Goal: Task Accomplishment & Management: Manage account settings

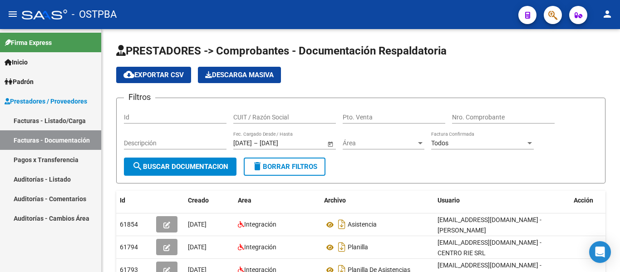
click at [55, 172] on link "Auditorías - Listado" at bounding box center [50, 179] width 101 height 20
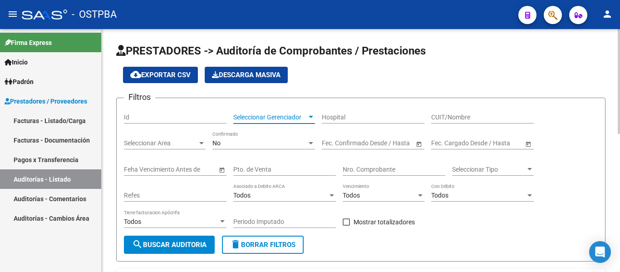
click at [264, 119] on span "Seleccionar Gerenciador" at bounding box center [269, 117] width 73 height 8
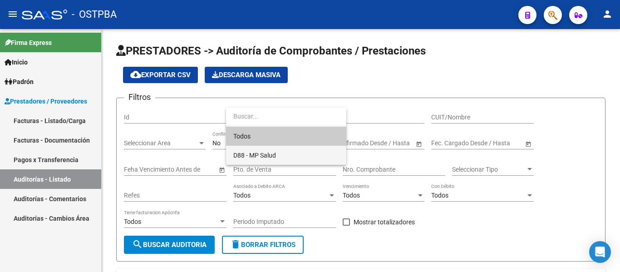
click at [256, 152] on span "D88 - MP Salud" at bounding box center [254, 155] width 43 height 7
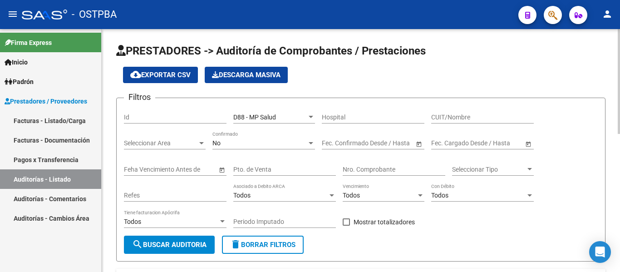
click at [254, 151] on div "No Confirmado" at bounding box center [263, 144] width 103 height 26
click at [253, 149] on div "No Confirmado" at bounding box center [263, 140] width 103 height 18
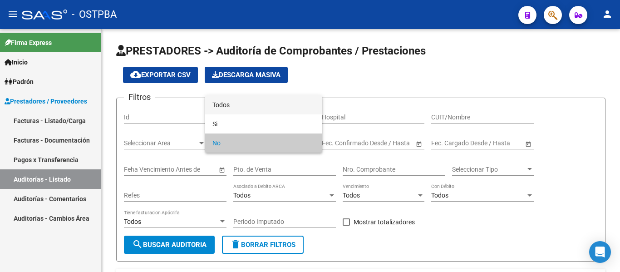
click at [241, 111] on span "Todos" at bounding box center [263, 104] width 103 height 19
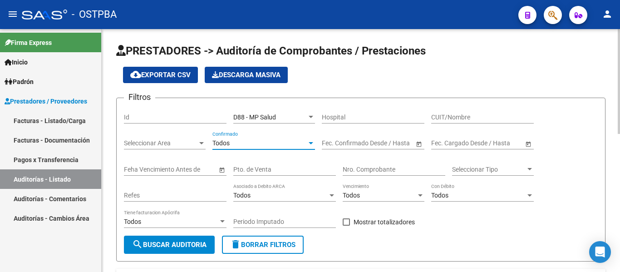
click at [186, 249] on button "search Buscar Auditoria" at bounding box center [169, 244] width 91 height 18
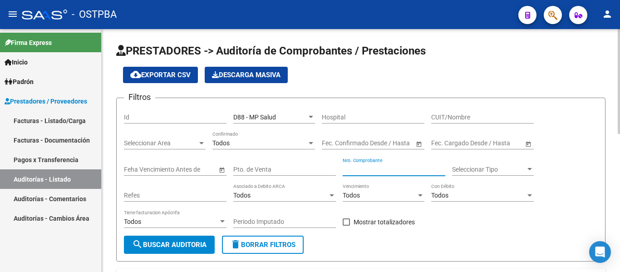
click at [360, 171] on input "Nro. Comprobante" at bounding box center [394, 170] width 103 height 8
type input "13806"
click at [194, 238] on button "search Buscar Auditoria" at bounding box center [169, 244] width 91 height 18
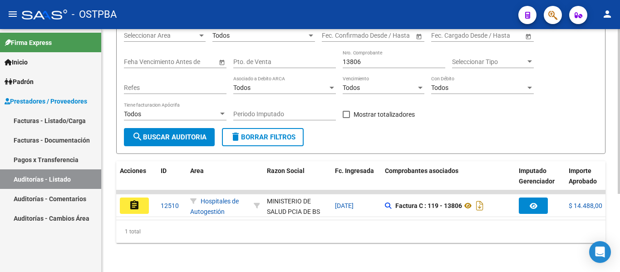
scroll to position [115, 0]
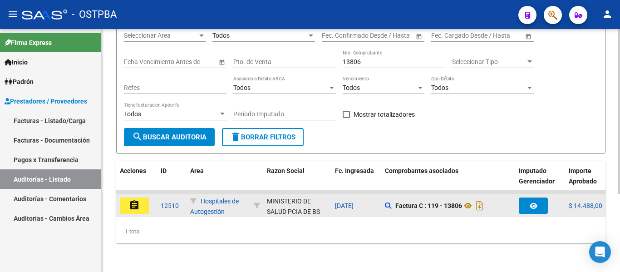
click at [131, 205] on button "assignment" at bounding box center [134, 205] width 29 height 16
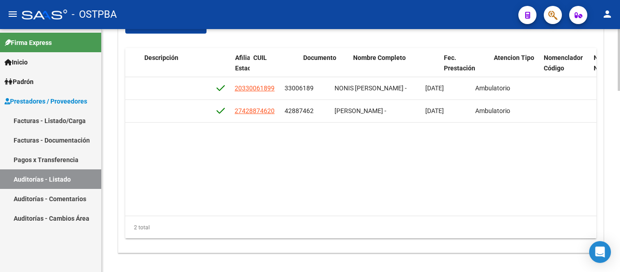
scroll to position [0, 508]
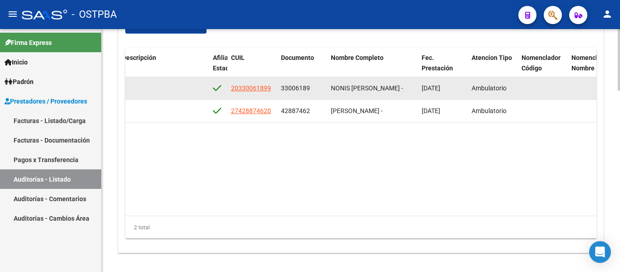
drag, startPoint x: 280, startPoint y: 89, endPoint x: 317, endPoint y: 92, distance: 36.4
click at [316, 92] on datatable-body-cell "33006189" at bounding box center [302, 88] width 50 height 22
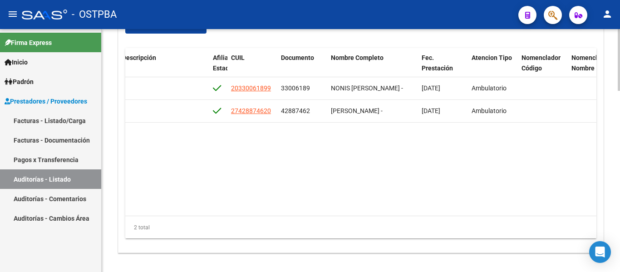
copy span "33006189"
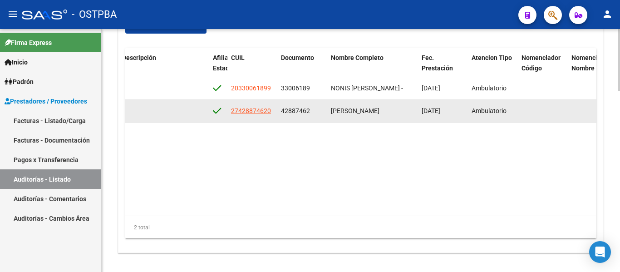
drag, startPoint x: 283, startPoint y: 108, endPoint x: 298, endPoint y: 109, distance: 15.1
click at [310, 109] on div "42887462" at bounding box center [302, 111] width 43 height 10
drag, startPoint x: 280, startPoint y: 112, endPoint x: 318, endPoint y: 115, distance: 38.2
click at [318, 113] on datatable-body-cell "42887462" at bounding box center [302, 111] width 50 height 22
copy span "42887462"
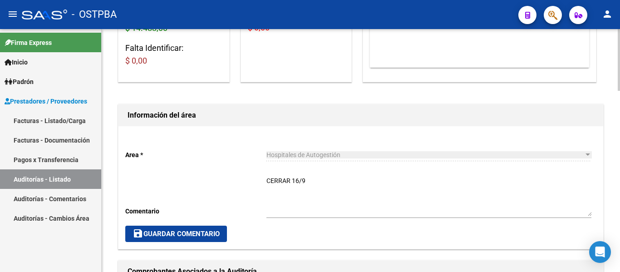
scroll to position [0, 0]
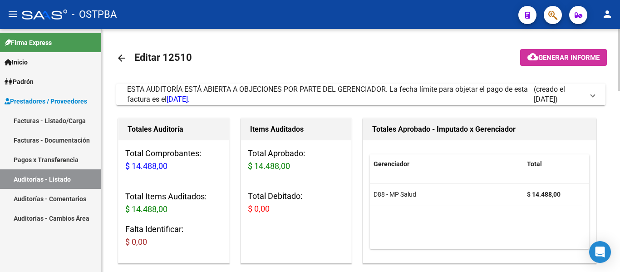
drag, startPoint x: 113, startPoint y: 63, endPoint x: 117, endPoint y: 62, distance: 4.7
click at [117, 62] on mat-icon "arrow_back" at bounding box center [121, 58] width 11 height 11
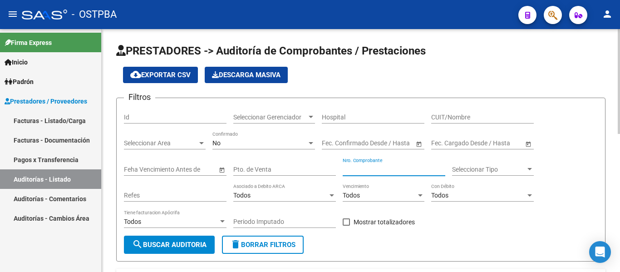
click at [373, 169] on input "Nro. Comprobante" at bounding box center [394, 170] width 103 height 8
click at [293, 108] on div "Seleccionar Gerenciador Seleccionar Gerenciador" at bounding box center [274, 114] width 82 height 18
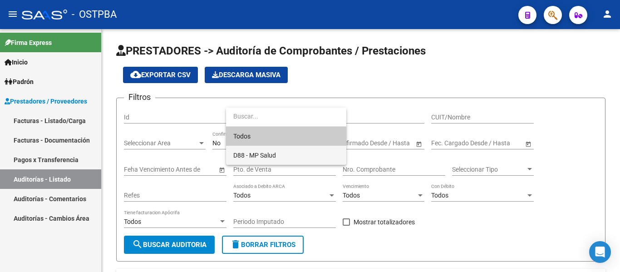
click at [263, 152] on span "D88 - MP Salud" at bounding box center [254, 155] width 43 height 7
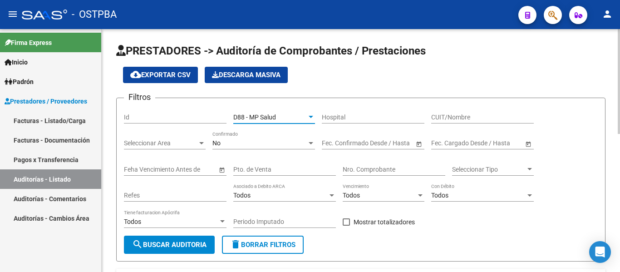
click at [259, 145] on div "No" at bounding box center [259, 143] width 94 height 8
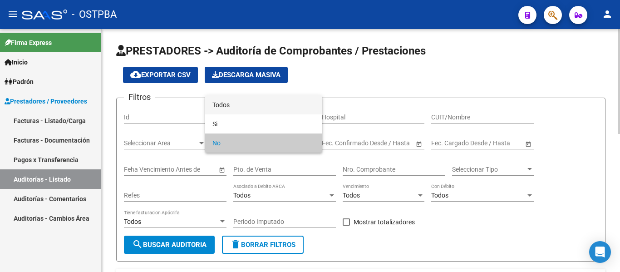
click at [252, 110] on span "Todos" at bounding box center [263, 104] width 103 height 19
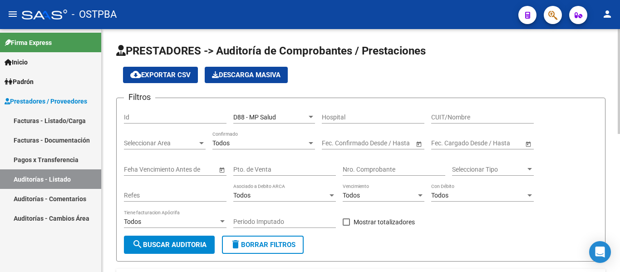
click at [397, 162] on div "Nro. Comprobante" at bounding box center [394, 166] width 103 height 18
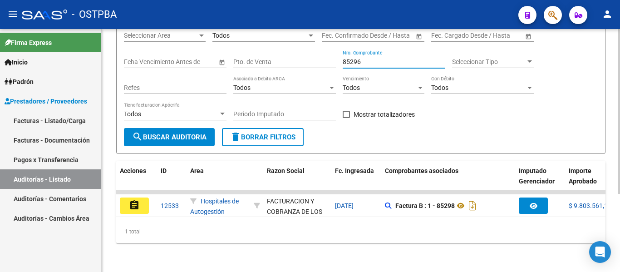
scroll to position [115, 0]
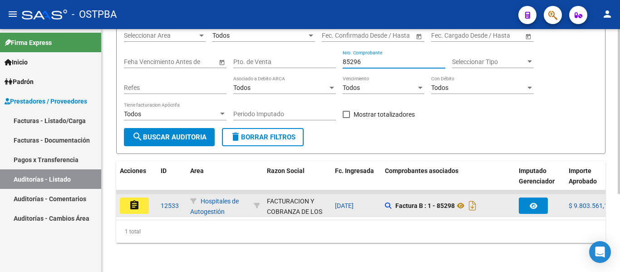
type input "85296"
click at [142, 205] on button "assignment" at bounding box center [134, 205] width 29 height 16
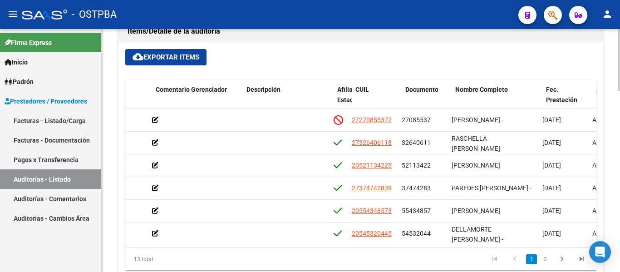
scroll to position [0, 356]
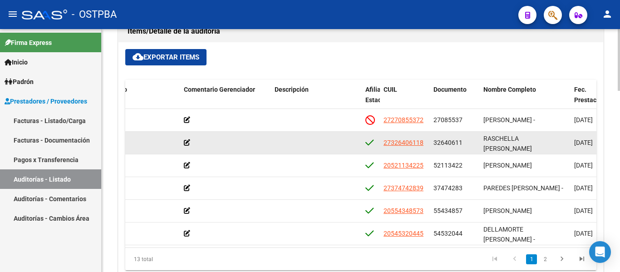
click at [185, 142] on icon at bounding box center [187, 142] width 6 height 6
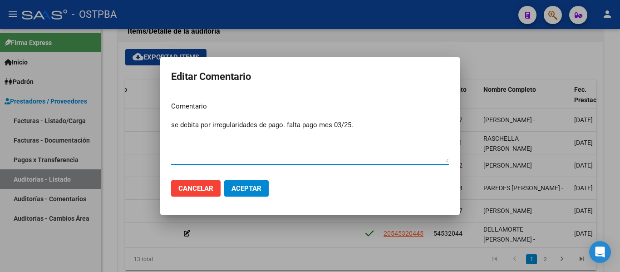
type textarea "se debita por irregularidades de pago. falta pago mes 03/25."
click at [256, 189] on span "Aceptar" at bounding box center [246, 188] width 30 height 8
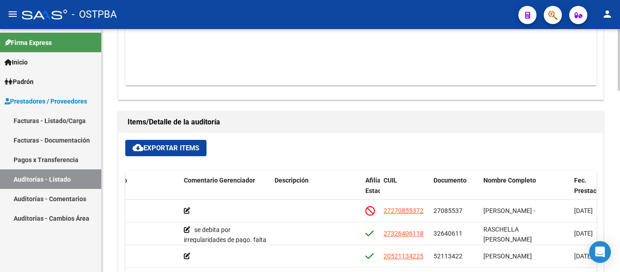
scroll to position [686, 0]
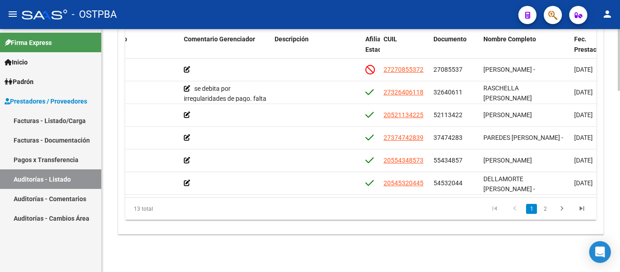
click at [619, 210] on div at bounding box center [618, 234] width 2 height 62
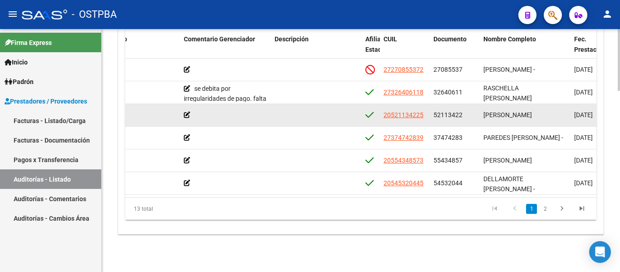
click at [182, 113] on datatable-body-cell at bounding box center [225, 115] width 91 height 22
click at [186, 115] on icon at bounding box center [187, 115] width 6 height 6
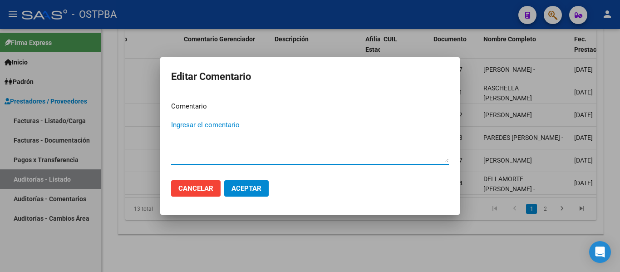
click at [191, 126] on textarea "Ingresar el comentario" at bounding box center [310, 141] width 278 height 43
type textarea "t"
type textarea "s"
click at [194, 122] on textarea "se debira por que no se registra en padron de titular." at bounding box center [310, 141] width 278 height 43
drag, startPoint x: 281, startPoint y: 125, endPoint x: 257, endPoint y: 97, distance: 36.7
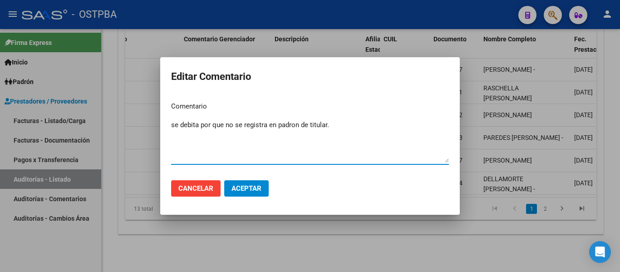
click at [257, 98] on mat-dialog-content "Comentario se debita por que no se registra en padron de titular. Ingresar el c…" at bounding box center [309, 133] width 299 height 78
click at [234, 127] on textarea "se debita por que no se registra en padrón de titular." at bounding box center [310, 141] width 278 height 43
type textarea "se debita no se registra en padrón de titular."
click at [242, 189] on span "Aceptar" at bounding box center [246, 188] width 30 height 8
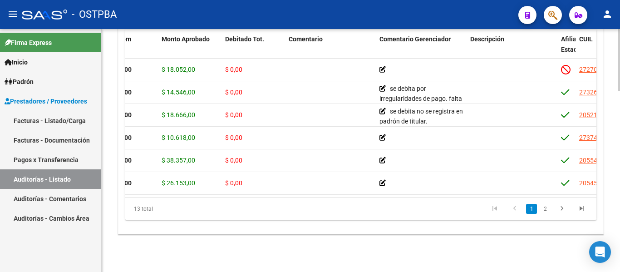
scroll to position [0, 137]
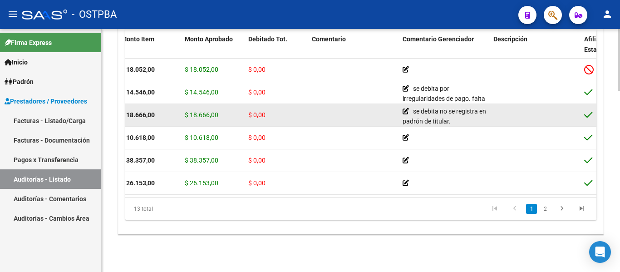
click at [252, 115] on span "$ 0,00" at bounding box center [256, 114] width 17 height 7
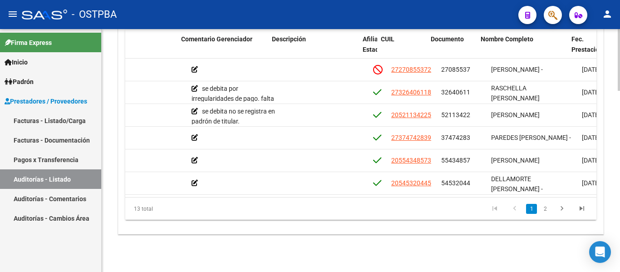
scroll to position [0, 359]
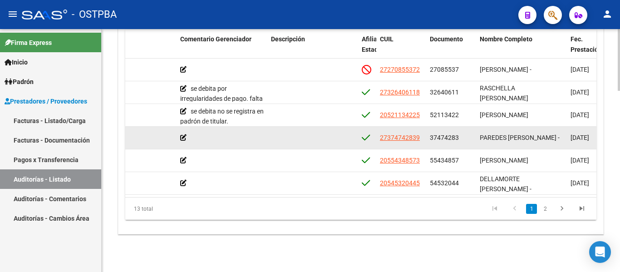
click at [185, 137] on icon at bounding box center [183, 137] width 6 height 6
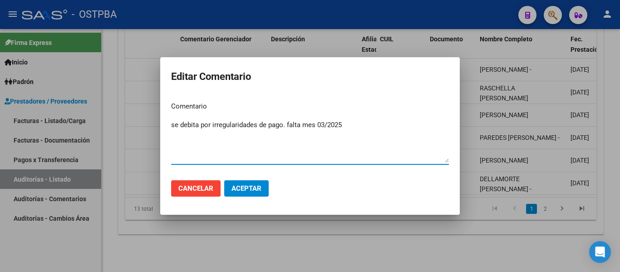
type textarea "se debita por irregularidades de pago. falta mes 03/2025"
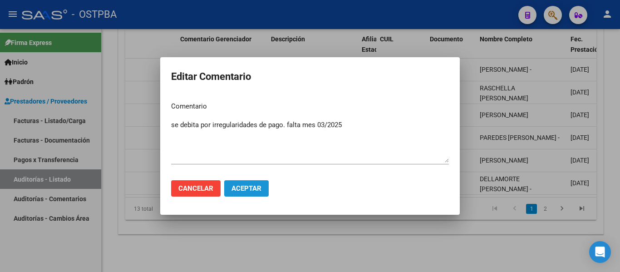
click at [238, 193] on button "Aceptar" at bounding box center [246, 188] width 44 height 16
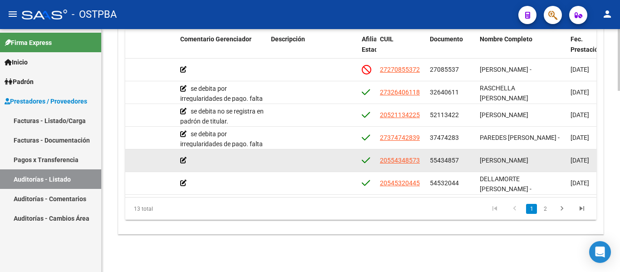
click at [181, 158] on icon at bounding box center [183, 160] width 6 height 6
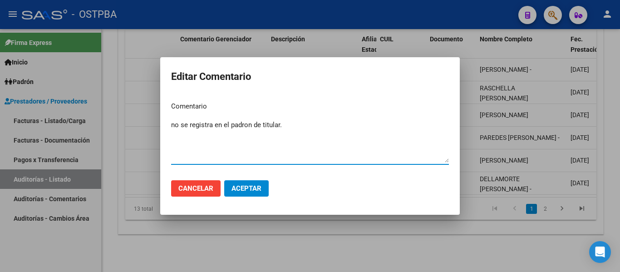
click at [285, 124] on textarea "no se registra en el padron de titular." at bounding box center [310, 141] width 278 height 43
type textarea "no se registra en el padron de titular."
click at [232, 186] on span "Aceptar" at bounding box center [246, 188] width 30 height 8
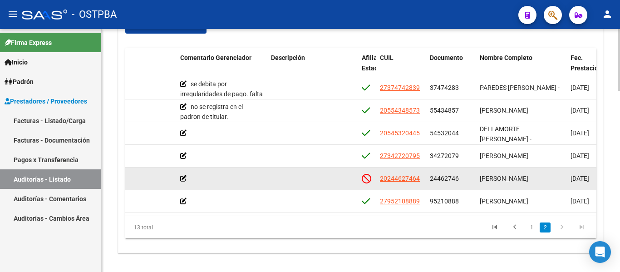
scroll to position [91, 359]
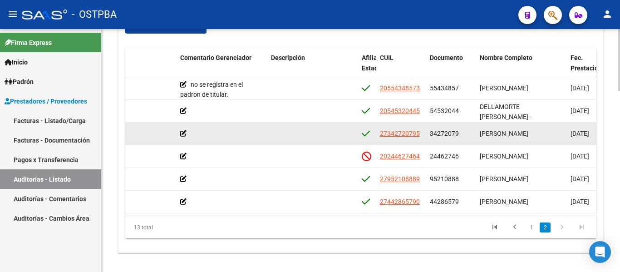
click at [182, 132] on icon at bounding box center [183, 133] width 6 height 6
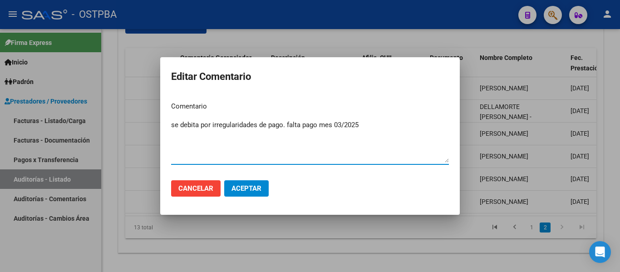
type textarea "se debita por irregularidades de pago. falta pago mes 03/2025"
click at [240, 192] on span "Aceptar" at bounding box center [246, 188] width 30 height 8
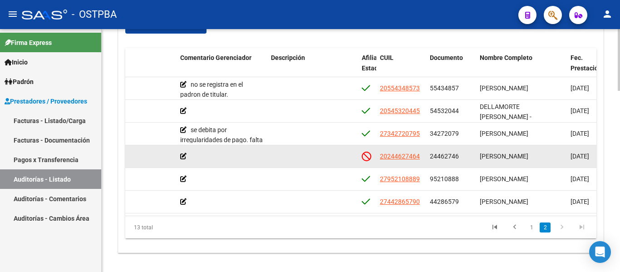
click at [181, 156] on icon at bounding box center [183, 156] width 6 height 6
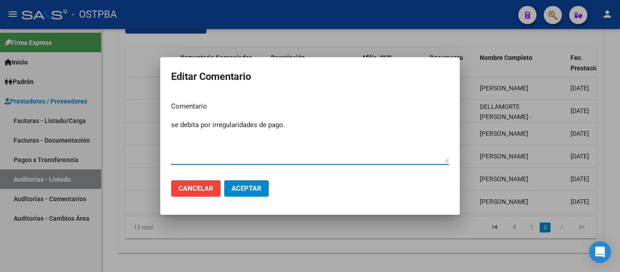
type textarea "se debita por irregularidades de pago."
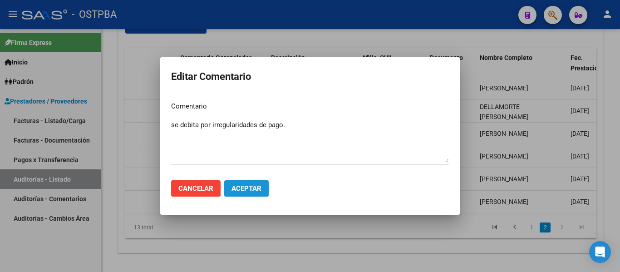
click at [235, 190] on span "Aceptar" at bounding box center [246, 188] width 30 height 8
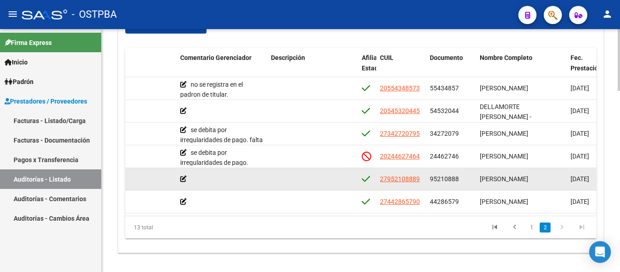
click at [185, 179] on icon at bounding box center [183, 179] width 6 height 6
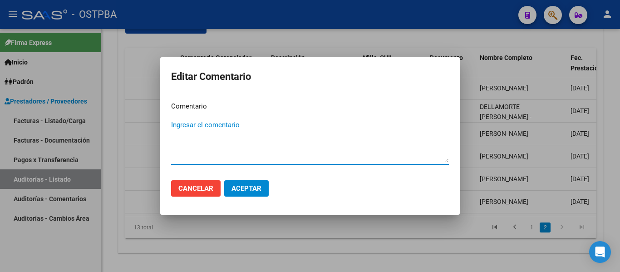
click at [230, 126] on textarea "Ingresar el comentario" at bounding box center [310, 141] width 278 height 43
type textarea "se debita por irregularidades de pago."
click at [237, 194] on button "Aceptar" at bounding box center [246, 188] width 44 height 16
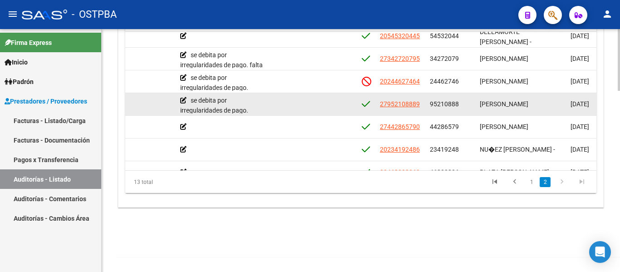
scroll to position [136, 359]
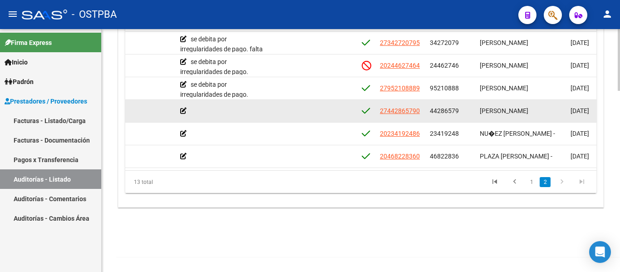
click at [184, 108] on icon at bounding box center [183, 111] width 6 height 6
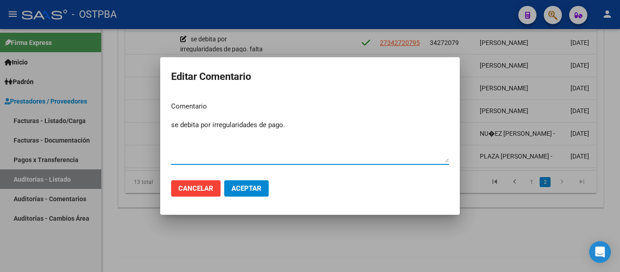
type textarea "se debita por irregularidades de pago."
click at [244, 187] on span "Aceptar" at bounding box center [246, 188] width 30 height 8
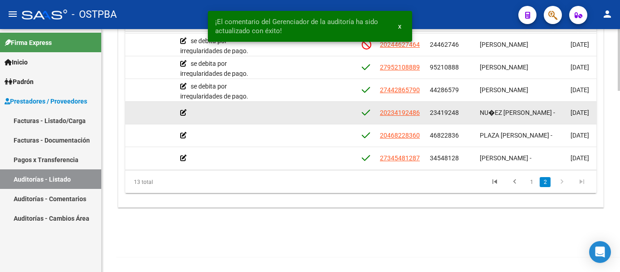
scroll to position [167, 359]
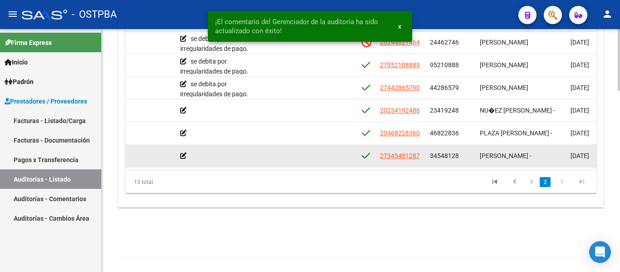
click at [182, 152] on icon at bounding box center [183, 155] width 6 height 6
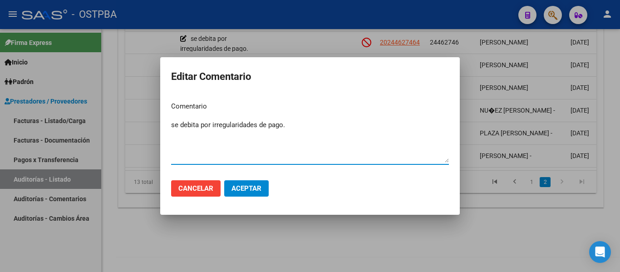
type textarea "se debita por irregularidades de pago."
click at [255, 188] on span "Aceptar" at bounding box center [246, 188] width 30 height 8
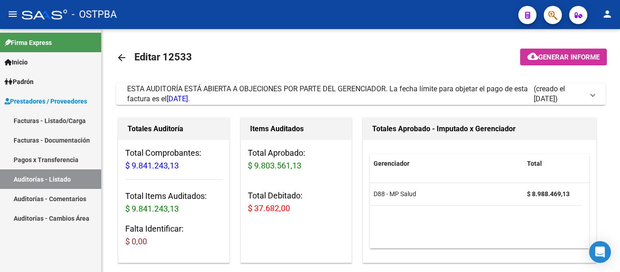
scroll to position [0, 0]
click at [122, 56] on mat-icon "arrow_back" at bounding box center [121, 58] width 11 height 11
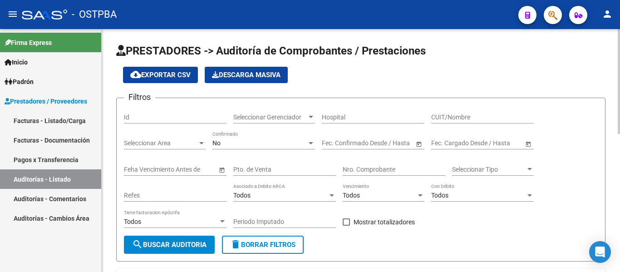
click at [256, 111] on div "Seleccionar Gerenciador Seleccionar Gerenciador" at bounding box center [274, 114] width 82 height 18
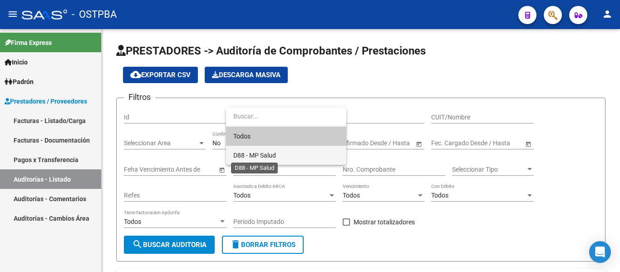
click at [255, 152] on span "D88 - MP Salud" at bounding box center [254, 155] width 43 height 7
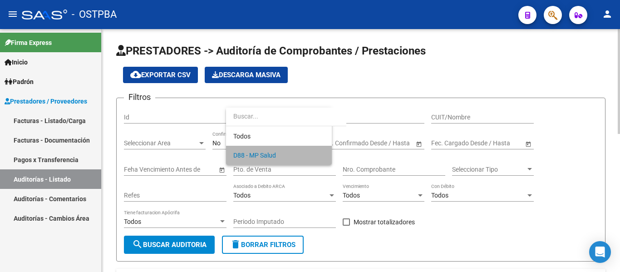
click at [248, 144] on div "No" at bounding box center [259, 143] width 94 height 8
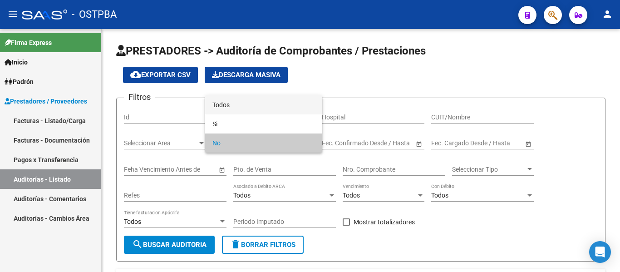
click at [243, 108] on span "Todos" at bounding box center [263, 104] width 103 height 19
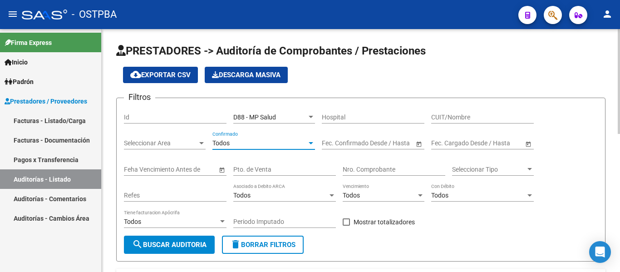
click at [349, 166] on input "Nro. Comprobante" at bounding box center [394, 170] width 103 height 8
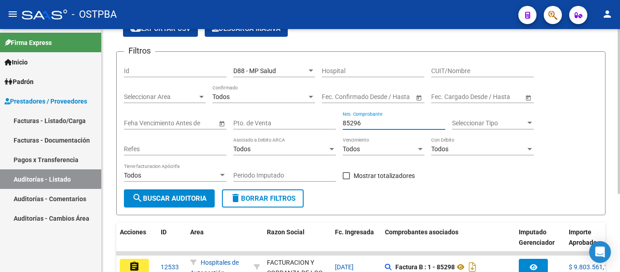
scroll to position [115, 0]
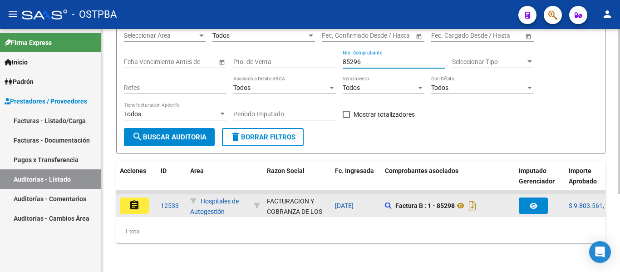
type input "85296"
click at [142, 201] on button "assignment" at bounding box center [134, 205] width 29 height 16
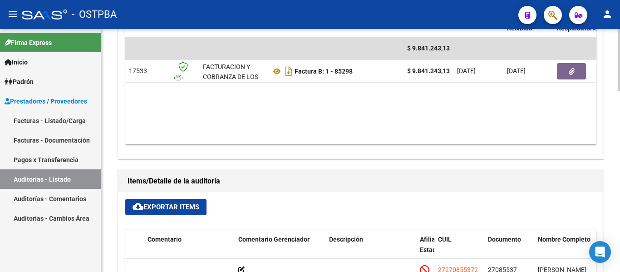
scroll to position [667, 0]
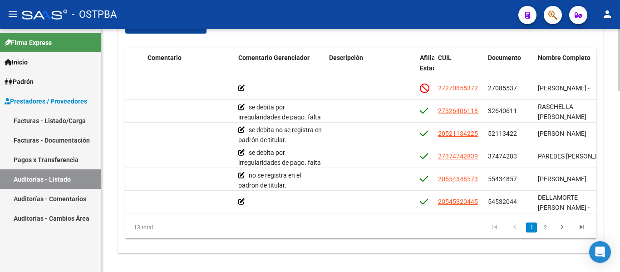
drag, startPoint x: 358, startPoint y: 208, endPoint x: 319, endPoint y: 212, distance: 39.2
click at [319, 212] on datatable-body "54523 D88 - MP Salud $ 18.052,00 $ 18.052,00 $ 0,00 27270855372 27085537 CARDOZ…" at bounding box center [360, 146] width 471 height 138
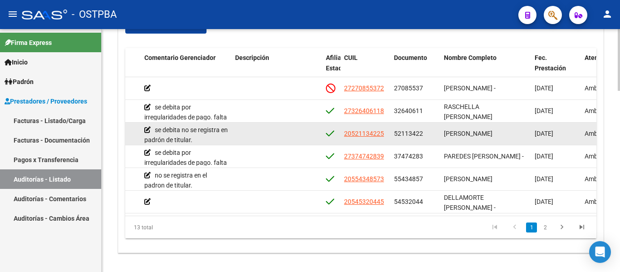
scroll to position [0, 0]
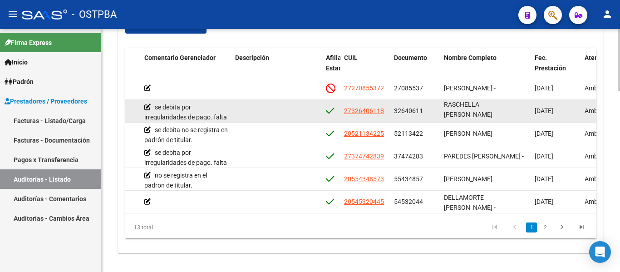
drag, startPoint x: 441, startPoint y: 103, endPoint x: 468, endPoint y: 111, distance: 27.9
click at [468, 111] on datatable-body-cell "RASCHELLA FLORENCIA SOLEDAD" at bounding box center [485, 111] width 91 height 22
click at [439, 105] on datatable-body-cell "32640611" at bounding box center [415, 111] width 50 height 22
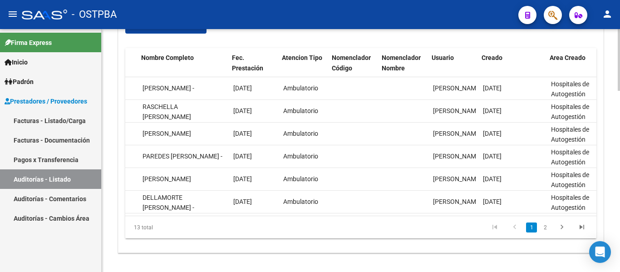
scroll to position [0, 698]
drag, startPoint x: 525, startPoint y: 220, endPoint x: 501, endPoint y: 216, distance: 24.3
click at [501, 216] on div "13 total 1 2" at bounding box center [360, 227] width 471 height 23
drag, startPoint x: 139, startPoint y: 88, endPoint x: 176, endPoint y: 61, distance: 45.5
click at [176, 61] on div "Id Gerenciador Monto Item Monto Aprobado Debitado Tot. Comentario Comentario Ge…" at bounding box center [360, 143] width 471 height 191
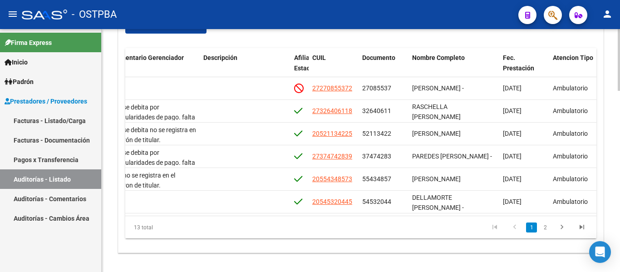
scroll to position [0, 434]
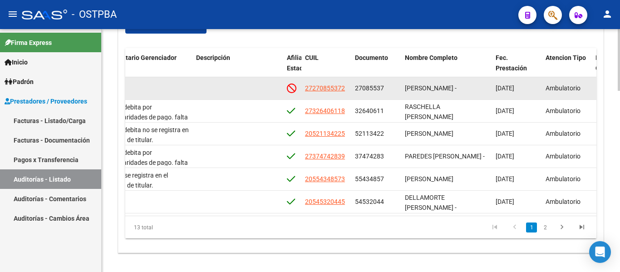
click at [351, 80] on datatable-body-cell "27085537" at bounding box center [376, 88] width 50 height 22
drag, startPoint x: 356, startPoint y: 89, endPoint x: 436, endPoint y: 91, distance: 80.3
click at [436, 91] on div "54523 D88 - MP Salud $ 18.052,00 $ 18.052,00 $ 0,00 27270855372 27085537 CARDOZ…" at bounding box center [318, 88] width 1254 height 23
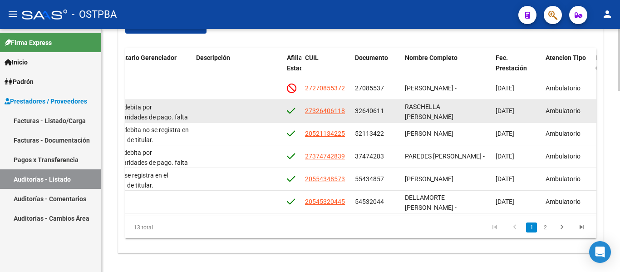
click at [372, 116] on div "32640611" at bounding box center [376, 111] width 43 height 10
drag, startPoint x: 356, startPoint y: 110, endPoint x: 433, endPoint y: 116, distance: 77.8
click at [433, 116] on div "54517 D88 - MP Salud $ 14.546,00 $ 14.546,00 $ 0,00 se debita por irregularidad…" at bounding box center [318, 111] width 1254 height 23
copy div "32640611 RASCHELLA FLORENCIA SOLEDAD"
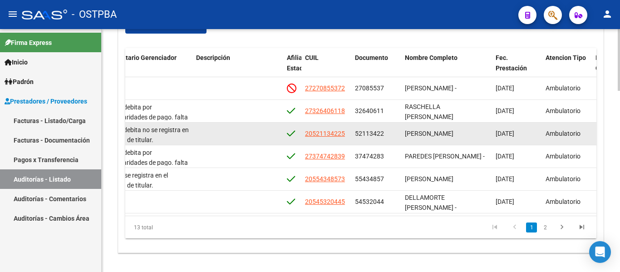
click at [402, 128] on datatable-body-cell "RODRIGUEZ BENJAMIN NICOLAS" at bounding box center [446, 133] width 91 height 22
drag, startPoint x: 354, startPoint y: 133, endPoint x: 435, endPoint y: 140, distance: 80.6
click at [435, 140] on div "54515 D88 - MP Salud $ 18.666,00 $ 18.666,00 $ 0,00 se debita no se registra en…" at bounding box center [318, 133] width 1254 height 23
copy div "52113422 RODRIGUEZ BENJAMIN NICOLAS"
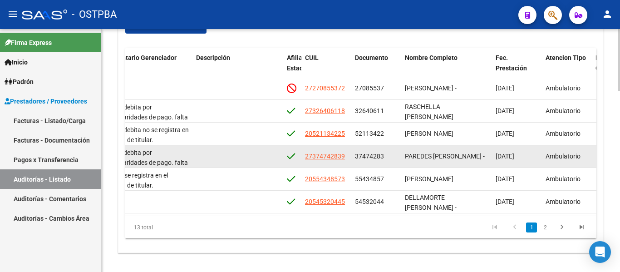
drag, startPoint x: 354, startPoint y: 154, endPoint x: 448, endPoint y: 165, distance: 94.5
click at [448, 165] on div "54513 D88 - MP Salud $ 10.618,00 $ 10.618,00 $ 0,00 se debita por irregularidad…" at bounding box center [318, 156] width 1254 height 23
copy div "37474283 PAREDES CECILIA MARGARITA -"
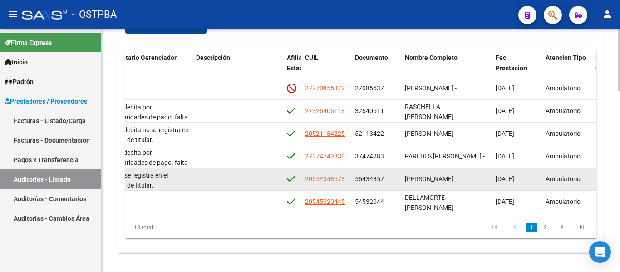
click at [355, 180] on datatable-body-cell "55434857" at bounding box center [376, 179] width 50 height 22
drag, startPoint x: 355, startPoint y: 180, endPoint x: 475, endPoint y: 182, distance: 120.2
click at [475, 182] on div "54512 D88 - MP Salud $ 38.357,00 $ 38.357,00 $ 0,00 no se registra en el padron…" at bounding box center [318, 179] width 1254 height 23
copy div "55434857 VALDEZ YUTIEL MAXIMO"
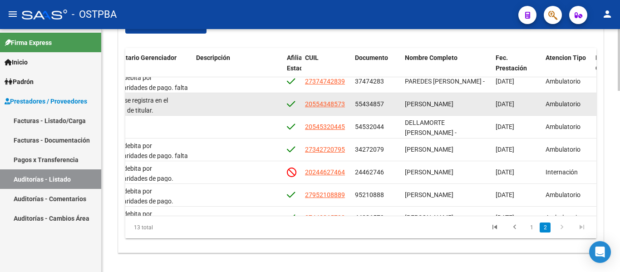
scroll to position [91, 434]
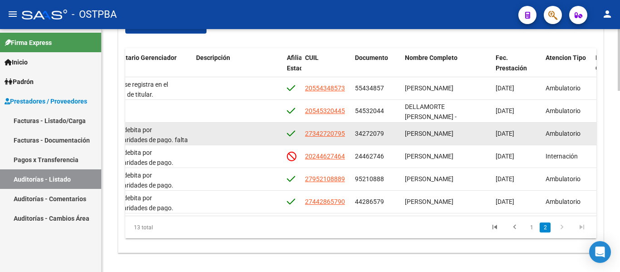
drag, startPoint x: 355, startPoint y: 132, endPoint x: 478, endPoint y: 133, distance: 123.0
click at [478, 133] on div "54510 D88 - MP Salud $ 43.587,00 $ 43.587,00 $ 0,00 se debita por irregularidad…" at bounding box center [318, 133] width 1254 height 23
copy div "34272079 ESCOBAR GISELA EDITH"
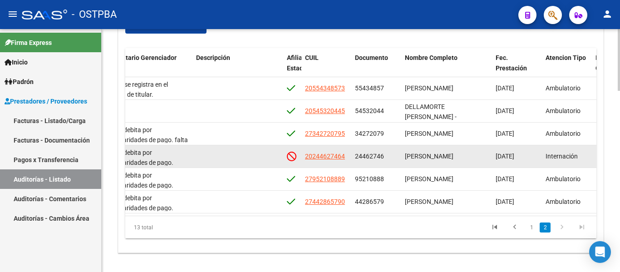
drag, startPoint x: 355, startPoint y: 155, endPoint x: 470, endPoint y: 159, distance: 115.8
click at [470, 159] on div "54509 D88 - MP Salud $ 8.569.070,03 $ 8.569.070,03 $ 0,00 se debita por irregul…" at bounding box center [318, 156] width 1254 height 23
copy div "24462746 BAEZ WALTER DANIEL"
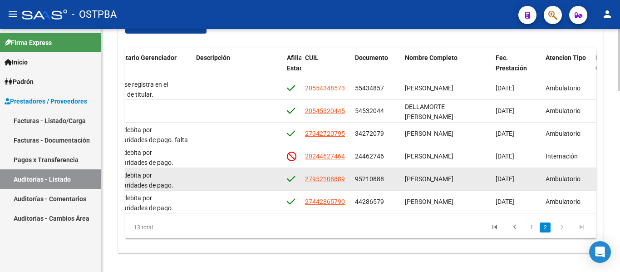
drag, startPoint x: 354, startPoint y: 178, endPoint x: 442, endPoint y: 183, distance: 88.1
click at [442, 183] on div "54508 D88 - MP Salud $ 18.531,00 $ 18.531,00 $ 0,00 se debita por irregularidad…" at bounding box center [318, 179] width 1254 height 23
copy div "95210888 PINTOS DELVALLE MARIA ESTELA"
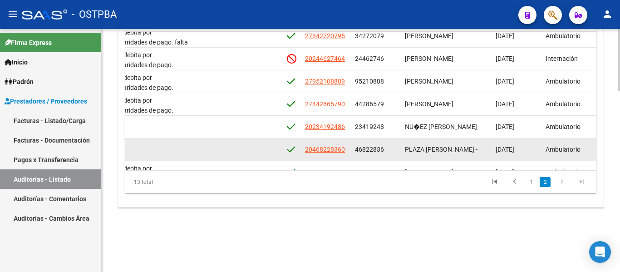
scroll to position [146, 434]
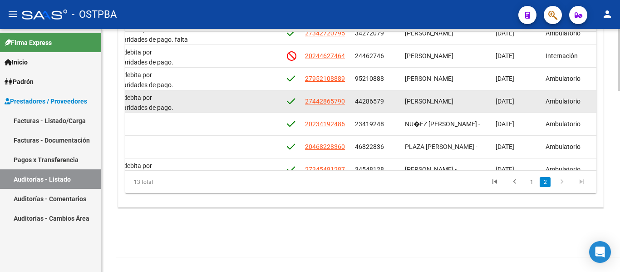
drag, startPoint x: 359, startPoint y: 100, endPoint x: 450, endPoint y: 106, distance: 90.9
click at [450, 106] on div "54507 D88 - MP Salud $ 19.496,00 $ 19.496,00 $ 0,00 se debita por irregularidad…" at bounding box center [318, 101] width 1254 height 23
copy div "44286579 BARRAZA MARIANA ELIZABETH"
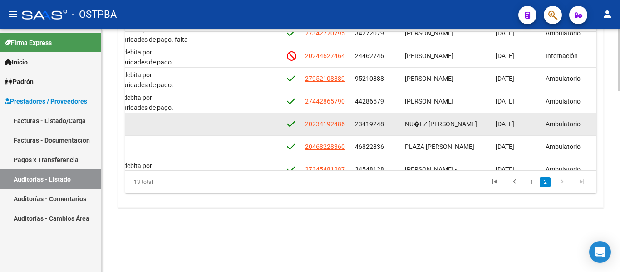
scroll to position [167, 434]
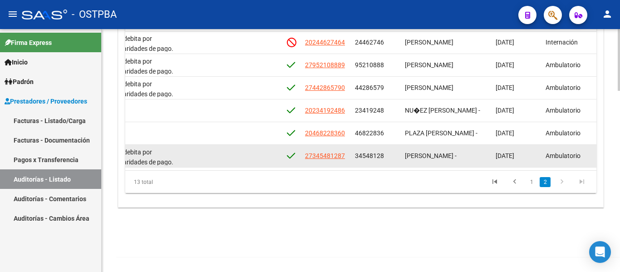
drag, startPoint x: 354, startPoint y: 149, endPoint x: 444, endPoint y: 156, distance: 90.1
click at [444, 156] on div "54500 D88 - MP Salud $ 182.863,10 $ 182.863,10 $ 0,00 se debita por irregularid…" at bounding box center [318, 156] width 1254 height 23
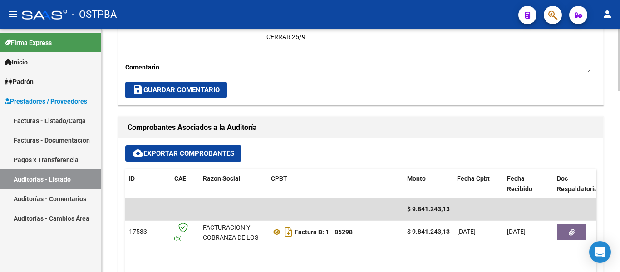
scroll to position [213, 0]
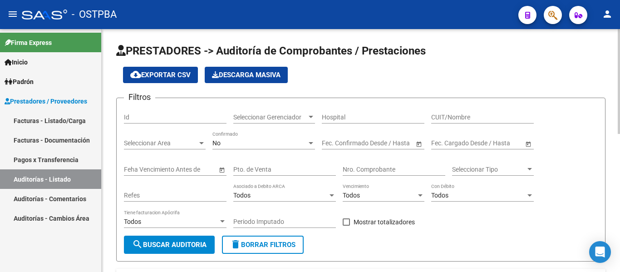
click at [262, 121] on div "Seleccionar Gerenciador Seleccionar Gerenciador" at bounding box center [274, 114] width 82 height 18
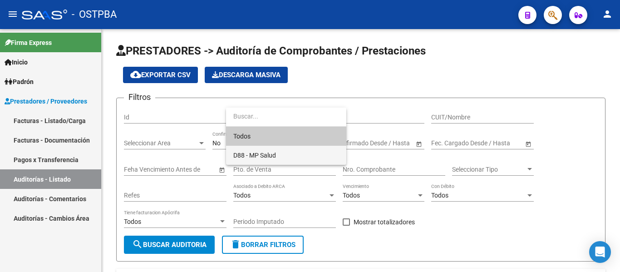
click at [242, 150] on span "D88 - MP Salud" at bounding box center [286, 155] width 106 height 19
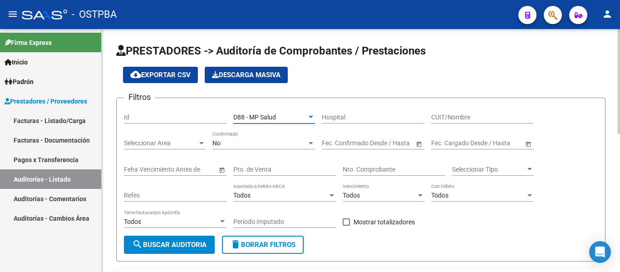
click at [238, 146] on div "No" at bounding box center [259, 143] width 94 height 8
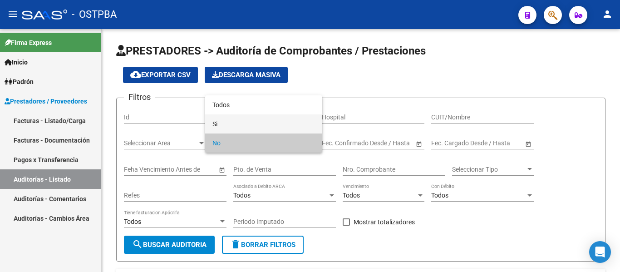
click at [235, 114] on span "Si" at bounding box center [263, 123] width 103 height 19
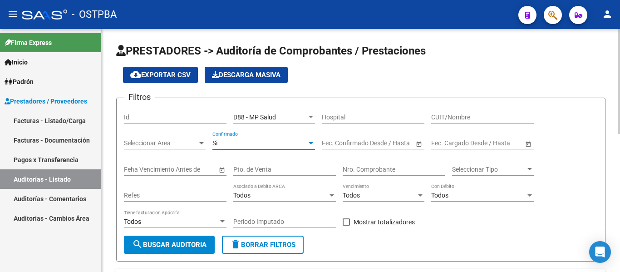
click at [231, 138] on div "Si Confirmado" at bounding box center [263, 140] width 103 height 18
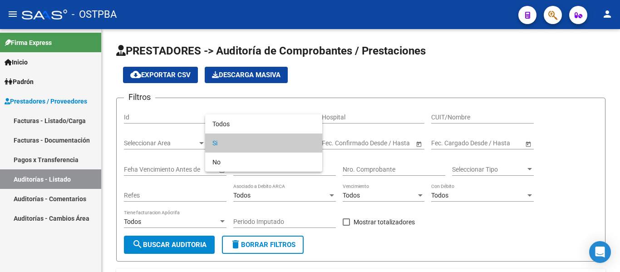
click at [236, 108] on div at bounding box center [310, 136] width 620 height 272
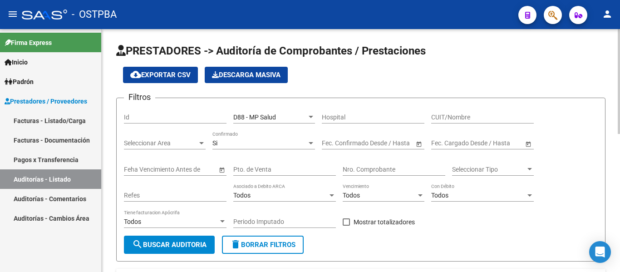
click at [228, 140] on div "Si" at bounding box center [259, 143] width 94 height 8
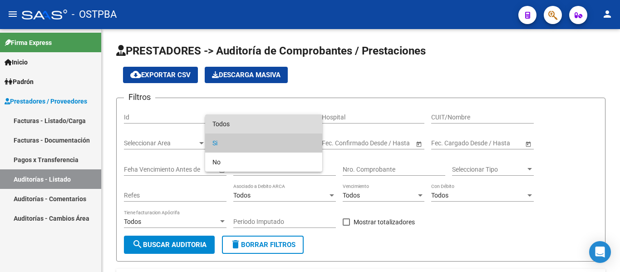
click at [231, 114] on span "Todos" at bounding box center [263, 123] width 103 height 19
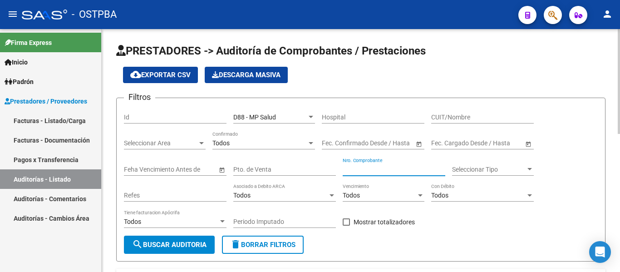
click at [354, 166] on input "Nro. Comprobante" at bounding box center [394, 170] width 103 height 8
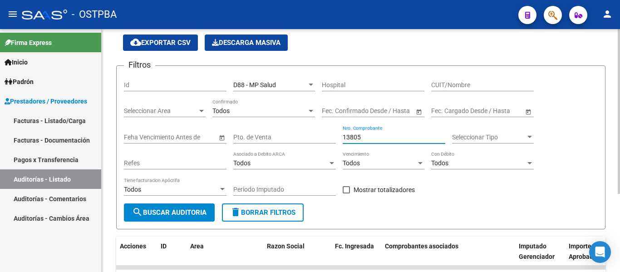
scroll to position [115, 0]
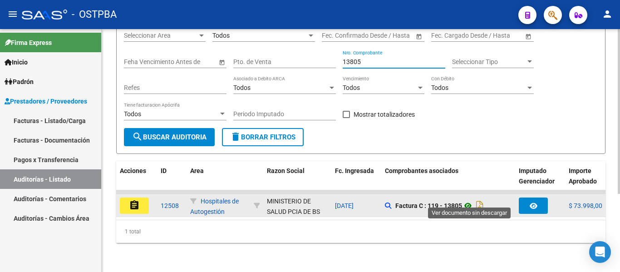
type input "13805"
click at [472, 201] on icon at bounding box center [468, 205] width 12 height 11
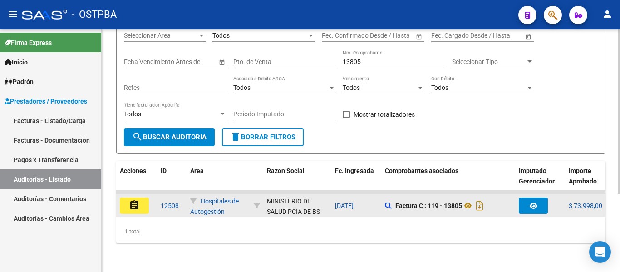
click at [142, 197] on button "assignment" at bounding box center [134, 205] width 29 height 16
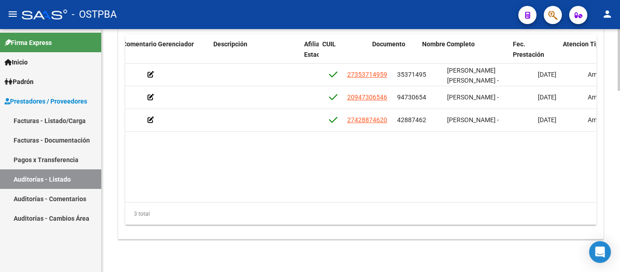
scroll to position [0, 354]
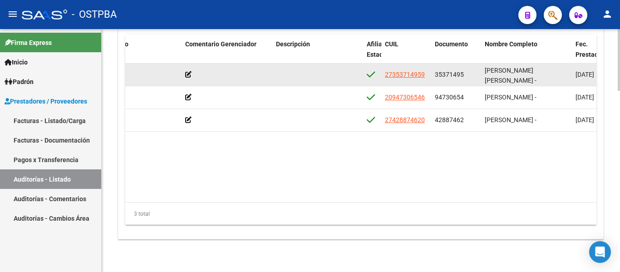
drag, startPoint x: 434, startPoint y: 74, endPoint x: 475, endPoint y: 74, distance: 40.8
click at [475, 74] on datatable-body-cell "35371495" at bounding box center [456, 75] width 50 height 22
copy span "35371495"
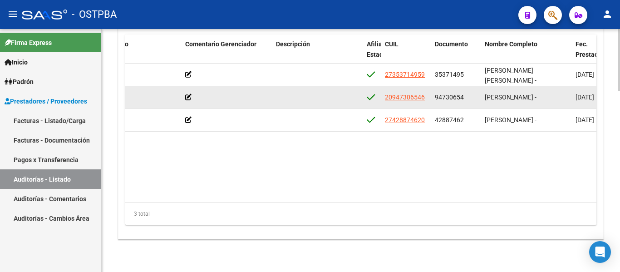
drag, startPoint x: 436, startPoint y: 97, endPoint x: 469, endPoint y: 100, distance: 33.7
click at [469, 100] on div "94730654" at bounding box center [456, 97] width 43 height 10
copy span "94730654"
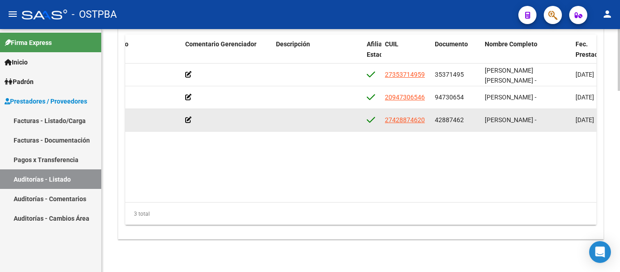
drag, startPoint x: 432, startPoint y: 118, endPoint x: 465, endPoint y: 119, distance: 33.1
click at [465, 119] on datatable-body-cell "42887462" at bounding box center [456, 120] width 50 height 22
copy span "42887462"
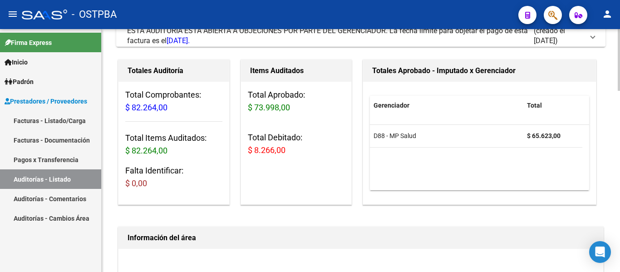
scroll to position [0, 0]
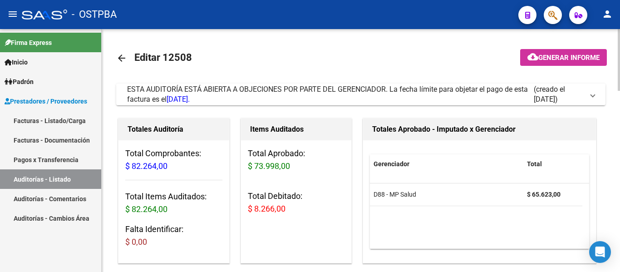
click at [121, 56] on mat-icon "arrow_back" at bounding box center [121, 58] width 11 height 11
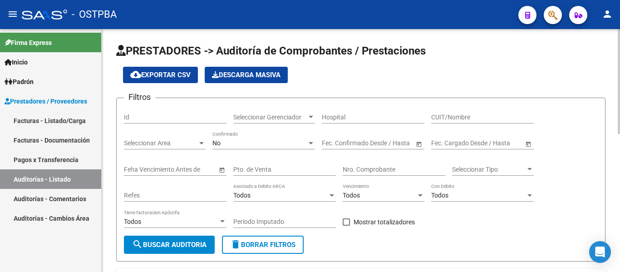
click at [254, 115] on span "Seleccionar Gerenciador" at bounding box center [269, 117] width 73 height 8
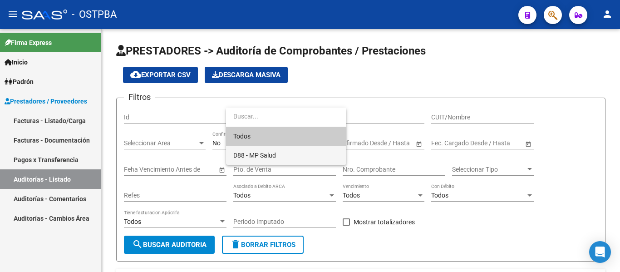
click at [254, 149] on span "D88 - MP Salud" at bounding box center [286, 155] width 106 height 19
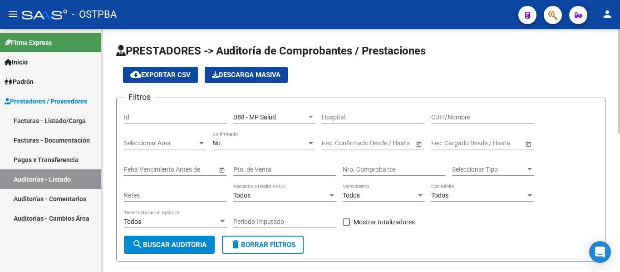
click at [248, 148] on div "No Confirmado" at bounding box center [263, 140] width 103 height 18
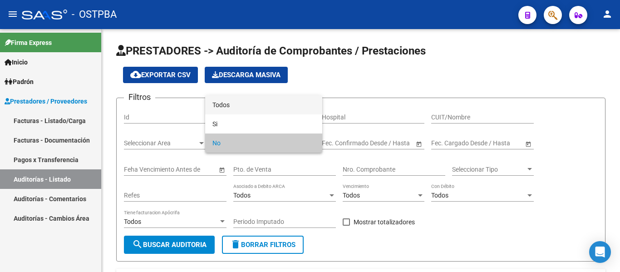
click at [241, 107] on span "Todos" at bounding box center [263, 104] width 103 height 19
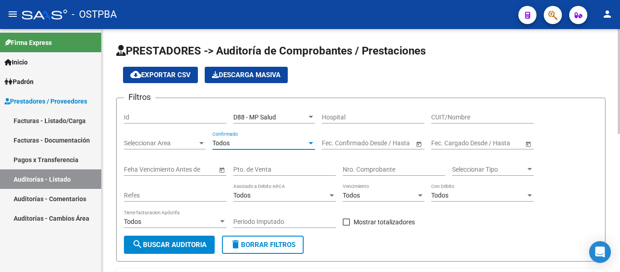
click at [360, 170] on input "Nro. Comprobante" at bounding box center [394, 170] width 103 height 8
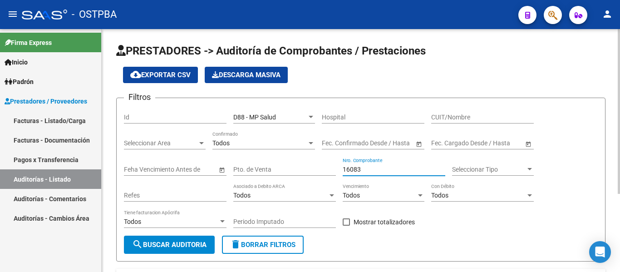
scroll to position [115, 0]
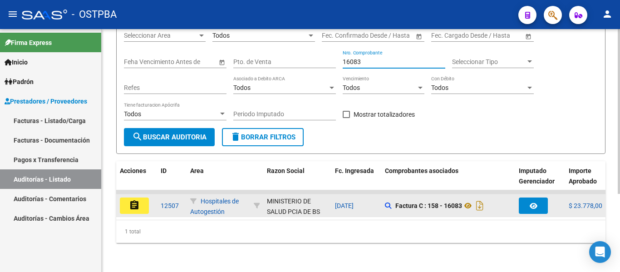
type input "16083"
click at [140, 197] on button "assignment" at bounding box center [134, 205] width 29 height 16
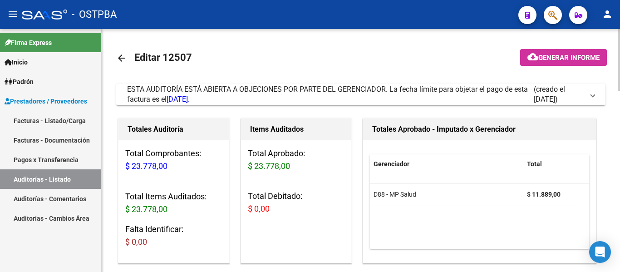
click at [117, 54] on mat-icon "arrow_back" at bounding box center [121, 58] width 11 height 11
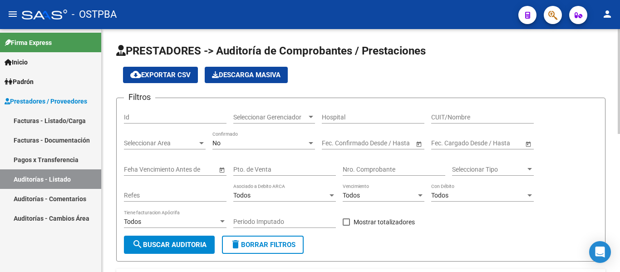
click at [264, 118] on span "Seleccionar Gerenciador" at bounding box center [269, 117] width 73 height 8
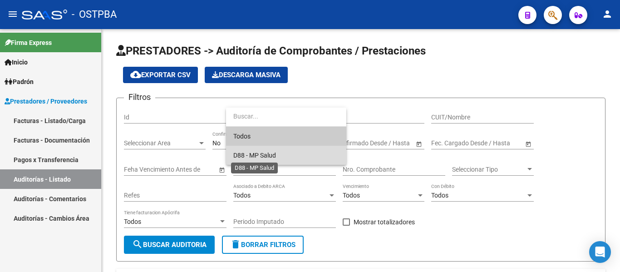
click at [244, 152] on span "D88 - MP Salud" at bounding box center [254, 155] width 43 height 7
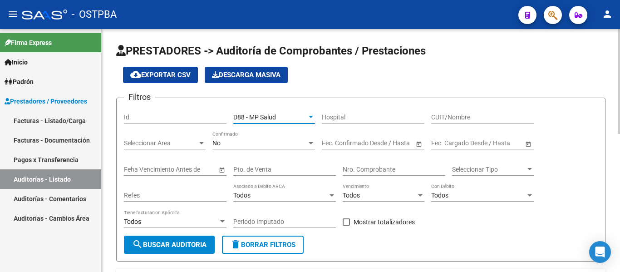
click at [243, 145] on div "No" at bounding box center [259, 143] width 94 height 8
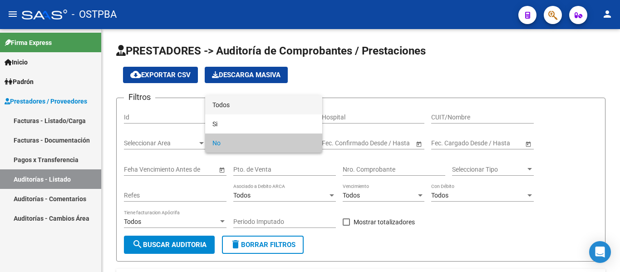
click at [245, 112] on span "Todos" at bounding box center [263, 104] width 103 height 19
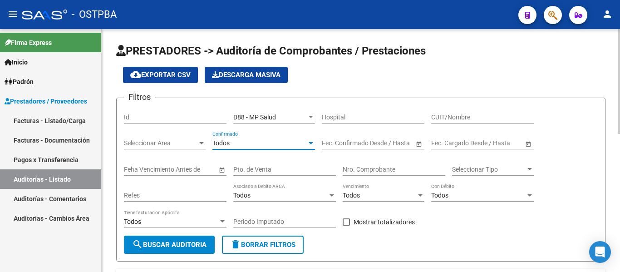
click at [171, 119] on input "Id" at bounding box center [175, 117] width 103 height 8
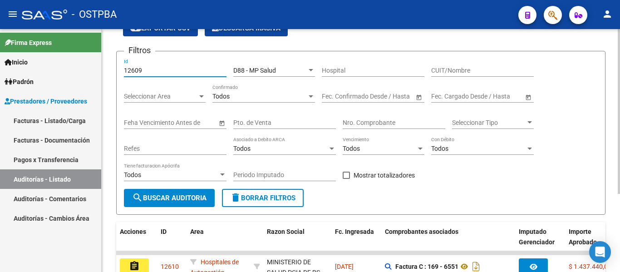
scroll to position [115, 0]
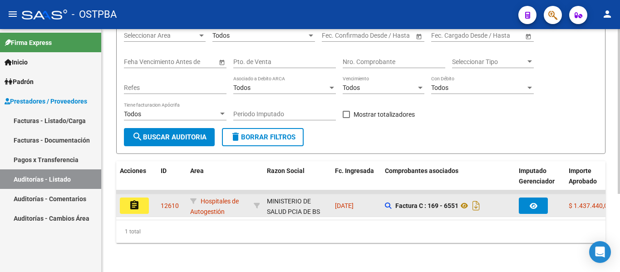
type input "12609"
click at [139, 200] on mat-icon "assignment" at bounding box center [134, 205] width 11 height 11
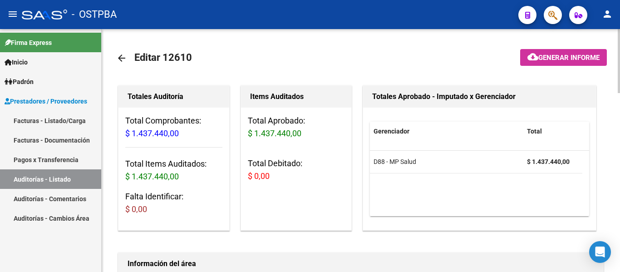
click at [120, 57] on mat-icon "arrow_back" at bounding box center [121, 58] width 11 height 11
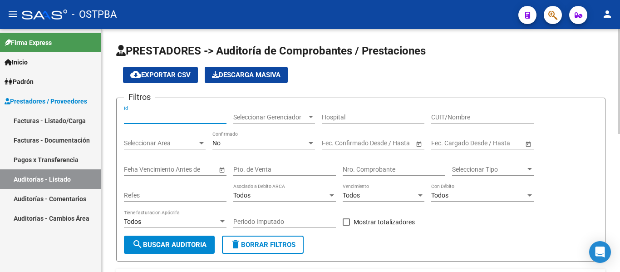
click at [190, 121] on input "Id" at bounding box center [175, 117] width 103 height 8
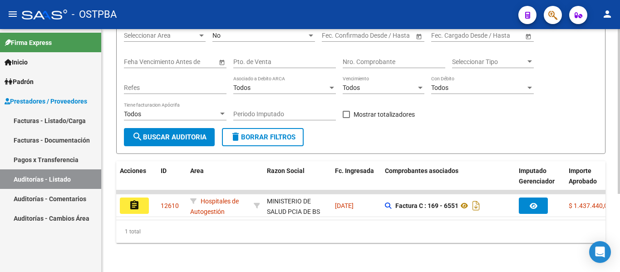
scroll to position [115, 0]
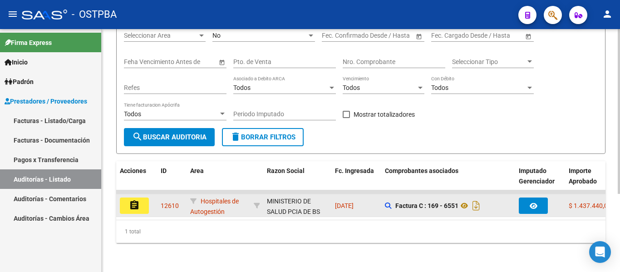
type input "12610"
click at [138, 200] on mat-icon "assignment" at bounding box center [134, 205] width 11 height 11
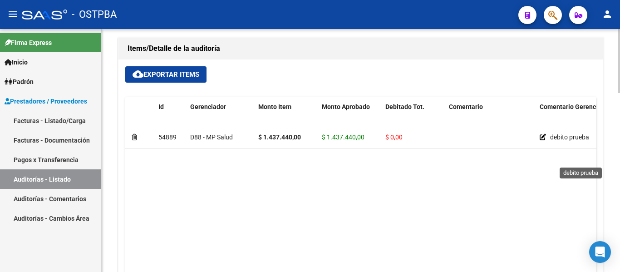
scroll to position [589, 0]
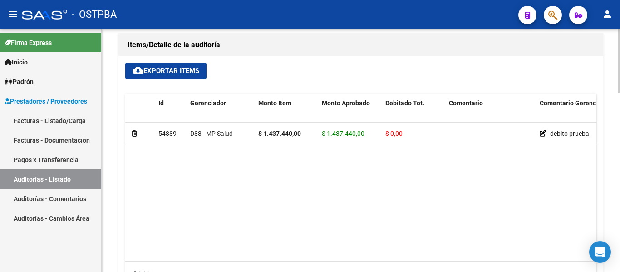
drag, startPoint x: 274, startPoint y: 253, endPoint x: 299, endPoint y: 251, distance: 25.5
click at [299, 251] on datatable-body "54889 D88 - MP Salud $ 1.437.440,00 $ 1.437.440,00 $ 0,00 debito prueba 2734135…" at bounding box center [360, 191] width 471 height 138
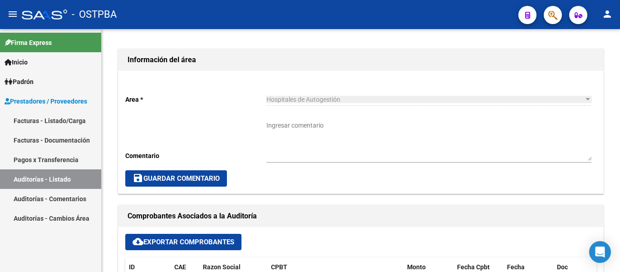
scroll to position [90, 0]
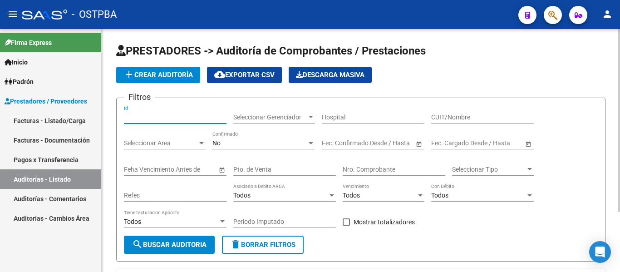
click at [152, 121] on input "Id" at bounding box center [175, 117] width 103 height 8
click at [134, 114] on input "12310" at bounding box center [175, 117] width 103 height 8
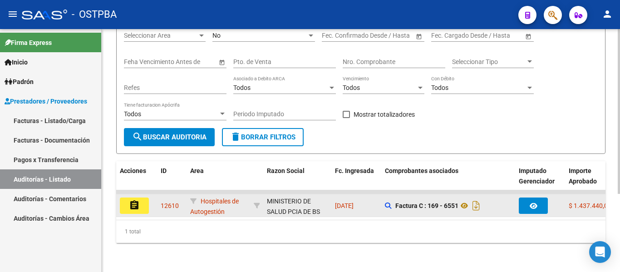
type input "12610"
click at [137, 200] on mat-icon "assignment" at bounding box center [134, 205] width 11 height 11
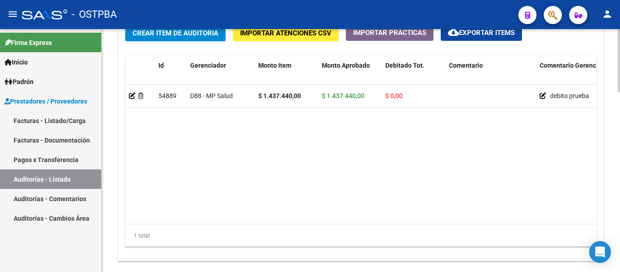
scroll to position [635, 0]
drag, startPoint x: 274, startPoint y: 225, endPoint x: 247, endPoint y: 222, distance: 27.4
click at [247, 222] on div "Id Gerenciador Monto Item Monto Aprobado Debitado Tot. Comentario Comentario Ge…" at bounding box center [360, 150] width 471 height 191
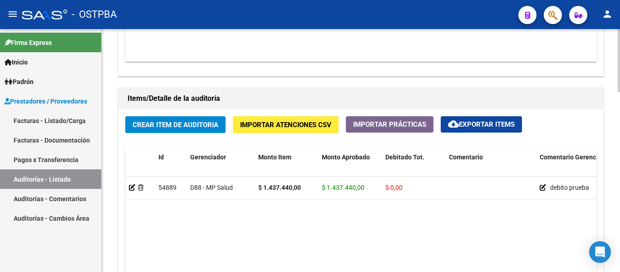
scroll to position [544, 0]
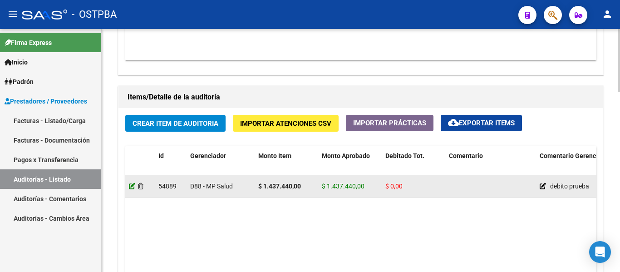
click at [132, 186] on icon at bounding box center [132, 186] width 6 height 6
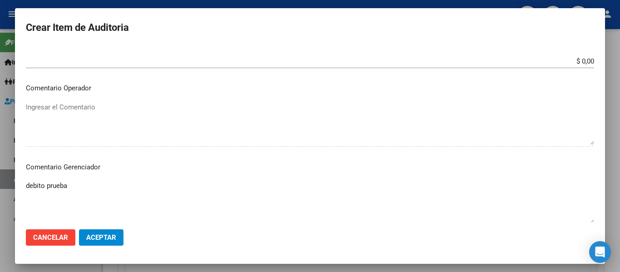
scroll to position [318, 0]
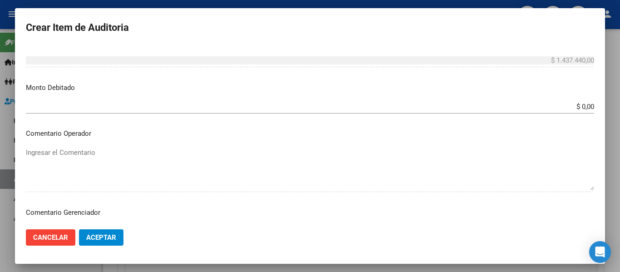
click at [297, 99] on mat-dialog-content "34135661 Nro Documento 27341356615 CUIL Afiliado Activo FALCON MAYRA BELEN Nomb…" at bounding box center [310, 133] width 590 height 176
click at [501, 89] on p "Monto Debitado" at bounding box center [310, 88] width 568 height 10
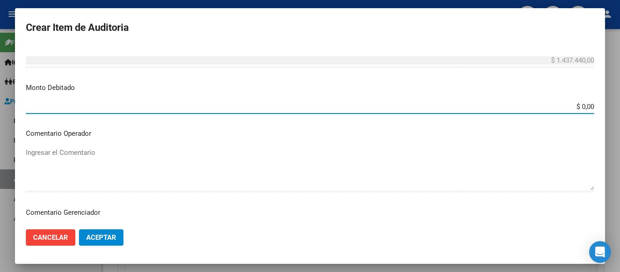
click at [576, 107] on input "$ 0,00" at bounding box center [310, 107] width 568 height 8
type input "$ 0,10"
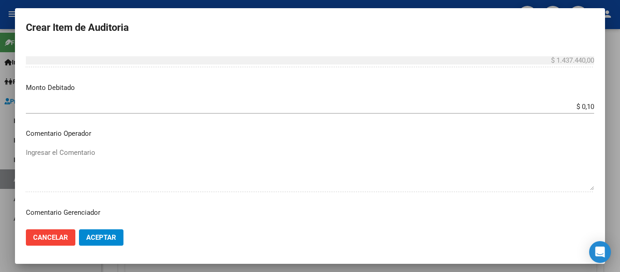
click at [520, 143] on mat-dialog-content "34135661 Nro Documento 27341356615 CUIL Afiliado Activo FALCON MAYRA BELEN Nomb…" at bounding box center [310, 133] width 590 height 176
click at [72, 215] on p "Comentario Gerenciador" at bounding box center [310, 212] width 568 height 10
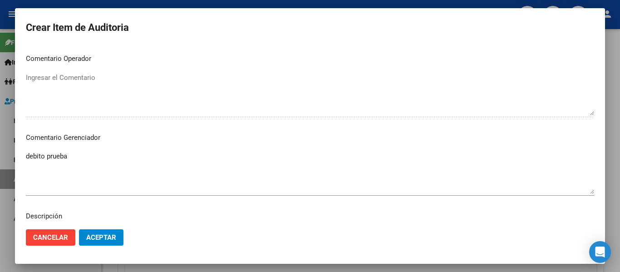
scroll to position [408, 0]
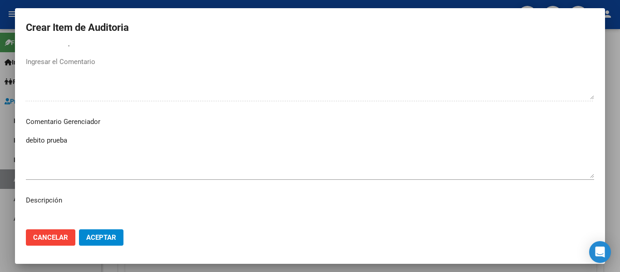
click at [474, 99] on div "Ingresar el Comentario" at bounding box center [310, 78] width 568 height 46
drag, startPoint x: 474, startPoint y: 99, endPoint x: 275, endPoint y: 157, distance: 206.9
click at [471, 99] on div "Ingresar el Comentario" at bounding box center [310, 78] width 568 height 46
click at [98, 168] on textarea "debito prueba" at bounding box center [310, 156] width 568 height 43
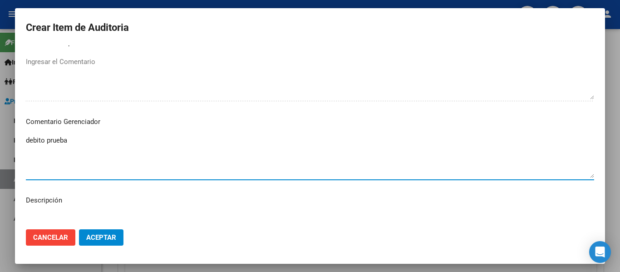
click at [99, 169] on textarea "debito prueba" at bounding box center [310, 156] width 568 height 43
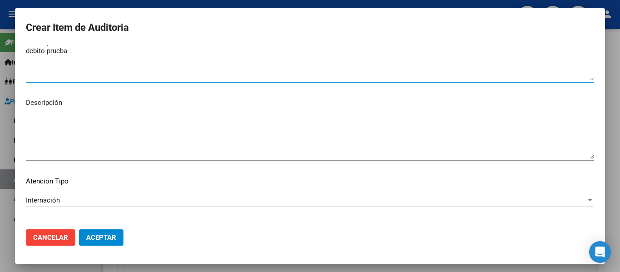
scroll to position [545, 0]
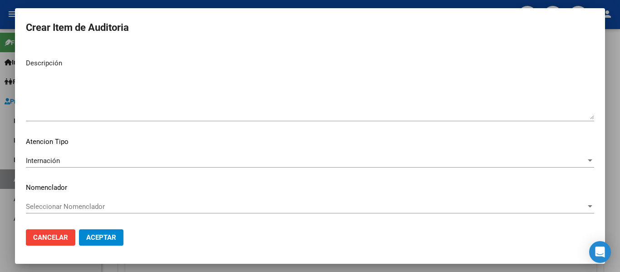
type textarea "debito prueba debito prueba"
click at [61, 166] on div "Internación Seleccionar tipo" at bounding box center [310, 161] width 568 height 14
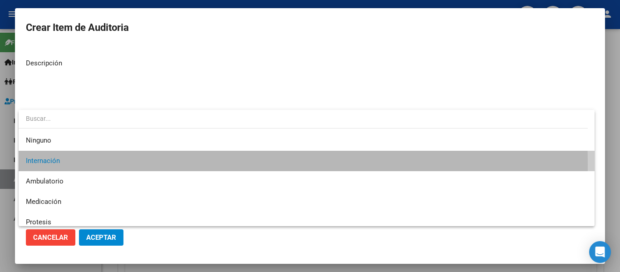
click at [63, 164] on span "Internación" at bounding box center [306, 161] width 561 height 20
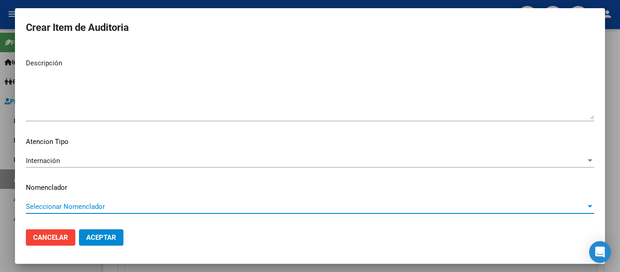
click at [78, 204] on span "Seleccionar Nomenclador" at bounding box center [306, 206] width 560 height 8
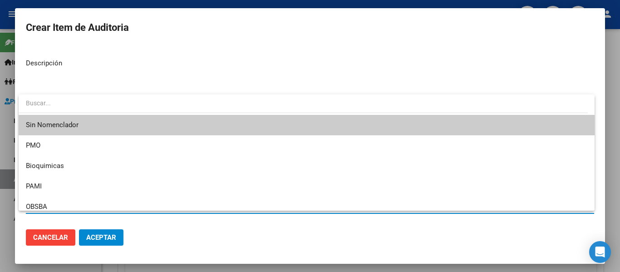
click at [121, 57] on div at bounding box center [310, 136] width 620 height 272
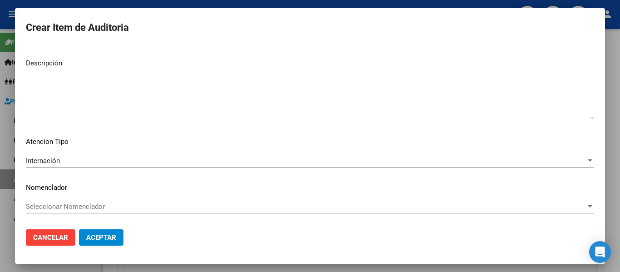
click at [117, 231] on button "Aceptar" at bounding box center [101, 237] width 44 height 16
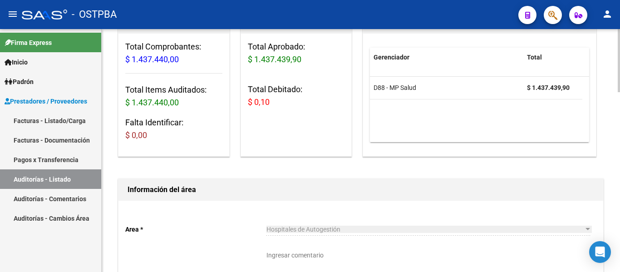
scroll to position [0, 0]
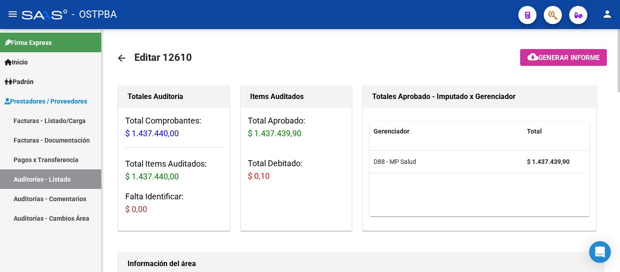
click at [123, 60] on mat-icon "arrow_back" at bounding box center [121, 58] width 11 height 11
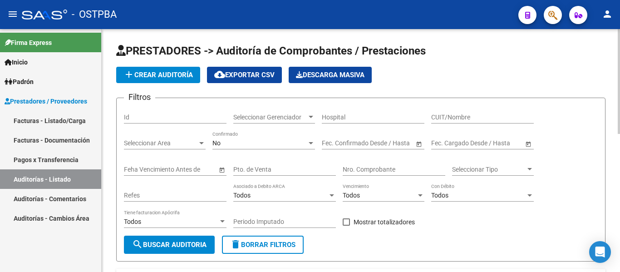
click at [140, 117] on input "Id" at bounding box center [175, 117] width 103 height 8
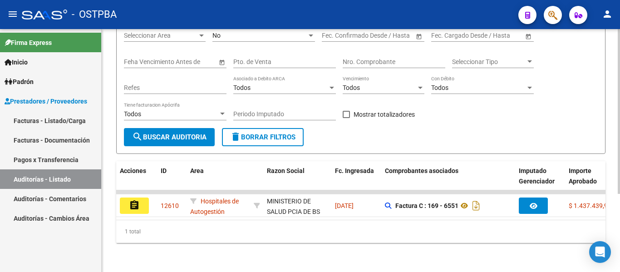
scroll to position [115, 0]
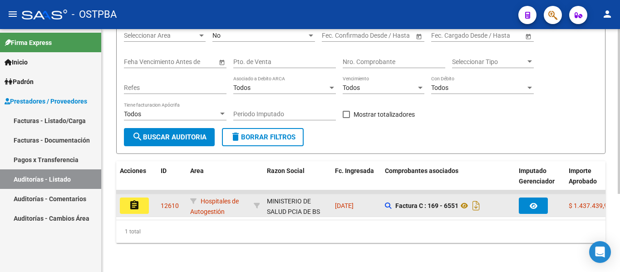
type input "12610"
click at [127, 198] on button "assignment" at bounding box center [134, 205] width 29 height 16
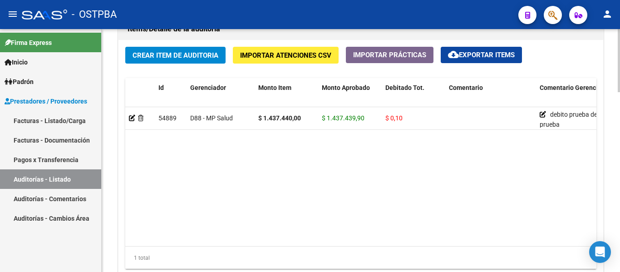
scroll to position [635, 0]
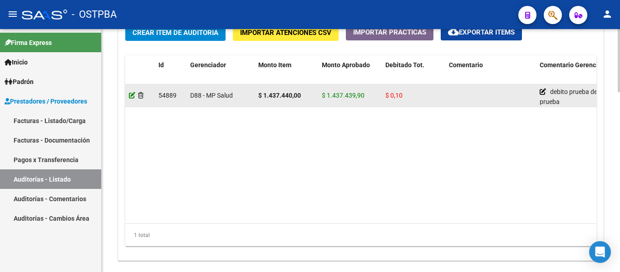
click at [131, 98] on icon at bounding box center [132, 95] width 6 height 6
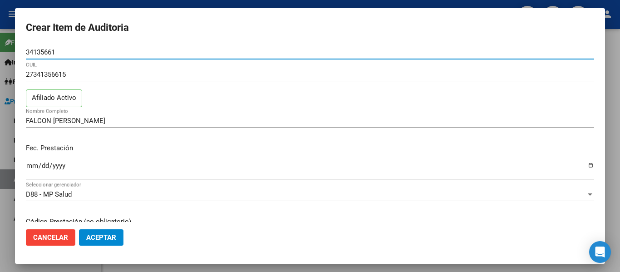
click at [70, 237] on button "Cancelar" at bounding box center [50, 237] width 49 height 16
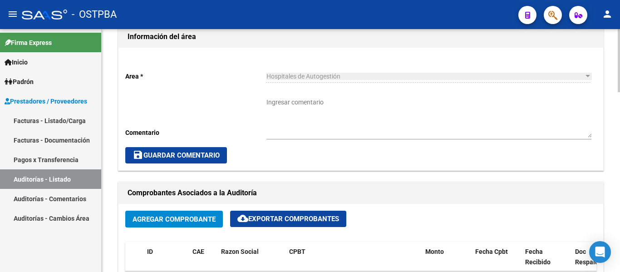
scroll to position [0, 0]
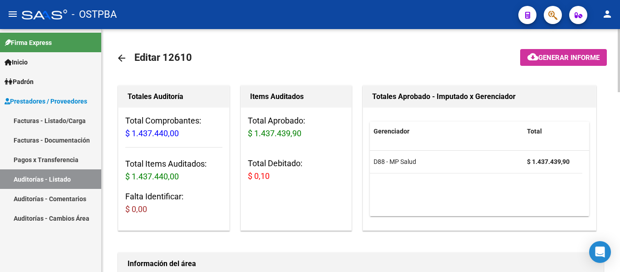
click at [122, 58] on mat-icon "arrow_back" at bounding box center [121, 58] width 11 height 11
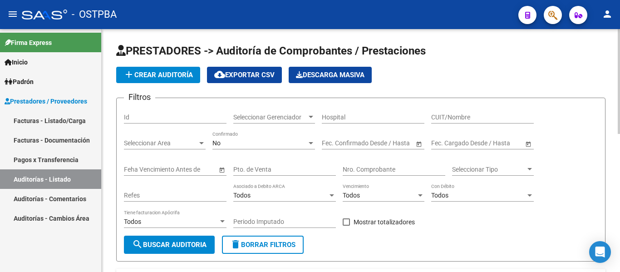
click at [156, 120] on input "Id" at bounding box center [175, 117] width 103 height 8
click at [153, 119] on input "Id" at bounding box center [175, 117] width 103 height 8
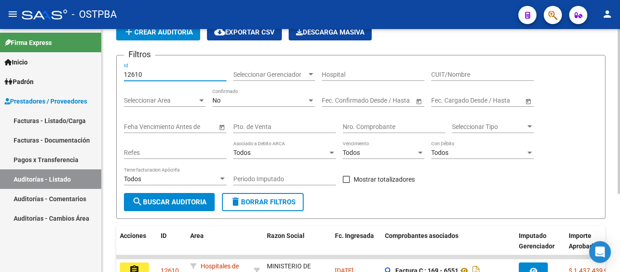
scroll to position [115, 0]
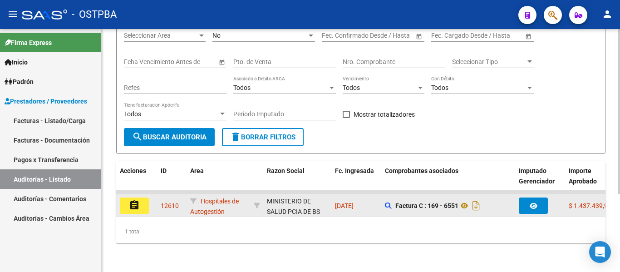
type input "12610"
click at [138, 200] on mat-icon "assignment" at bounding box center [134, 205] width 11 height 11
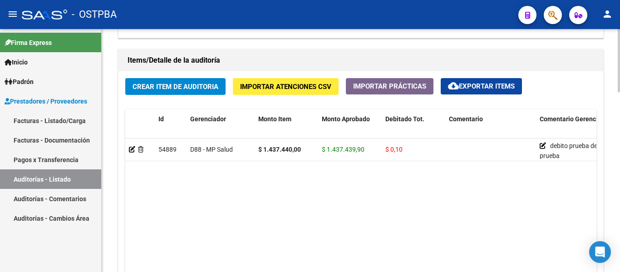
scroll to position [552, 0]
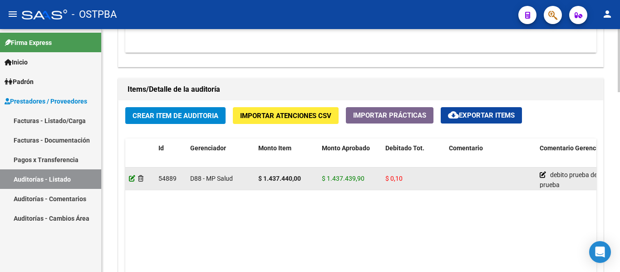
click at [130, 179] on icon at bounding box center [132, 178] width 6 height 6
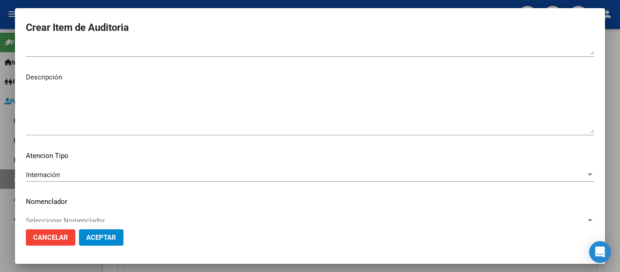
scroll to position [545, 0]
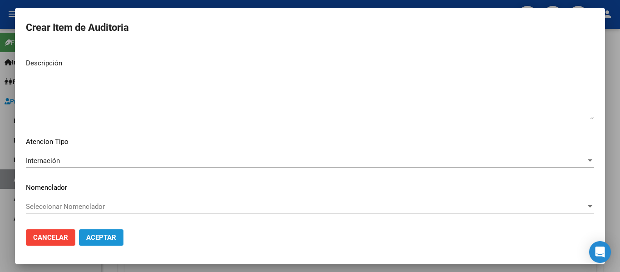
click at [86, 235] on span "Aceptar" at bounding box center [101, 237] width 30 height 8
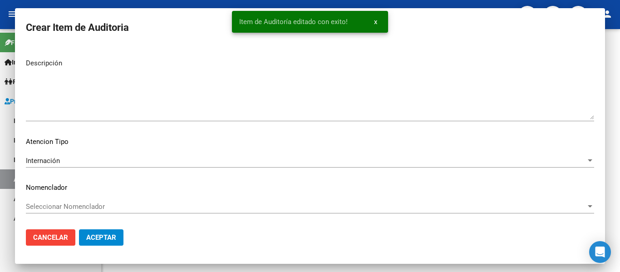
scroll to position [0, 0]
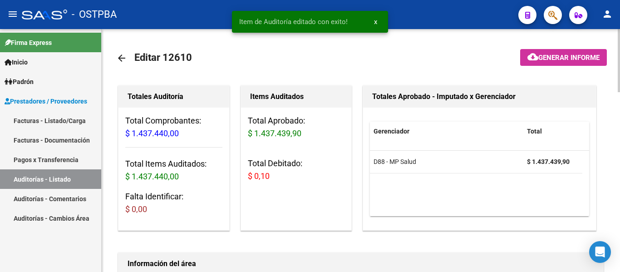
click at [120, 56] on mat-icon "arrow_back" at bounding box center [121, 58] width 11 height 11
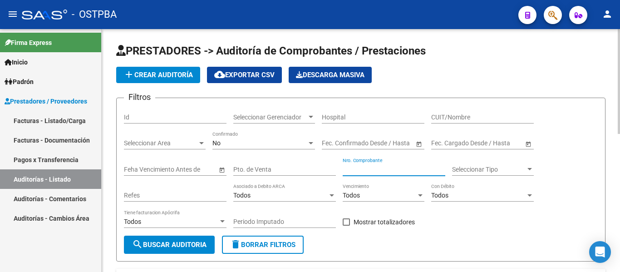
click at [362, 171] on input "Nro. Comprobante" at bounding box center [394, 170] width 103 height 8
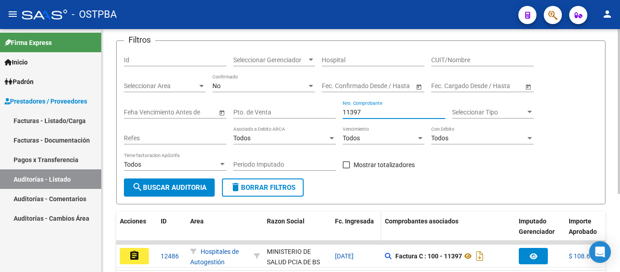
scroll to position [115, 0]
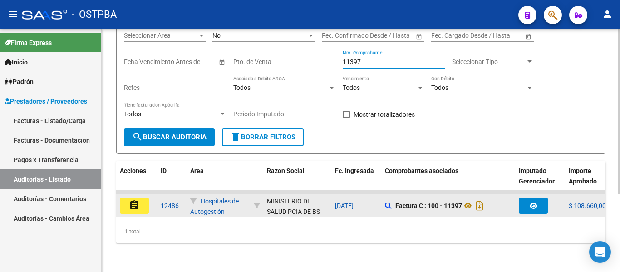
type input "11397"
click at [131, 201] on mat-icon "assignment" at bounding box center [134, 205] width 11 height 11
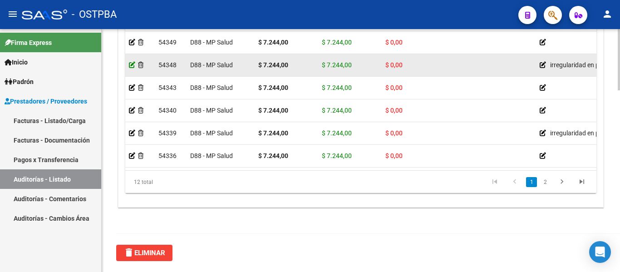
click at [131, 66] on icon at bounding box center [132, 65] width 6 height 6
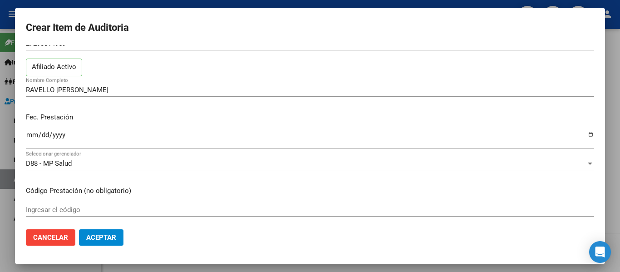
scroll to position [45, 0]
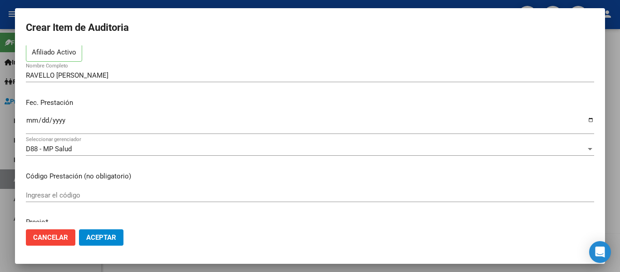
click at [199, 4] on div at bounding box center [310, 136] width 620 height 272
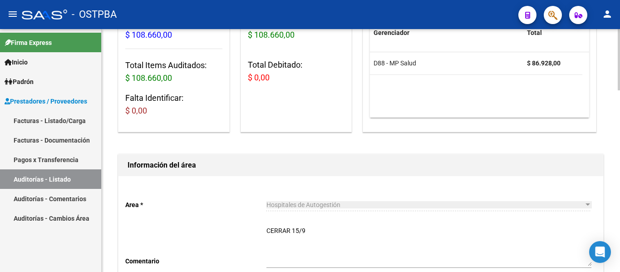
scroll to position [0, 0]
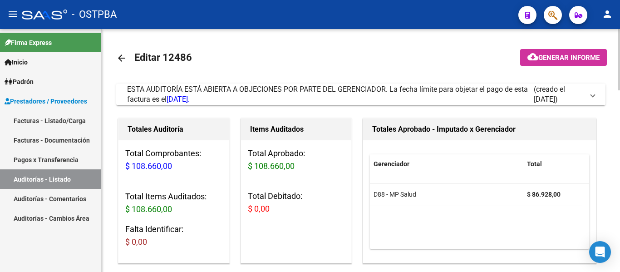
click at [122, 57] on mat-icon "arrow_back" at bounding box center [121, 58] width 11 height 11
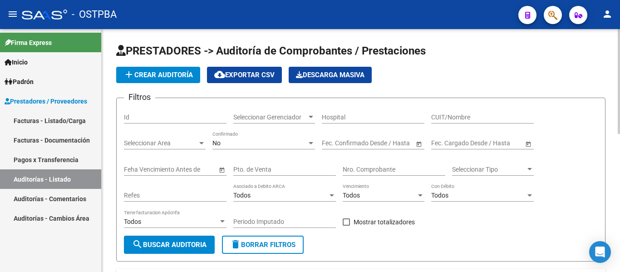
click at [347, 169] on input "Nro. Comprobante" at bounding box center [394, 170] width 103 height 8
click at [357, 173] on input "Nro. Comprobante" at bounding box center [394, 170] width 103 height 8
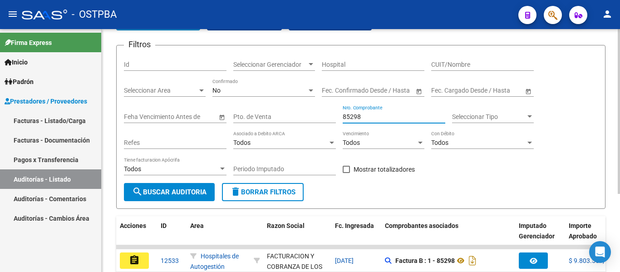
scroll to position [115, 0]
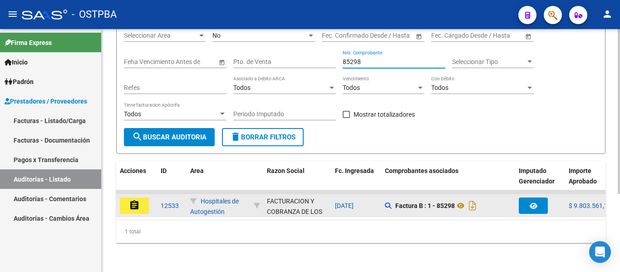
type input "85298"
click at [133, 200] on mat-icon "assignment" at bounding box center [134, 205] width 11 height 11
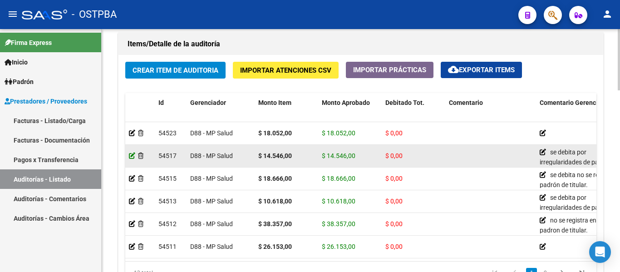
click at [131, 156] on icon at bounding box center [132, 155] width 6 height 6
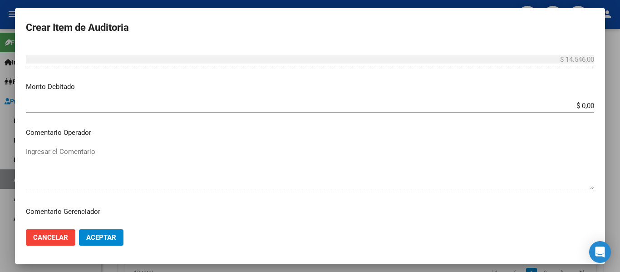
scroll to position [318, 0]
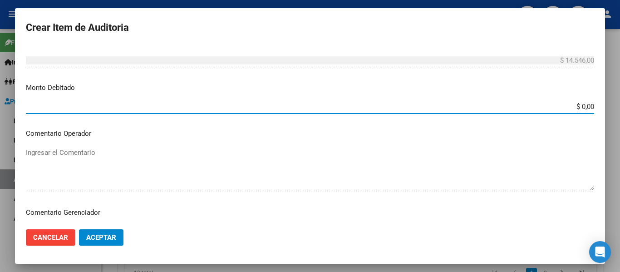
click at [54, 105] on input "$ 0,00" at bounding box center [310, 107] width 568 height 8
click at [579, 107] on input "$ 0,00" at bounding box center [310, 107] width 568 height 8
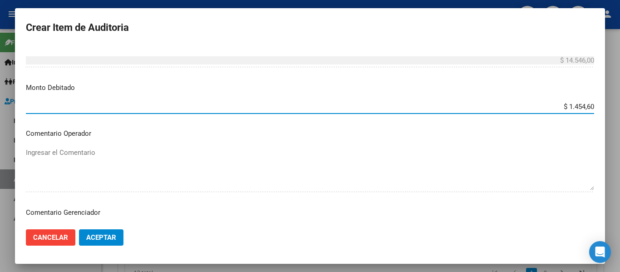
type input "$ 14.546,00"
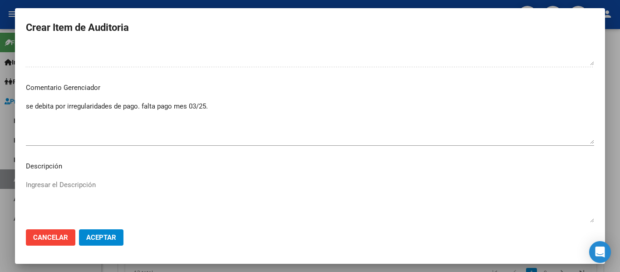
scroll to position [454, 0]
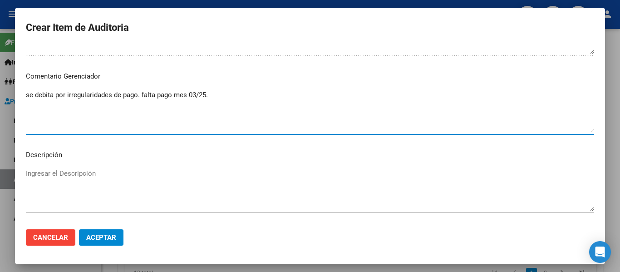
click at [72, 127] on textarea "se debita por irregularidades de pago. falta pago mes 03/25." at bounding box center [310, 111] width 568 height 43
click at [88, 237] on span "Aceptar" at bounding box center [101, 237] width 30 height 8
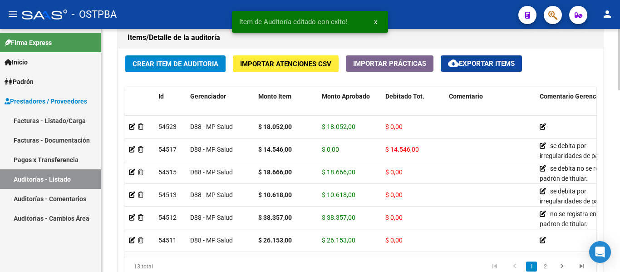
scroll to position [681, 0]
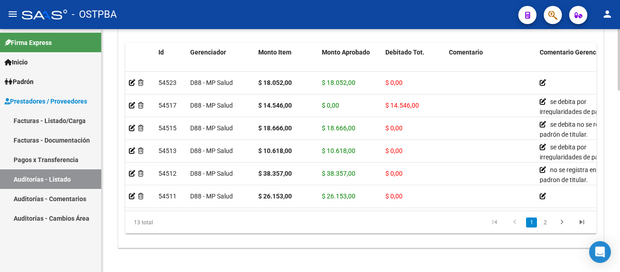
drag, startPoint x: 277, startPoint y: 211, endPoint x: 280, endPoint y: 207, distance: 4.8
click at [278, 209] on div "Id Gerenciador Monto Item Monto Aprobado Debitado Tot. Comentario Comentario Ge…" at bounding box center [360, 138] width 471 height 191
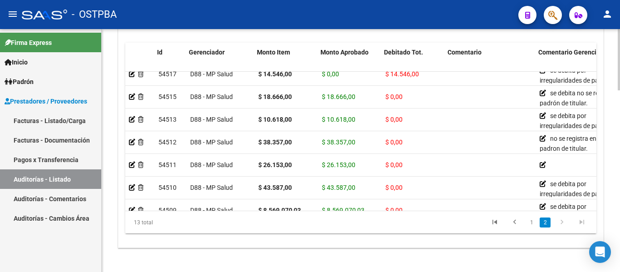
scroll to position [31, 2]
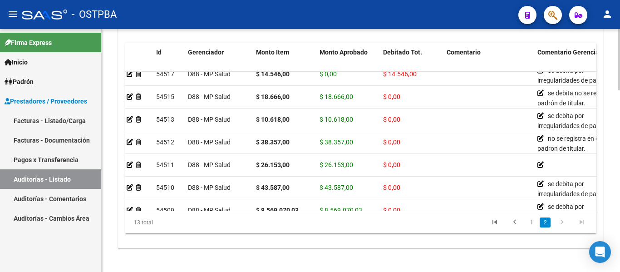
click at [260, 211] on div "13 total 1 2" at bounding box center [360, 222] width 471 height 23
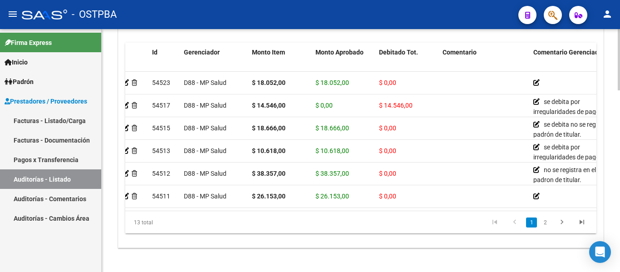
scroll to position [0, 0]
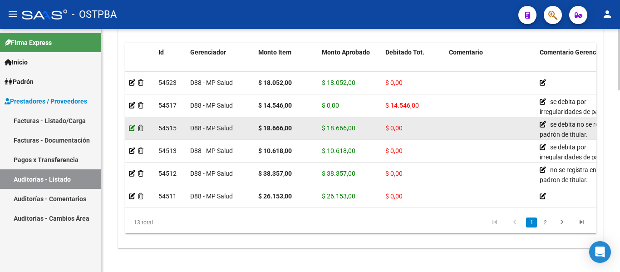
click at [131, 129] on icon at bounding box center [132, 128] width 6 height 6
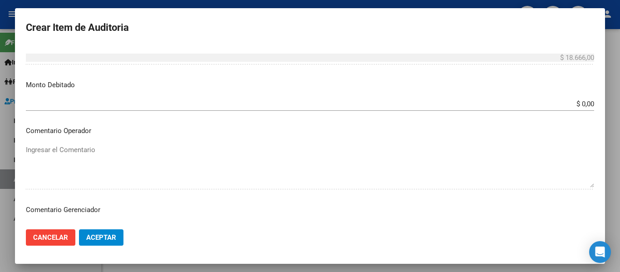
scroll to position [318, 0]
click at [576, 105] on input "$ 0,00" at bounding box center [310, 106] width 568 height 8
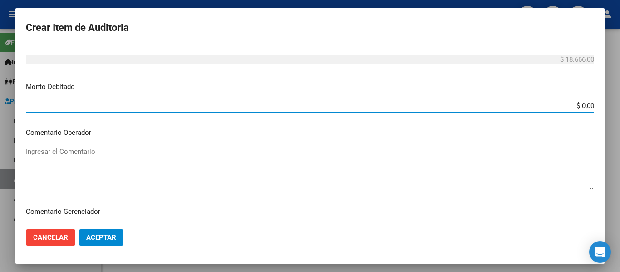
click at [576, 105] on input "$ 0,00" at bounding box center [310, 106] width 568 height 8
click at [575, 105] on input "$ 0,00" at bounding box center [310, 106] width 568 height 8
click at [574, 105] on input "$ 0,00" at bounding box center [310, 106] width 568 height 8
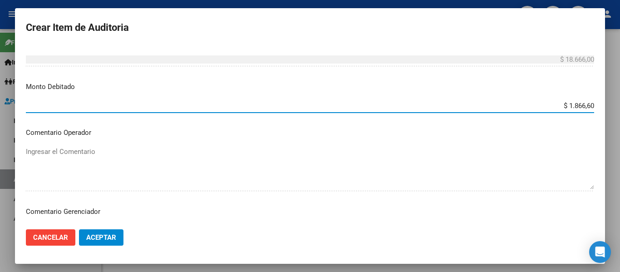
type input "$ 18.666,00"
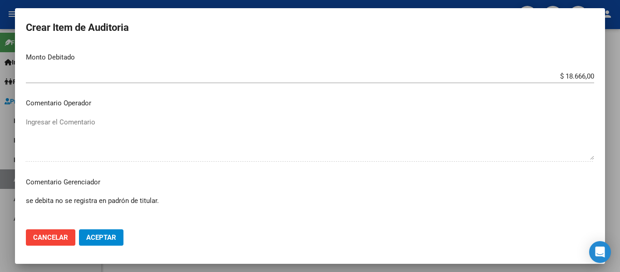
scroll to position [364, 0]
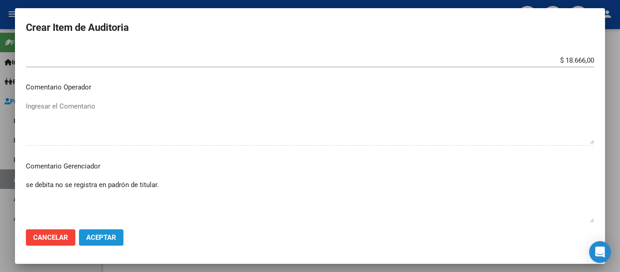
click at [99, 241] on span "Aceptar" at bounding box center [101, 237] width 30 height 8
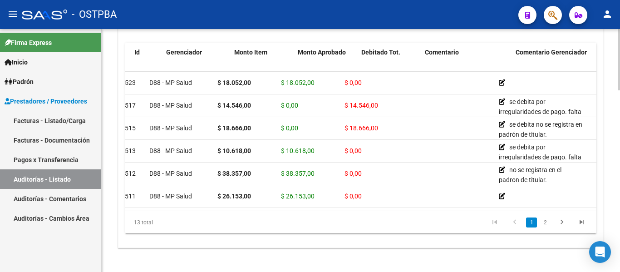
scroll to position [0, 0]
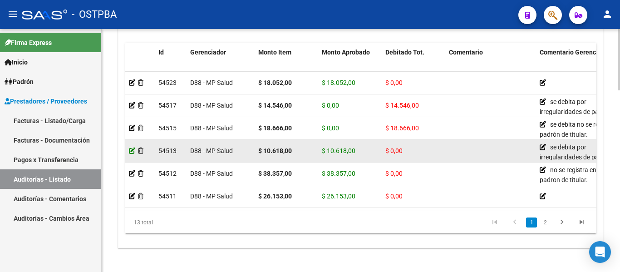
click at [132, 153] on icon at bounding box center [132, 150] width 6 height 6
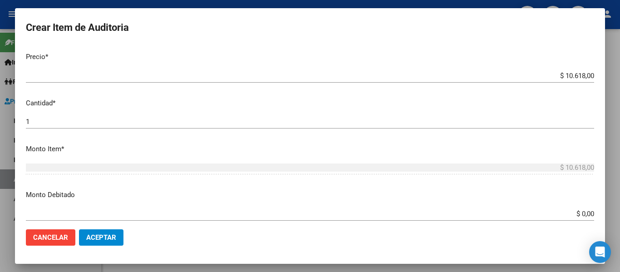
scroll to position [227, 0]
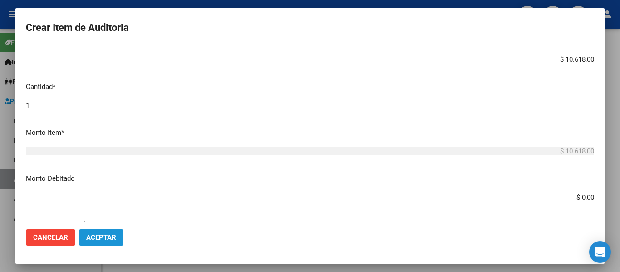
click at [108, 233] on span "Aceptar" at bounding box center [101, 237] width 30 height 8
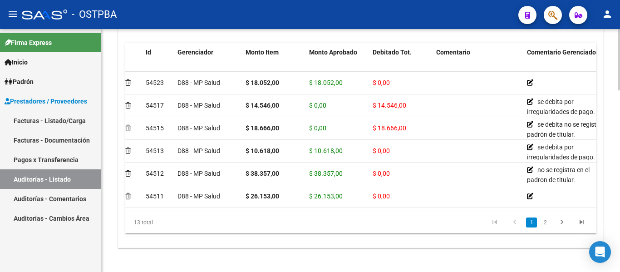
scroll to position [0, 0]
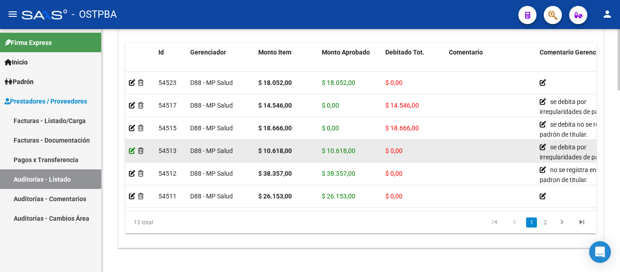
click at [132, 150] on icon at bounding box center [132, 150] width 6 height 6
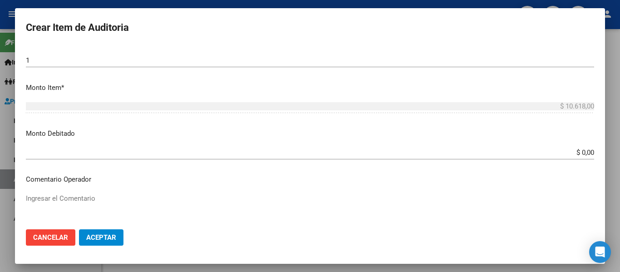
scroll to position [272, 0]
click at [111, 232] on button "Aceptar" at bounding box center [101, 237] width 44 height 16
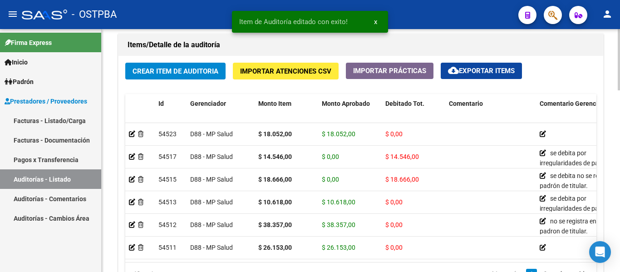
scroll to position [681, 0]
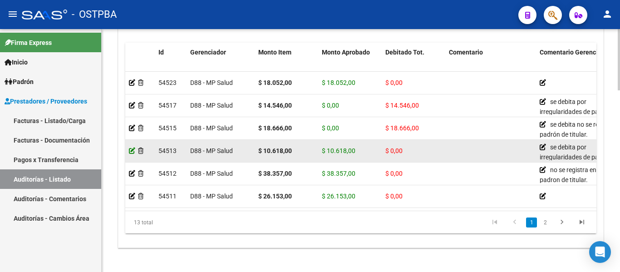
click at [132, 151] on icon at bounding box center [132, 150] width 6 height 6
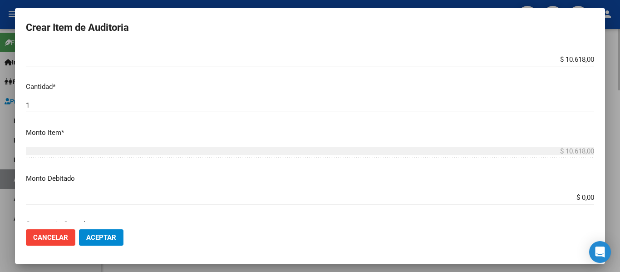
scroll to position [272, 0]
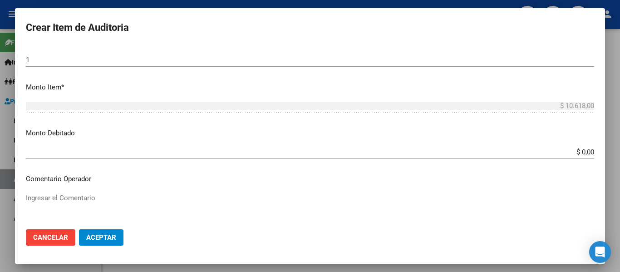
click at [578, 150] on input "$ 0,00" at bounding box center [310, 152] width 568 height 8
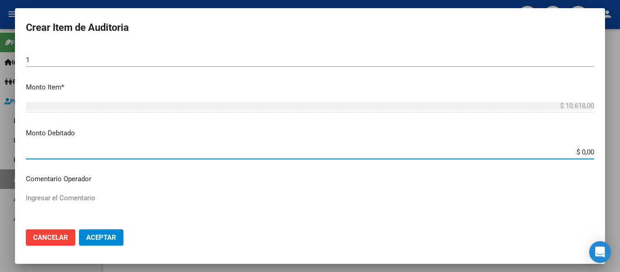
click at [578, 150] on input "$ 0,00" at bounding box center [310, 152] width 568 height 8
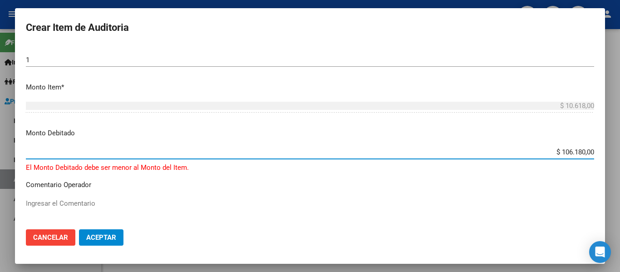
type input "$ 10.618,00"
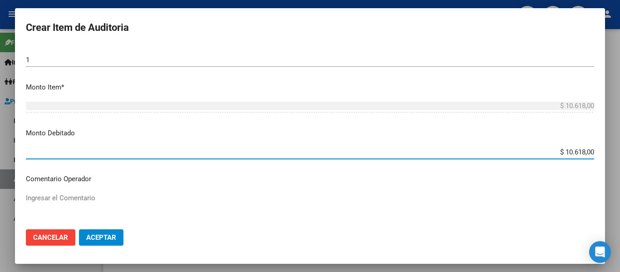
click at [428, 188] on mat-dialog-content "37474283 Nro Documento 27374742839 CUIL Afiliado Activo PAREDES CECILIA MARGARI…" at bounding box center [310, 133] width 590 height 176
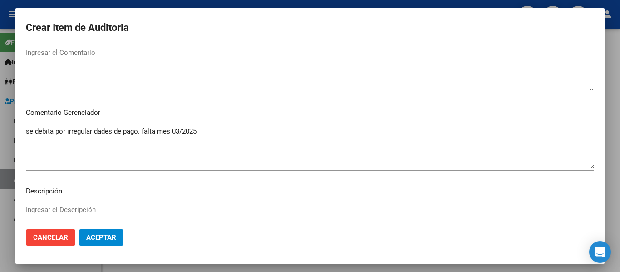
scroll to position [454, 0]
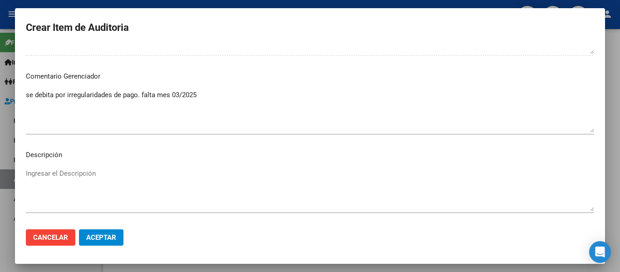
click at [113, 238] on span "Aceptar" at bounding box center [101, 237] width 30 height 8
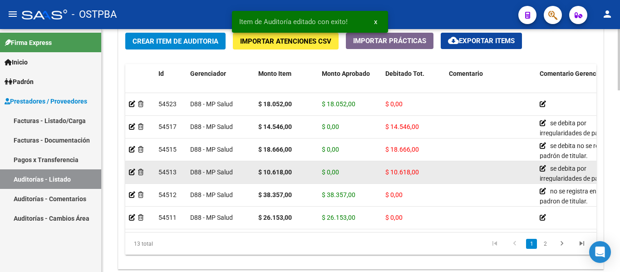
scroll to position [721, 0]
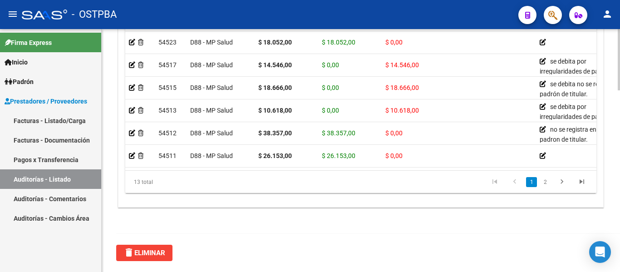
click at [271, 169] on datatable-body "54523 D88 - MP Salud $ 18.052,00 $ 18.052,00 $ 0,00 27270855372 27085537 CARDOZ…" at bounding box center [360, 100] width 471 height 138
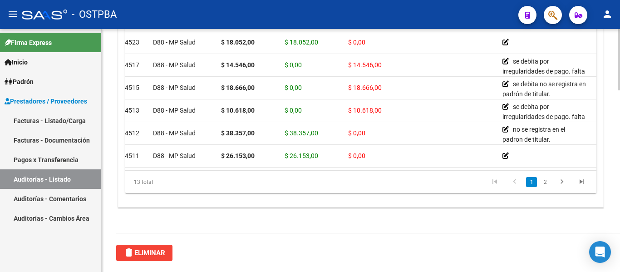
scroll to position [0, 0]
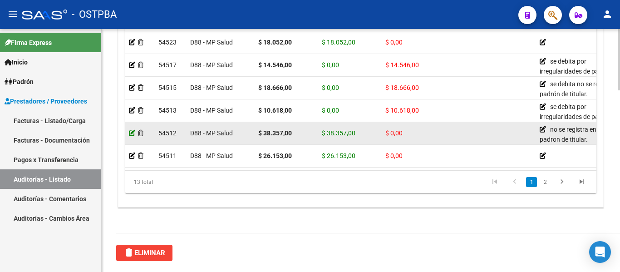
click at [130, 132] on icon at bounding box center [132, 133] width 6 height 6
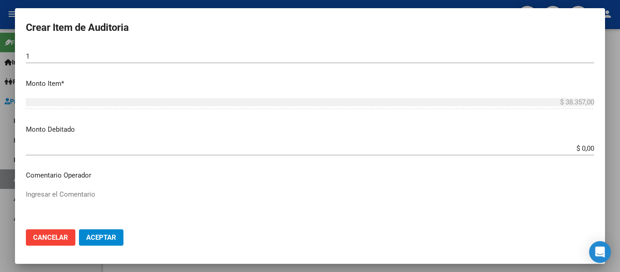
scroll to position [272, 0]
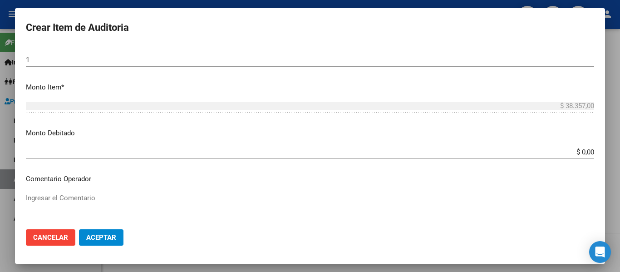
click at [571, 148] on input "$ 0,00" at bounding box center [310, 152] width 568 height 8
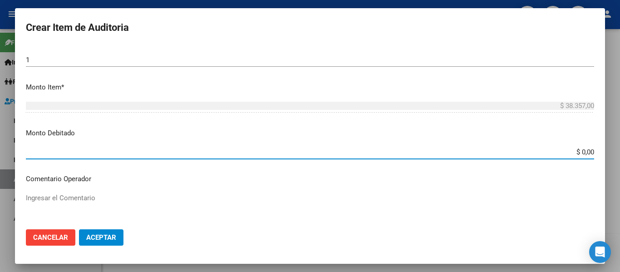
click at [573, 151] on input "$ 0,00" at bounding box center [310, 152] width 568 height 8
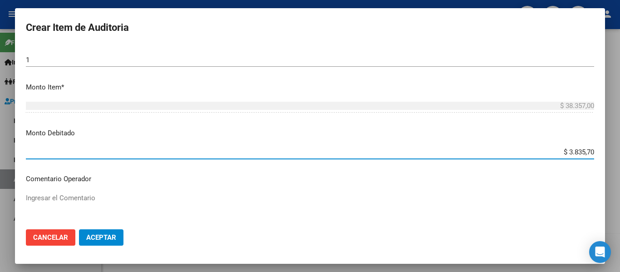
type input "$ 38.357,00"
click at [494, 129] on p "Monto Debitado" at bounding box center [310, 133] width 568 height 10
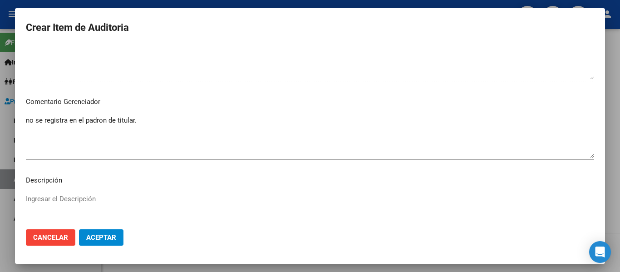
scroll to position [454, 0]
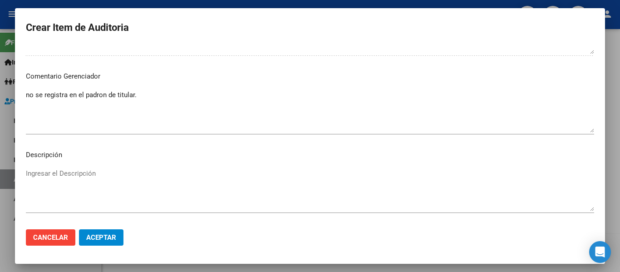
click at [115, 230] on button "Aceptar" at bounding box center [101, 237] width 44 height 16
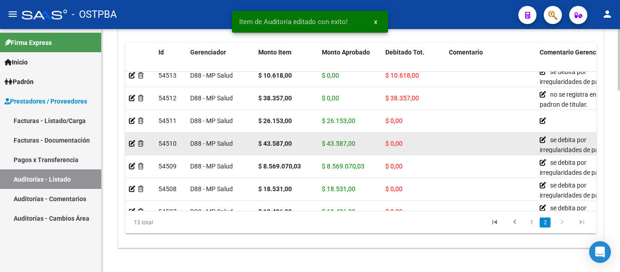
scroll to position [91, 0]
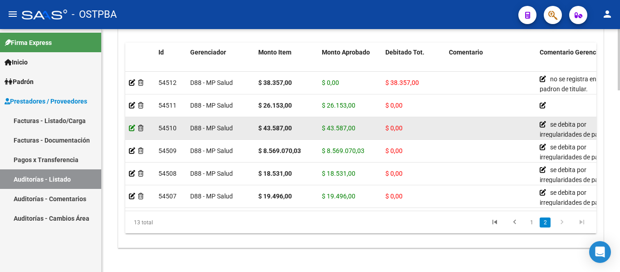
click at [132, 129] on icon at bounding box center [132, 128] width 6 height 6
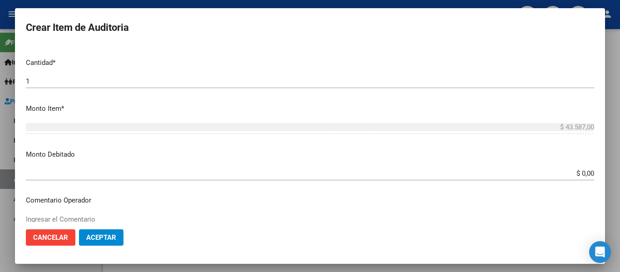
scroll to position [272, 0]
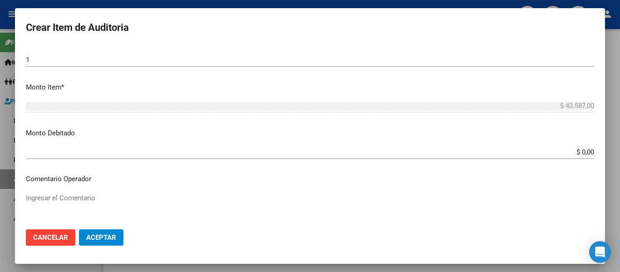
click at [575, 151] on input "$ 0,00" at bounding box center [310, 152] width 568 height 8
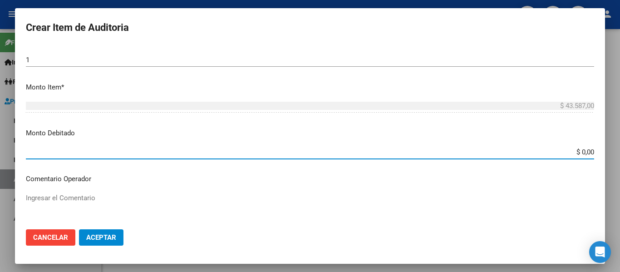
click at [575, 151] on input "$ 0,00" at bounding box center [310, 152] width 568 height 8
type input "$ 43.587,00"
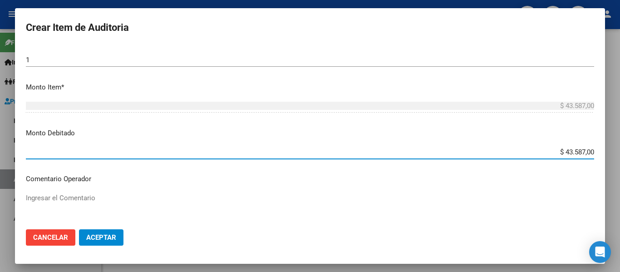
click at [470, 138] on mat-dialog-content "34272079 Nro Documento 27342720795 CUIL Afiliado Activo ESCOBAR GISELA EDITH No…" at bounding box center [310, 133] width 590 height 176
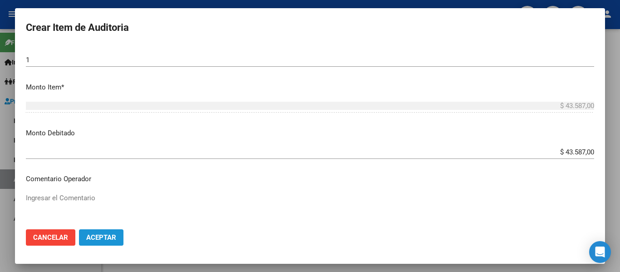
click at [106, 232] on button "Aceptar" at bounding box center [101, 237] width 44 height 16
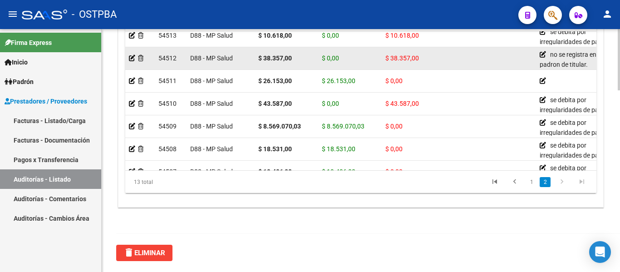
scroll to position [91, 0]
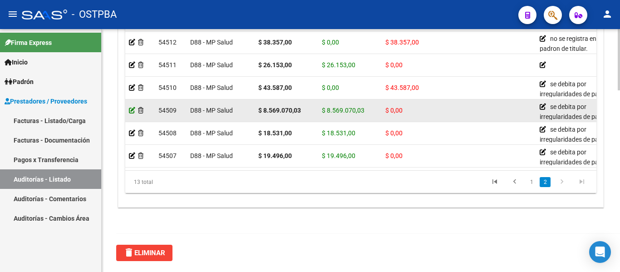
click at [132, 109] on icon at bounding box center [132, 110] width 6 height 6
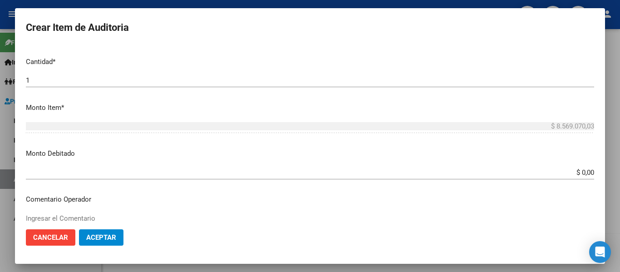
scroll to position [272, 0]
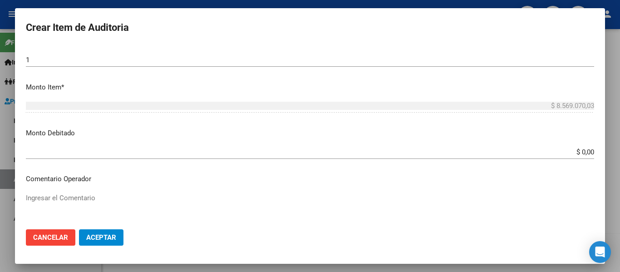
click at [572, 151] on input "$ 0,00" at bounding box center [310, 152] width 568 height 8
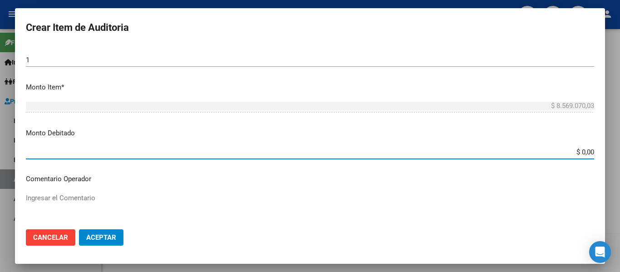
click at [572, 151] on input "$ 0,00" at bounding box center [310, 152] width 568 height 8
type input "$ 8.567.070,03"
click at [495, 130] on p "Monto Debitado" at bounding box center [310, 133] width 568 height 10
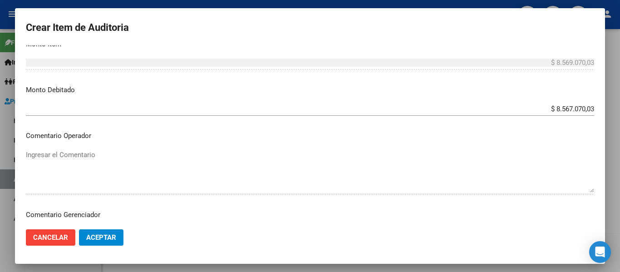
scroll to position [363, 0]
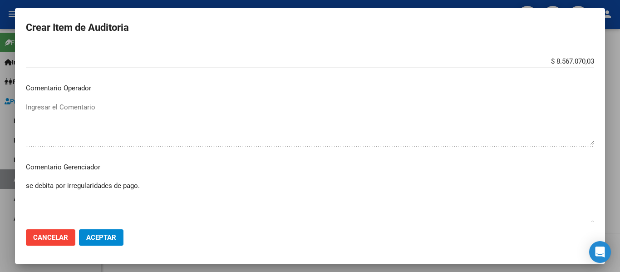
click at [118, 237] on button "Aceptar" at bounding box center [101, 237] width 44 height 16
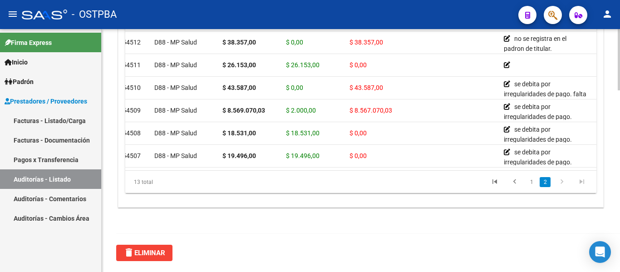
scroll to position [91, 0]
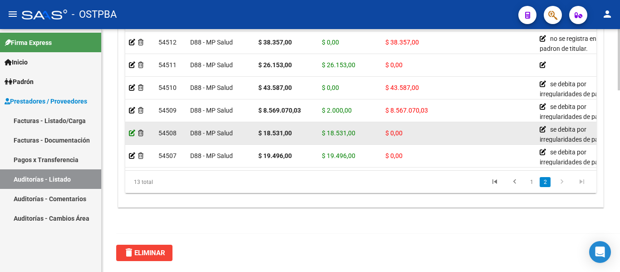
click at [131, 133] on icon at bounding box center [132, 133] width 6 height 6
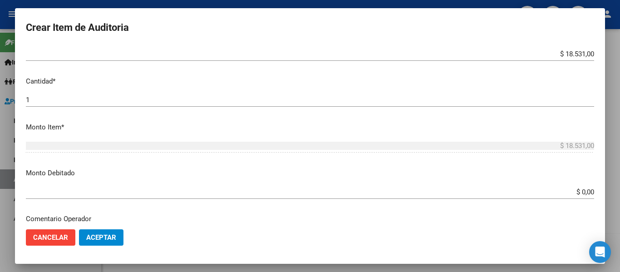
scroll to position [227, 0]
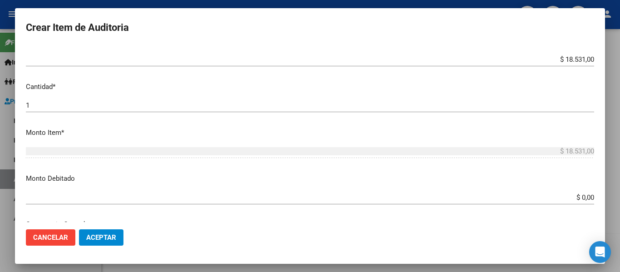
click at [564, 196] on input "$ 0,00" at bounding box center [310, 197] width 568 height 8
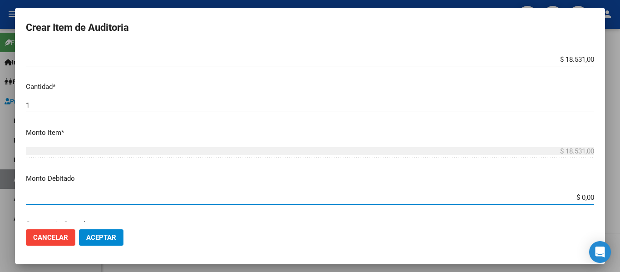
click at [573, 196] on input "$ 0,00" at bounding box center [310, 197] width 568 height 8
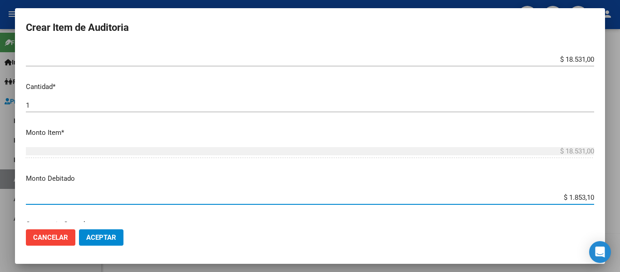
type input "$ 18.531,00"
click at [535, 185] on mat-dialog-content "95210888 Nro Documento 27952108889 CUIL Afiliado Activo PINTOS DELVALLE MARIA E…" at bounding box center [310, 133] width 590 height 176
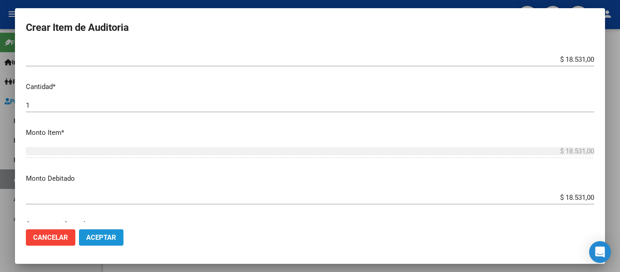
click at [85, 233] on button "Aceptar" at bounding box center [101, 237] width 44 height 16
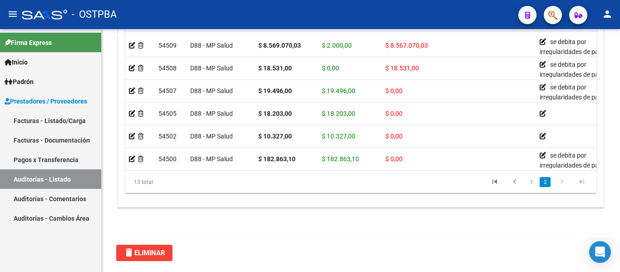
scroll to position [166, 0]
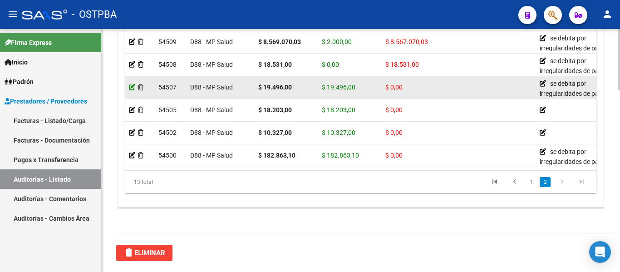
click at [130, 84] on icon at bounding box center [132, 87] width 6 height 6
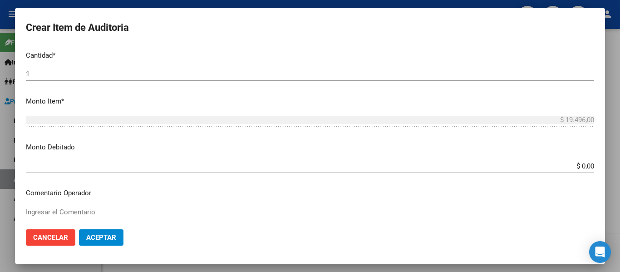
scroll to position [272, 0]
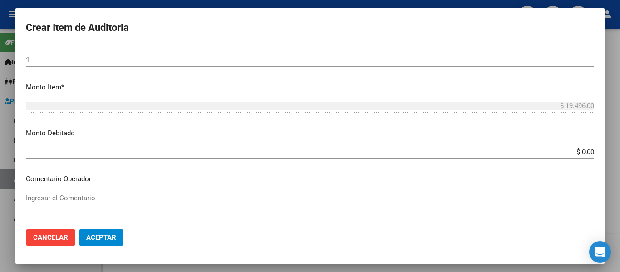
click at [578, 156] on input "$ 0,00" at bounding box center [310, 152] width 568 height 8
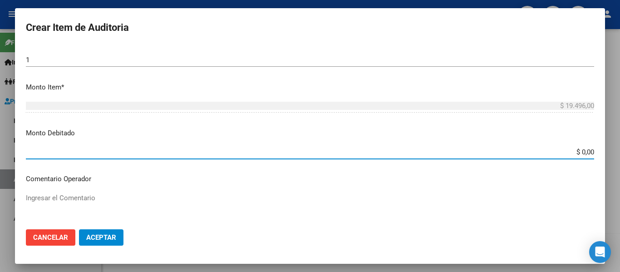
click at [578, 156] on input "$ 0,00" at bounding box center [310, 152] width 568 height 8
type input "$ 19.496,00"
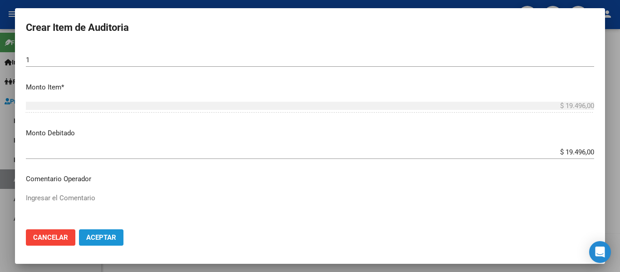
click at [109, 233] on span "Aceptar" at bounding box center [101, 237] width 30 height 8
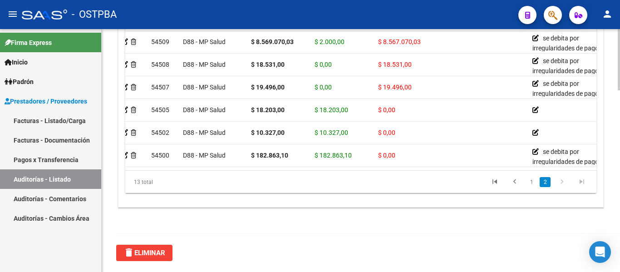
scroll to position [166, 0]
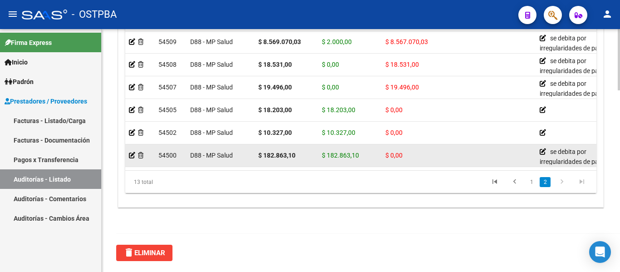
click at [128, 149] on datatable-body-cell at bounding box center [139, 155] width 29 height 22
click at [130, 152] on icon at bounding box center [132, 155] width 6 height 6
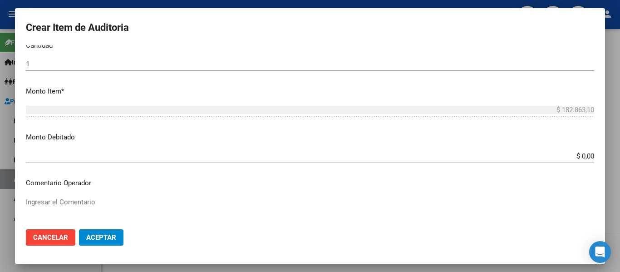
scroll to position [272, 0]
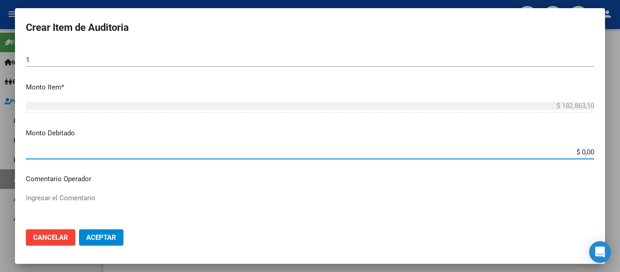
click at [93, 148] on input "$ 0,00" at bounding box center [310, 152] width 568 height 8
type input "$ 182.863,10"
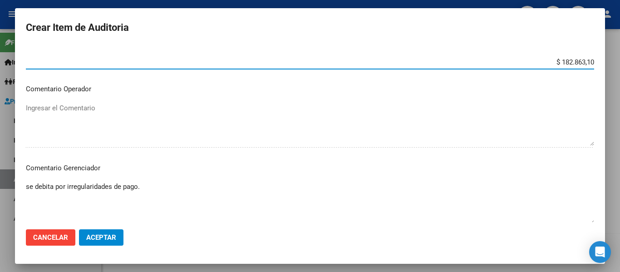
scroll to position [363, 0]
click at [118, 238] on button "Aceptar" at bounding box center [101, 237] width 44 height 16
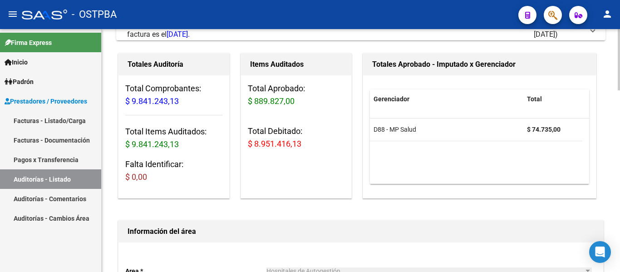
scroll to position [0, 0]
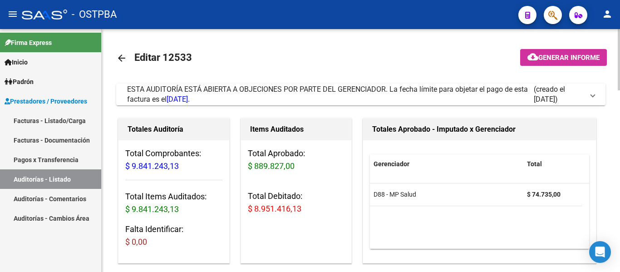
click at [122, 59] on mat-icon "arrow_back" at bounding box center [121, 58] width 11 height 11
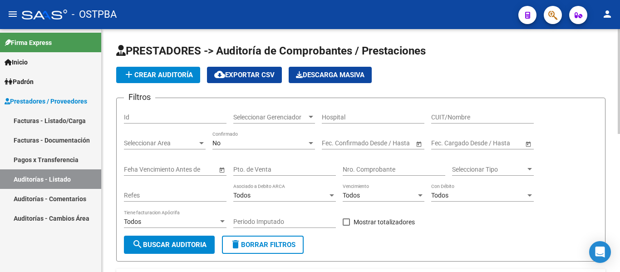
click at [269, 118] on span "Seleccionar Gerenciador" at bounding box center [269, 117] width 73 height 8
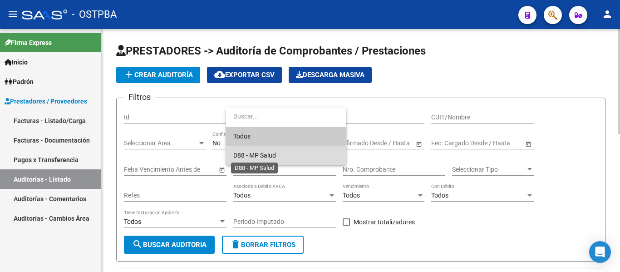
click at [260, 155] on span "D88 - MP Salud" at bounding box center [254, 155] width 43 height 7
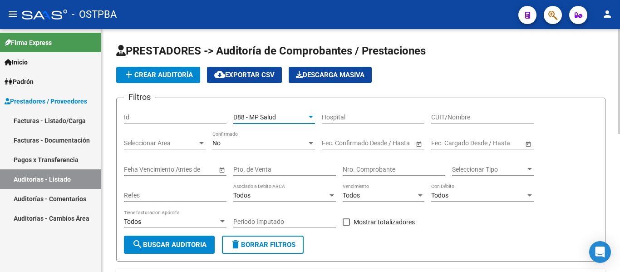
click at [252, 147] on div "No" at bounding box center [259, 143] width 94 height 8
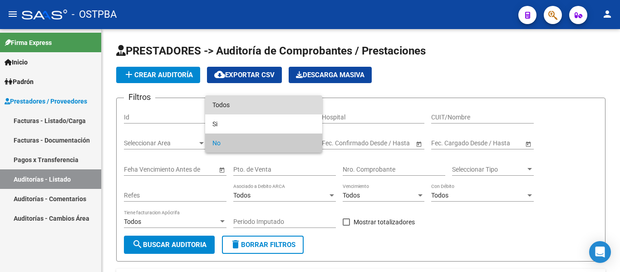
click at [241, 106] on span "Todos" at bounding box center [263, 104] width 103 height 19
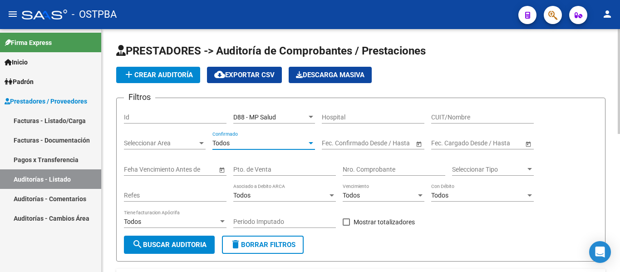
click at [190, 248] on span "search Buscar Auditoria" at bounding box center [169, 244] width 74 height 8
click at [365, 161] on div "Nro. Comprobante" at bounding box center [394, 166] width 103 height 18
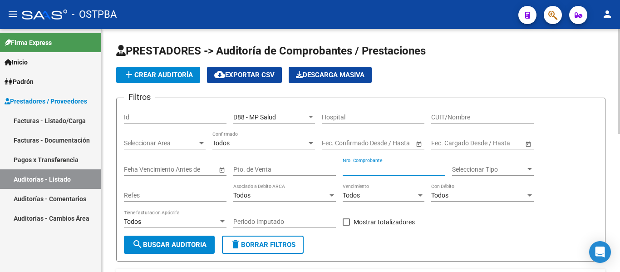
click at [362, 167] on input "Nro. Comprobante" at bounding box center [394, 170] width 103 height 8
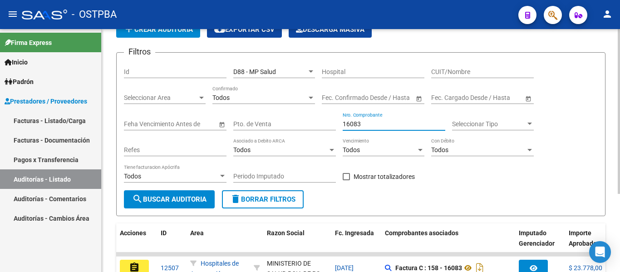
scroll to position [115, 0]
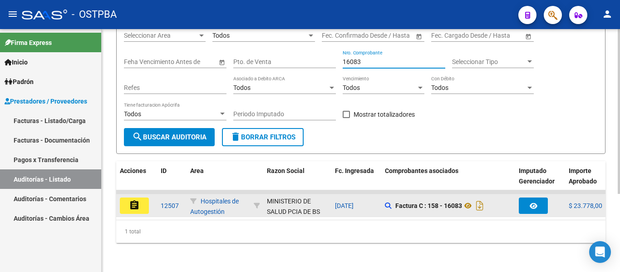
type input "16083"
click at [141, 199] on button "assignment" at bounding box center [134, 205] width 29 height 16
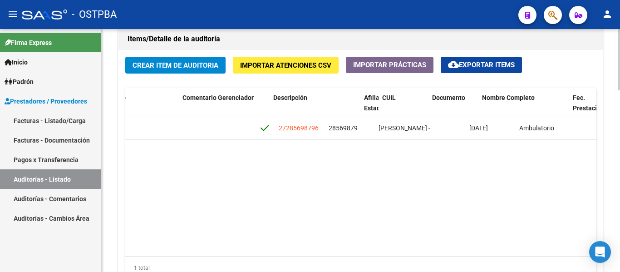
scroll to position [0, 464]
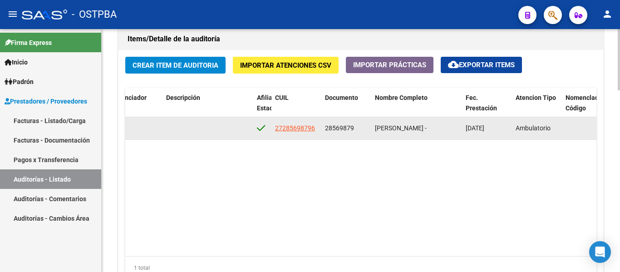
drag, startPoint x: 326, startPoint y: 128, endPoint x: 362, endPoint y: 128, distance: 35.8
click at [362, 128] on div "28569879" at bounding box center [346, 128] width 43 height 10
copy span "28569879"
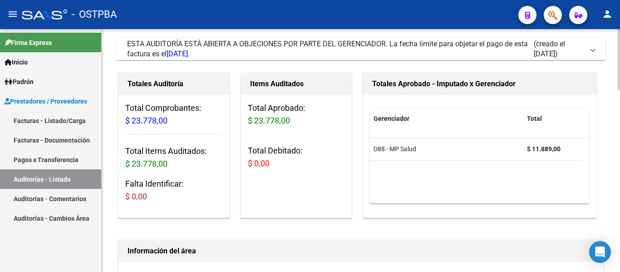
scroll to position [0, 0]
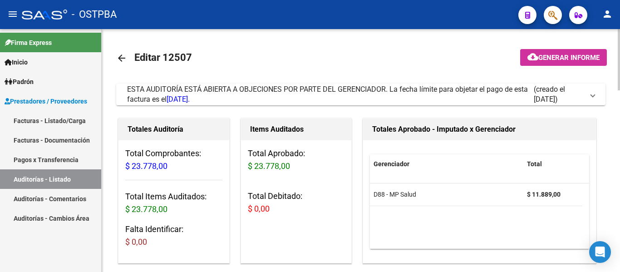
click at [124, 60] on mat-icon "arrow_back" at bounding box center [121, 58] width 11 height 11
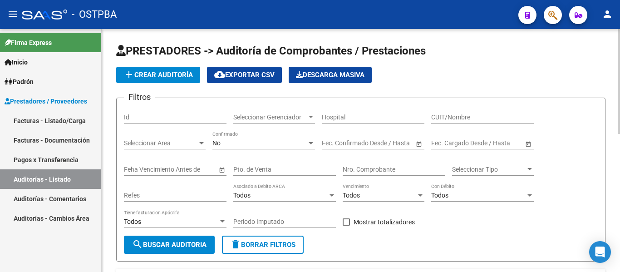
click at [367, 173] on div "Nro. Comprobante" at bounding box center [394, 166] width 103 height 18
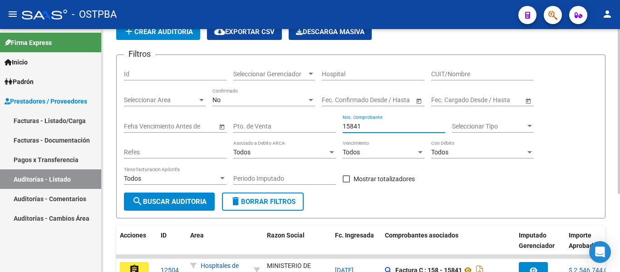
scroll to position [115, 0]
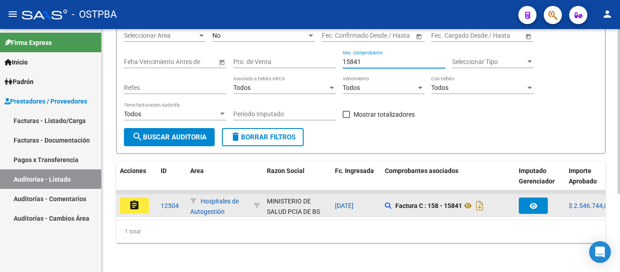
type input "15841"
click at [137, 194] on datatable-body-cell "assignment" at bounding box center [136, 205] width 41 height 22
click at [135, 200] on mat-icon "assignment" at bounding box center [134, 205] width 11 height 11
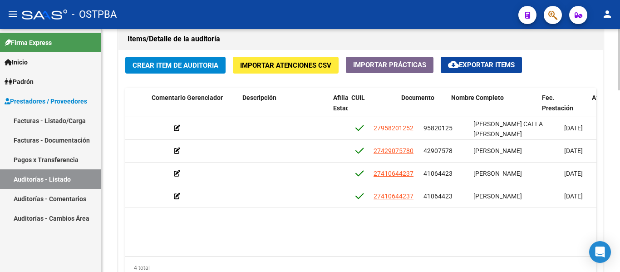
scroll to position [0, 388]
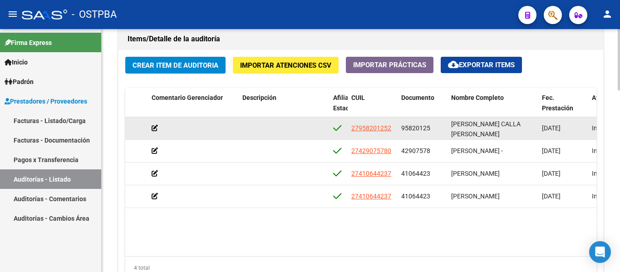
drag, startPoint x: 398, startPoint y: 126, endPoint x: 434, endPoint y: 130, distance: 36.1
click at [434, 130] on datatable-body-cell "95820125" at bounding box center [422, 128] width 50 height 22
copy span "95820125"
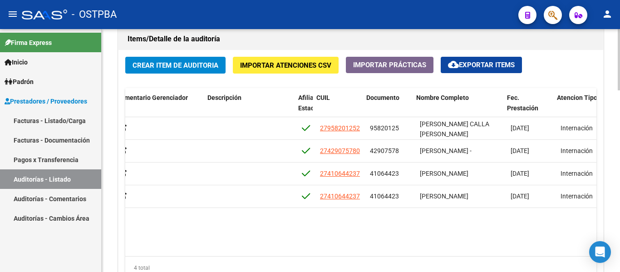
scroll to position [0, 432]
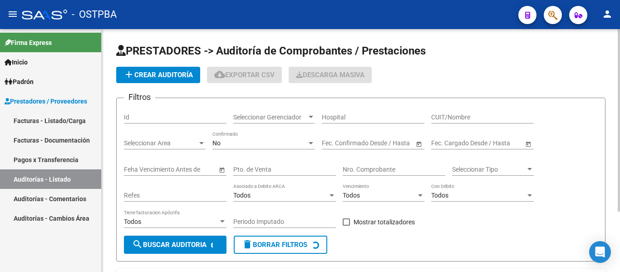
click at [261, 120] on span "Seleccionar Gerenciador" at bounding box center [269, 117] width 73 height 8
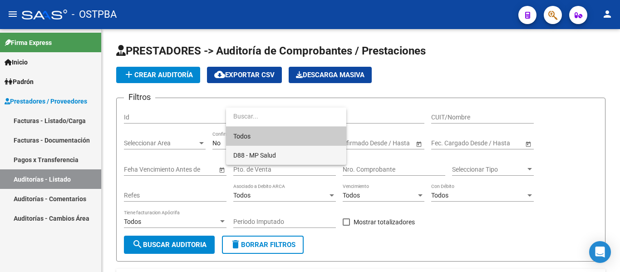
click at [256, 147] on span "D88 - MP Salud" at bounding box center [286, 155] width 106 height 19
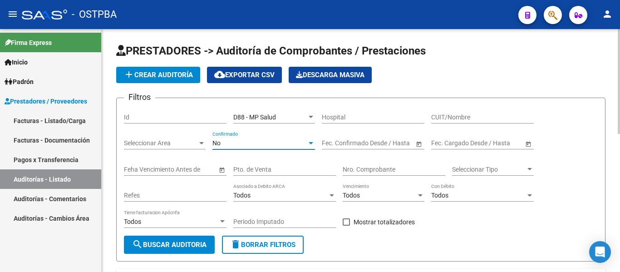
click at [251, 144] on div "No" at bounding box center [259, 143] width 94 height 8
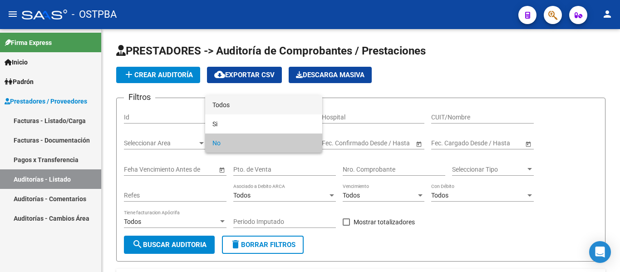
click at [246, 104] on span "Todos" at bounding box center [263, 104] width 103 height 19
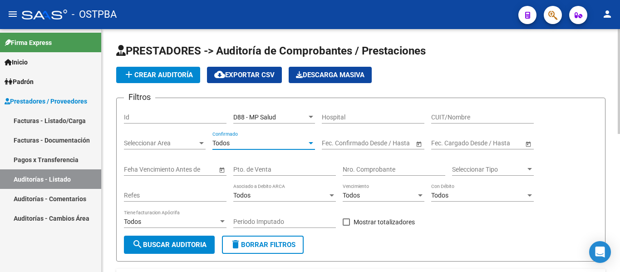
click at [341, 162] on div "Filtros Id D88 - MP Salud Seleccionar Gerenciador Hospital CUIT/Nombre Seleccio…" at bounding box center [361, 170] width 474 height 130
click at [351, 164] on div "Nro. Comprobante" at bounding box center [394, 166] width 103 height 18
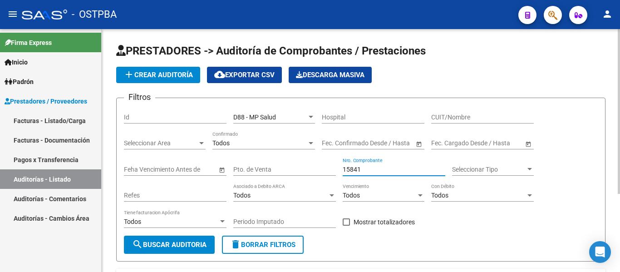
scroll to position [115, 0]
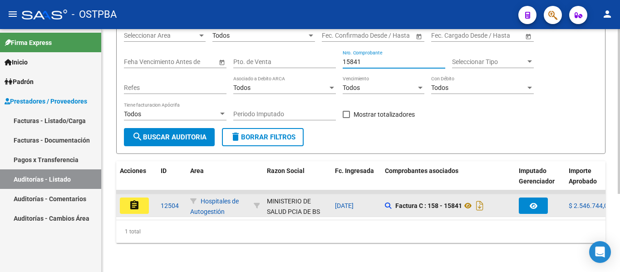
type input "15841"
click at [130, 206] on datatable-body-cell "assignment" at bounding box center [136, 205] width 41 height 22
click at [140, 199] on button "assignment" at bounding box center [134, 205] width 29 height 16
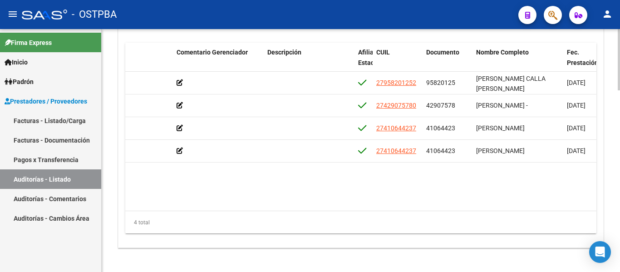
scroll to position [0, 364]
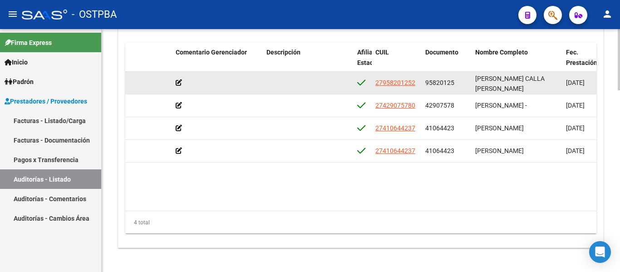
drag, startPoint x: 426, startPoint y: 80, endPoint x: 465, endPoint y: 82, distance: 39.5
click at [465, 82] on div "95820125" at bounding box center [446, 83] width 43 height 10
copy span "95820125"
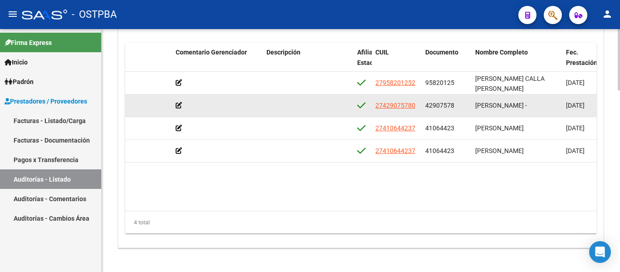
drag, startPoint x: 426, startPoint y: 103, endPoint x: 458, endPoint y: 103, distance: 32.2
click at [458, 103] on div "42907578" at bounding box center [446, 105] width 43 height 10
copy span "42907578"
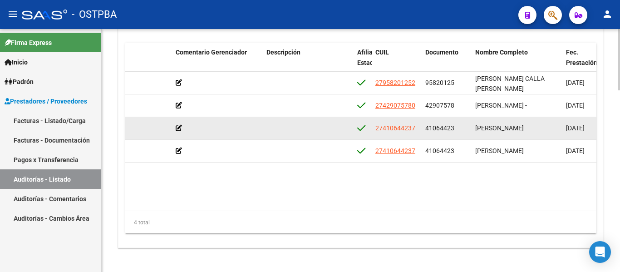
drag, startPoint x: 424, startPoint y: 127, endPoint x: 462, endPoint y: 132, distance: 38.8
click at [462, 132] on datatable-body-cell "41064423" at bounding box center [446, 128] width 50 height 22
copy span "41064423"
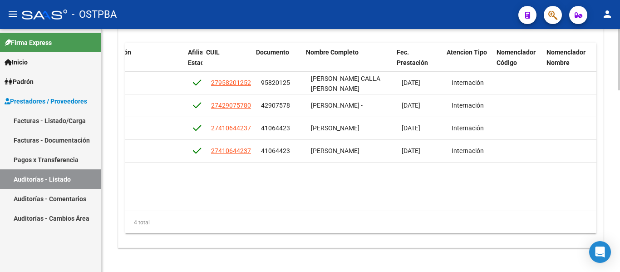
scroll to position [0, 533]
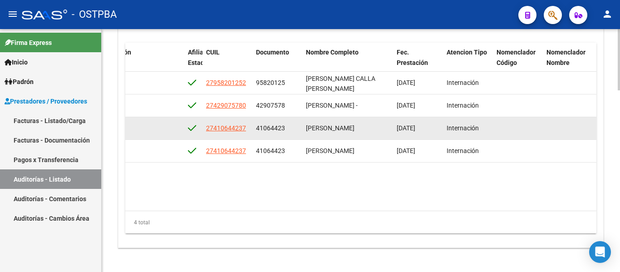
click at [258, 134] on datatable-body-cell "41064423" at bounding box center [277, 128] width 50 height 22
drag, startPoint x: 254, startPoint y: 128, endPoint x: 297, endPoint y: 130, distance: 43.1
click at [297, 130] on datatable-body-cell "41064423" at bounding box center [277, 128] width 50 height 22
copy span "41064423"
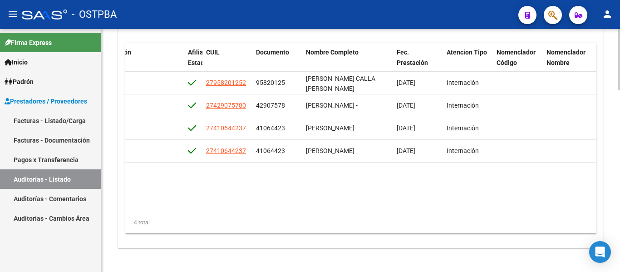
click at [252, 192] on datatable-body "54401 D88 - MP Salud $ 138.668,00 $ 138.668,00 $ 0,00 27958201252 95820125 QUIS…" at bounding box center [360, 141] width 471 height 138
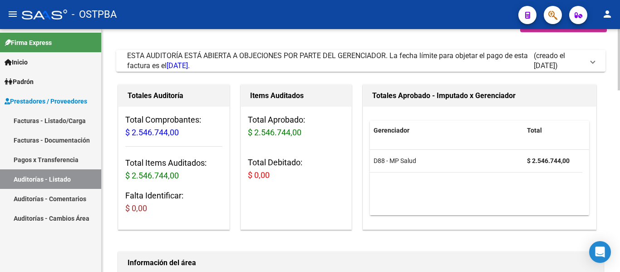
scroll to position [0, 0]
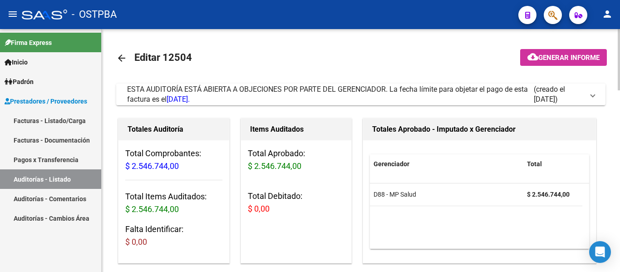
click at [116, 59] on mat-icon "arrow_back" at bounding box center [121, 58] width 11 height 11
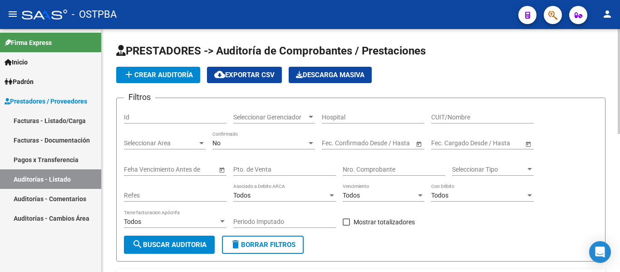
click at [280, 121] on div "Seleccionar Gerenciador Seleccionar Gerenciador" at bounding box center [274, 114] width 82 height 18
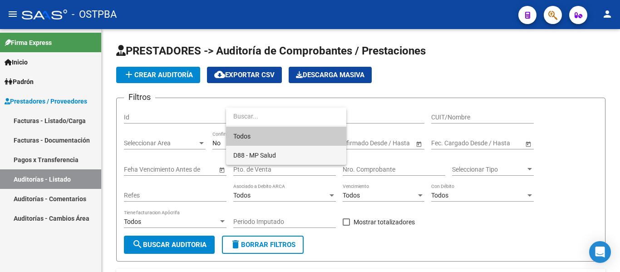
click at [270, 149] on span "D88 - MP Salud" at bounding box center [286, 155] width 106 height 19
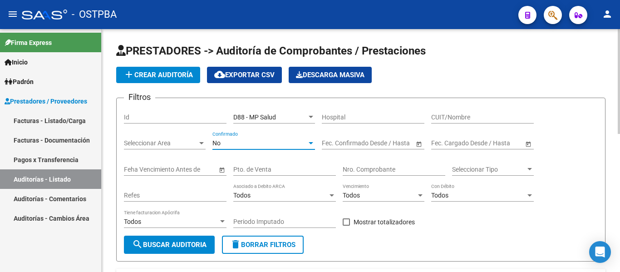
click at [265, 143] on div "No" at bounding box center [259, 143] width 94 height 8
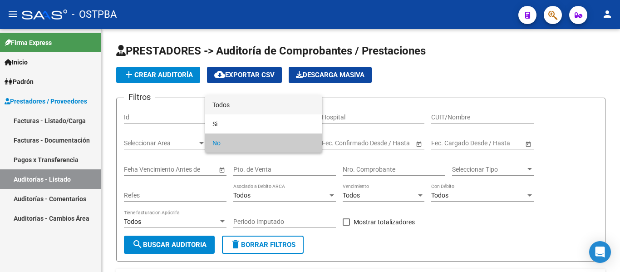
click at [251, 107] on span "Todos" at bounding box center [263, 104] width 103 height 19
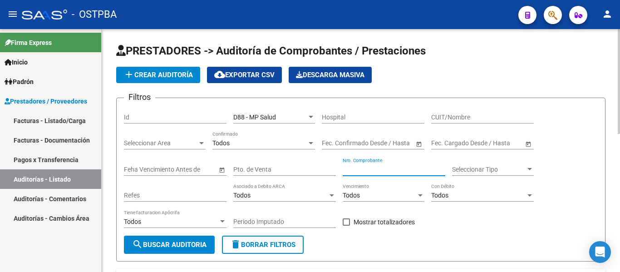
click at [350, 166] on input "Nro. Comprobante" at bounding box center [394, 170] width 103 height 8
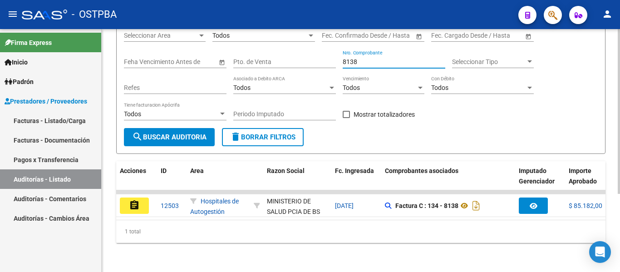
scroll to position [115, 0]
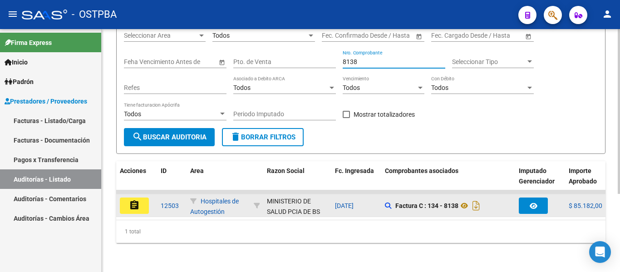
type input "8138"
click at [134, 201] on mat-icon "assignment" at bounding box center [134, 205] width 11 height 11
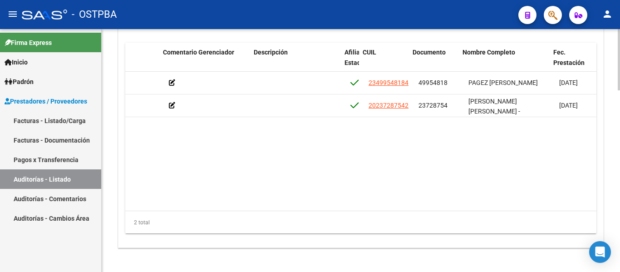
scroll to position [0, 377]
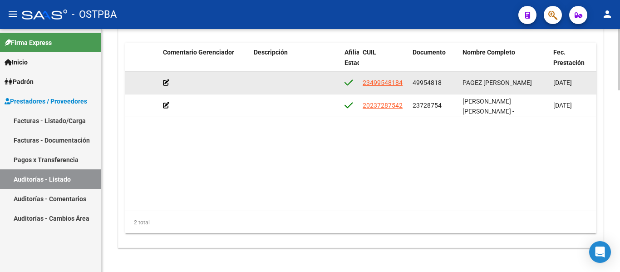
drag, startPoint x: 413, startPoint y: 83, endPoint x: 446, endPoint y: 85, distance: 32.7
click at [446, 85] on div "49954818" at bounding box center [433, 83] width 43 height 10
copy span "49954818"
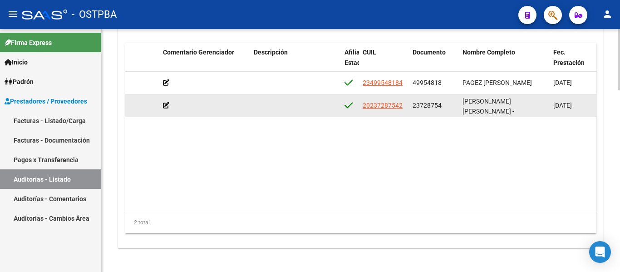
drag, startPoint x: 412, startPoint y: 108, endPoint x: 443, endPoint y: 110, distance: 31.4
click at [443, 110] on datatable-body-cell "23728754" at bounding box center [434, 105] width 50 height 22
copy span "23728754"
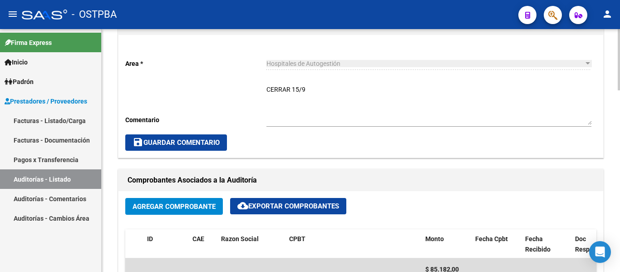
scroll to position [0, 0]
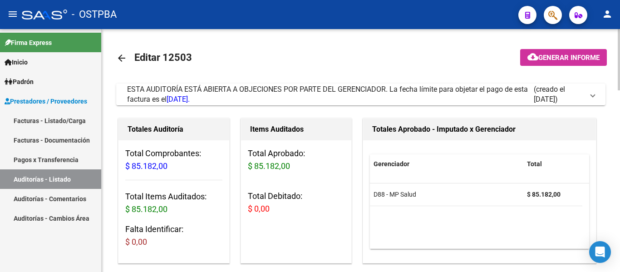
click at [124, 58] on mat-icon "arrow_back" at bounding box center [121, 58] width 11 height 11
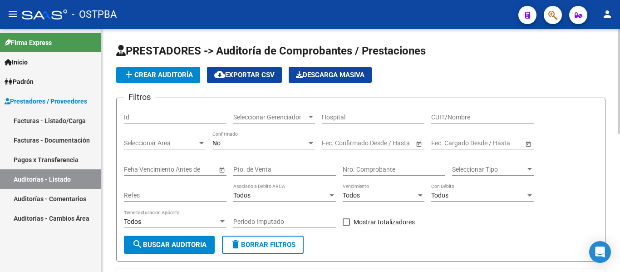
click at [362, 171] on input "Nro. Comprobante" at bounding box center [394, 170] width 103 height 8
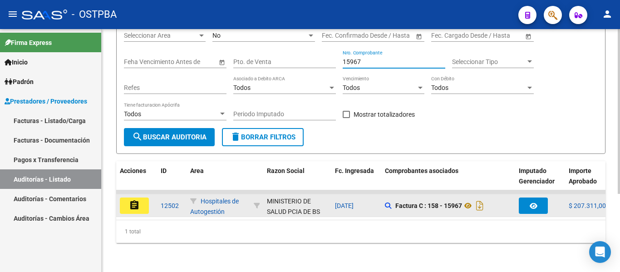
type input "15967"
click at [129, 203] on mat-icon "assignment" at bounding box center [134, 205] width 11 height 11
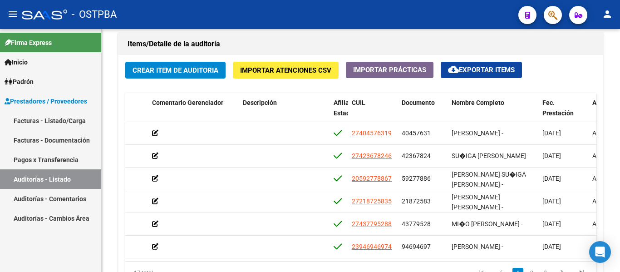
scroll to position [0, 394]
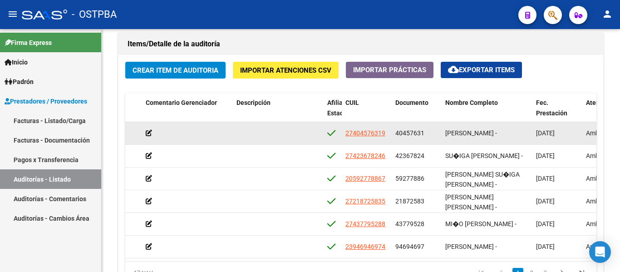
drag, startPoint x: 400, startPoint y: 132, endPoint x: 431, endPoint y: 133, distance: 30.9
click at [431, 133] on datatable-body-cell "40457631" at bounding box center [417, 133] width 50 height 22
copy span "40457631"
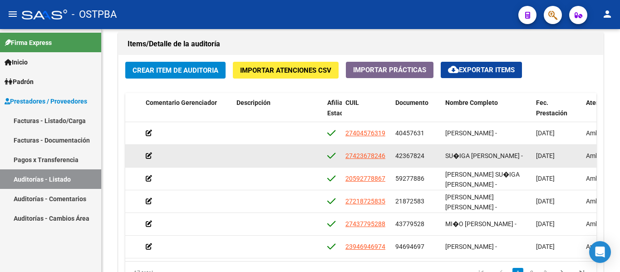
drag, startPoint x: 394, startPoint y: 156, endPoint x: 427, endPoint y: 160, distance: 33.4
click at [427, 160] on datatable-body-cell "42367824" at bounding box center [417, 156] width 50 height 22
copy span "42367824"
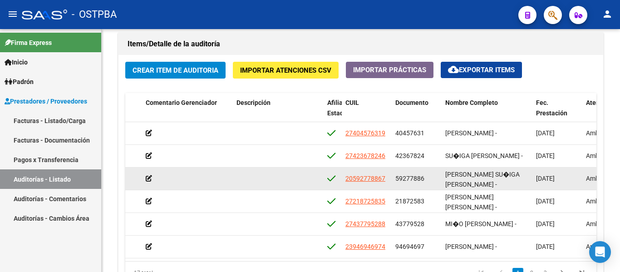
drag, startPoint x: 395, startPoint y: 176, endPoint x: 431, endPoint y: 183, distance: 36.1
click at [431, 183] on div "59277886" at bounding box center [416, 178] width 43 height 10
copy span "59277886"
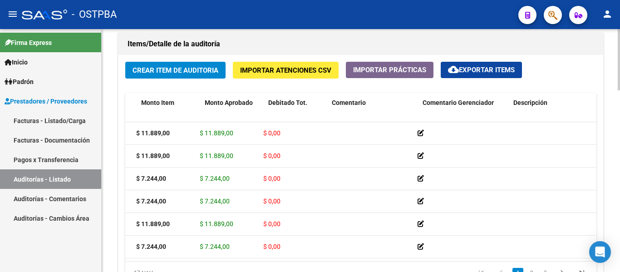
scroll to position [0, 116]
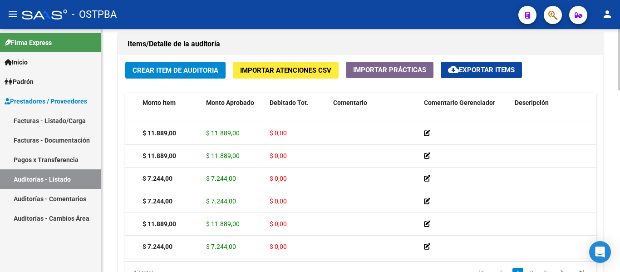
drag, startPoint x: 313, startPoint y: 262, endPoint x: 353, endPoint y: 261, distance: 40.4
click at [353, 261] on div "17 total 1 2 3" at bounding box center [360, 272] width 471 height 23
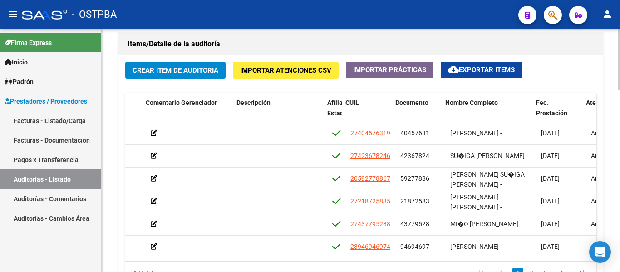
scroll to position [0, 408]
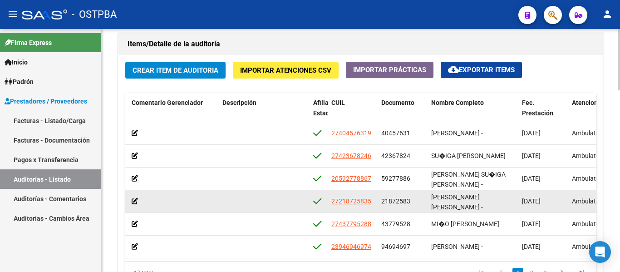
drag, startPoint x: 380, startPoint y: 203, endPoint x: 412, endPoint y: 207, distance: 32.0
click at [412, 207] on datatable-body-cell "21872583" at bounding box center [402, 201] width 50 height 22
copy span "21872583"
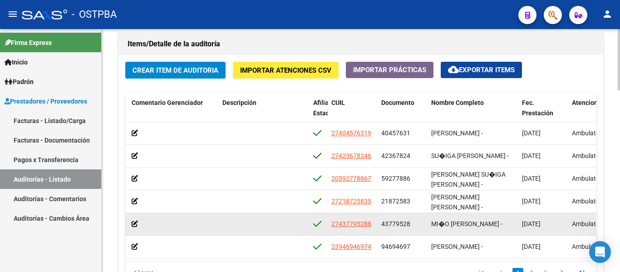
click at [395, 213] on datatable-body-cell "43779528" at bounding box center [402, 224] width 50 height 22
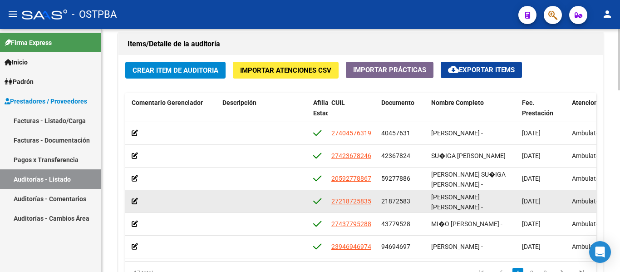
drag, startPoint x: 379, startPoint y: 202, endPoint x: 417, endPoint y: 206, distance: 38.3
click at [417, 206] on datatable-body-cell "21872583" at bounding box center [402, 201] width 50 height 22
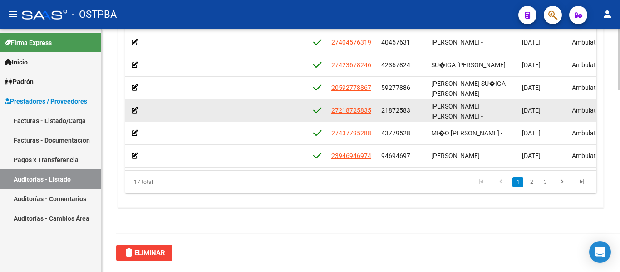
scroll to position [0, 0]
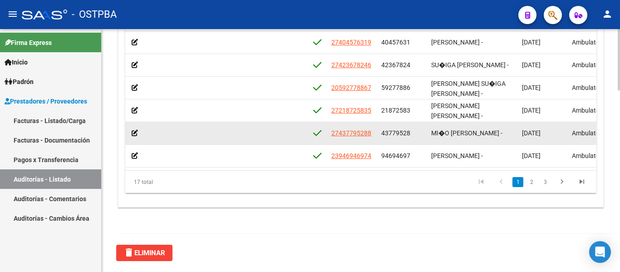
drag, startPoint x: 382, startPoint y: 131, endPoint x: 417, endPoint y: 134, distance: 35.5
click at [417, 134] on div "43779528" at bounding box center [402, 133] width 43 height 10
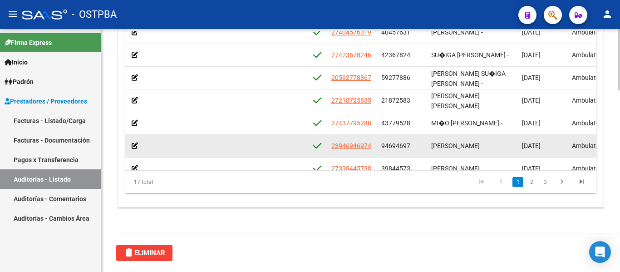
scroll to position [24, 408]
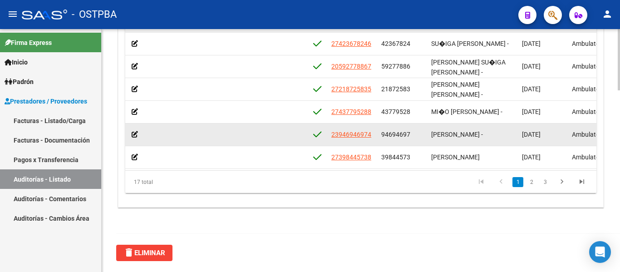
drag, startPoint x: 382, startPoint y: 155, endPoint x: 418, endPoint y: 155, distance: 36.3
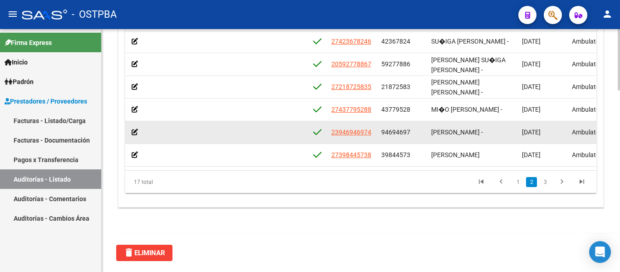
click at [422, 136] on div "94694697" at bounding box center [402, 132] width 43 height 10
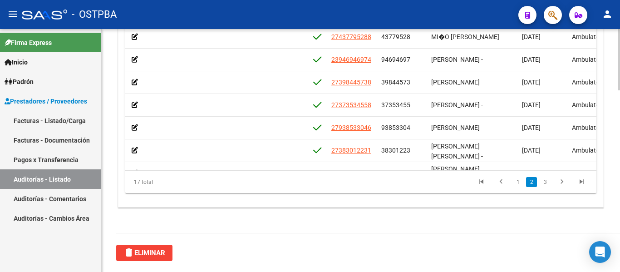
scroll to position [114, 408]
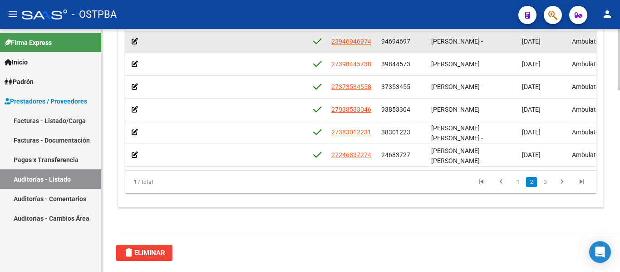
drag, startPoint x: 382, startPoint y: 42, endPoint x: 420, endPoint y: 43, distance: 38.1
click at [420, 43] on div "94694697" at bounding box center [402, 41] width 43 height 10
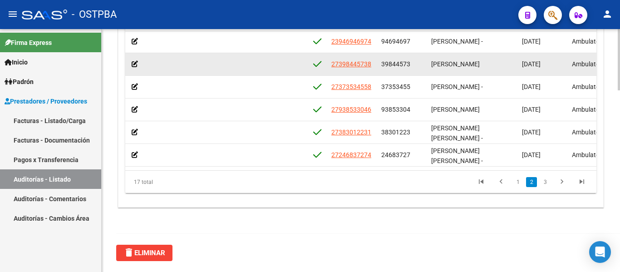
drag, startPoint x: 382, startPoint y: 64, endPoint x: 412, endPoint y: 64, distance: 29.9
click at [412, 64] on div "39844573" at bounding box center [402, 64] width 43 height 10
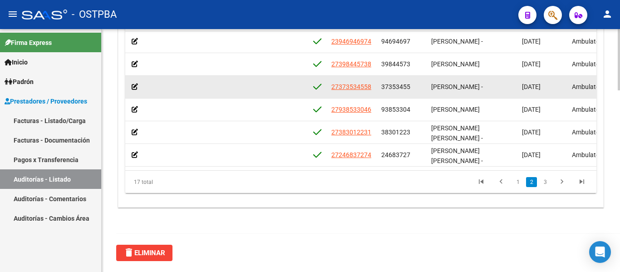
drag, startPoint x: 380, startPoint y: 82, endPoint x: 425, endPoint y: 88, distance: 44.9
click at [425, 88] on datatable-body-cell "37353455" at bounding box center [402, 87] width 50 height 22
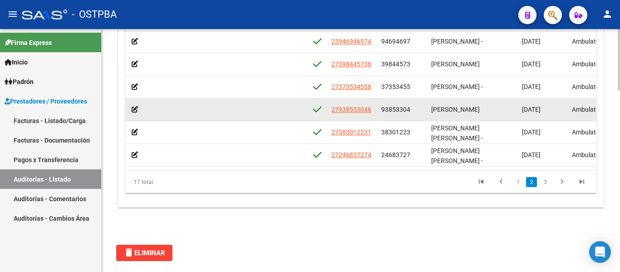
drag, startPoint x: 380, startPoint y: 110, endPoint x: 411, endPoint y: 110, distance: 31.3
click at [411, 110] on datatable-body-cell "93853304" at bounding box center [402, 109] width 50 height 22
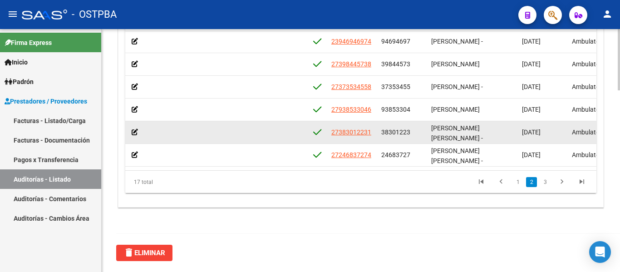
drag, startPoint x: 386, startPoint y: 134, endPoint x: 415, endPoint y: 138, distance: 29.3
click at [415, 138] on datatable-body-cell "38301223" at bounding box center [402, 132] width 50 height 22
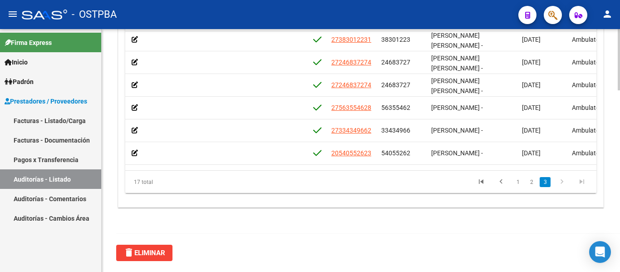
scroll to position [210, 408]
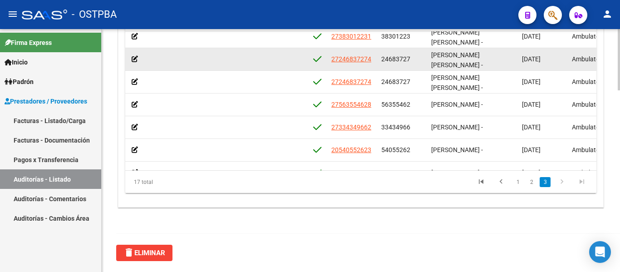
drag, startPoint x: 380, startPoint y: 60, endPoint x: 419, endPoint y: 64, distance: 39.7
click at [419, 64] on datatable-body-cell "24683727" at bounding box center [402, 59] width 50 height 22
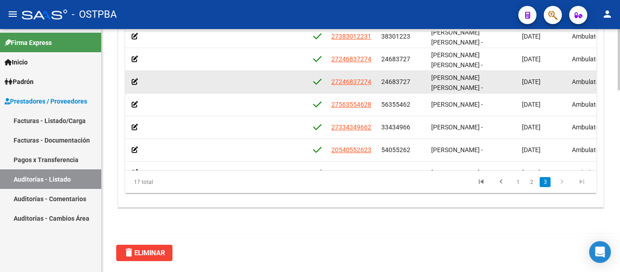
drag, startPoint x: 381, startPoint y: 84, endPoint x: 411, endPoint y: 83, distance: 30.0
click at [411, 83] on div "24683727" at bounding box center [402, 82] width 43 height 10
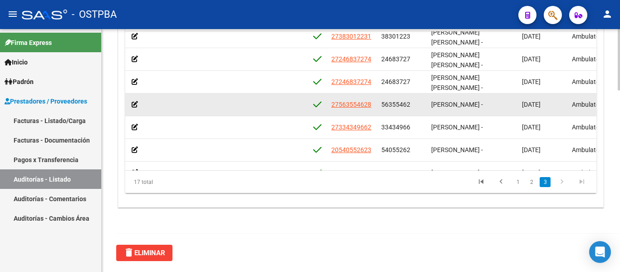
drag, startPoint x: 382, startPoint y: 104, endPoint x: 408, endPoint y: 104, distance: 26.8
click at [408, 104] on span "56355462" at bounding box center [395, 104] width 29 height 7
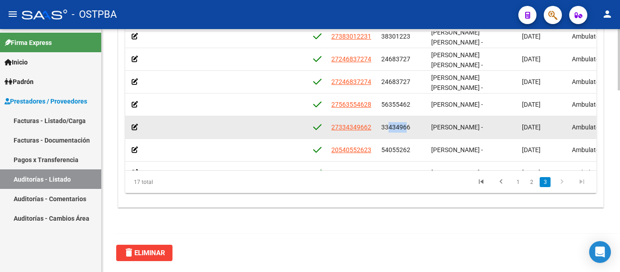
drag, startPoint x: 383, startPoint y: 127, endPoint x: 403, endPoint y: 127, distance: 20.0
click at [403, 127] on span "33434966" at bounding box center [395, 126] width 29 height 7
drag, startPoint x: 379, startPoint y: 129, endPoint x: 418, endPoint y: 130, distance: 39.0
click at [418, 130] on datatable-body-cell "33434966" at bounding box center [402, 127] width 50 height 22
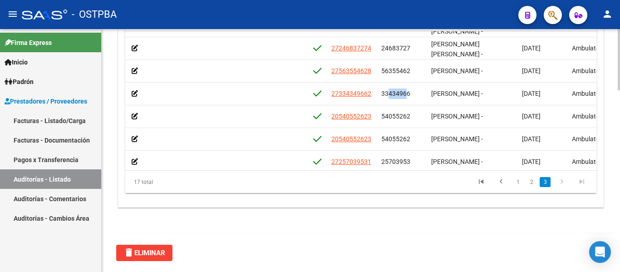
scroll to position [257, 408]
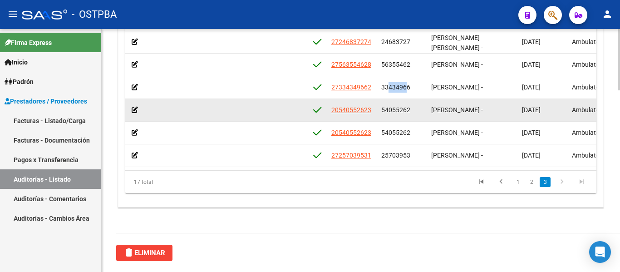
drag, startPoint x: 382, startPoint y: 104, endPoint x: 420, endPoint y: 103, distance: 37.7
click at [420, 105] on div "54055262" at bounding box center [402, 110] width 43 height 10
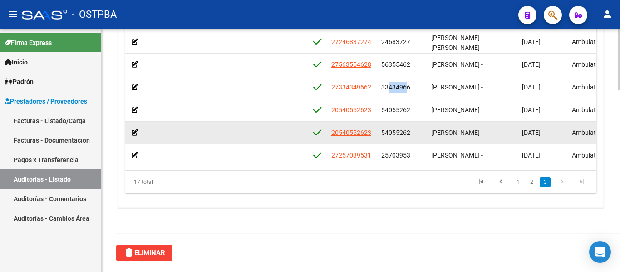
drag, startPoint x: 381, startPoint y: 121, endPoint x: 410, endPoint y: 127, distance: 29.5
click at [410, 127] on datatable-body-cell "54055262" at bounding box center [402, 133] width 50 height 22
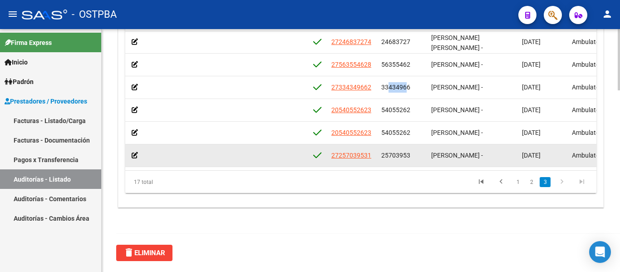
drag, startPoint x: 379, startPoint y: 145, endPoint x: 417, endPoint y: 148, distance: 38.7
click at [417, 148] on datatable-body-cell "25703953" at bounding box center [402, 155] width 50 height 22
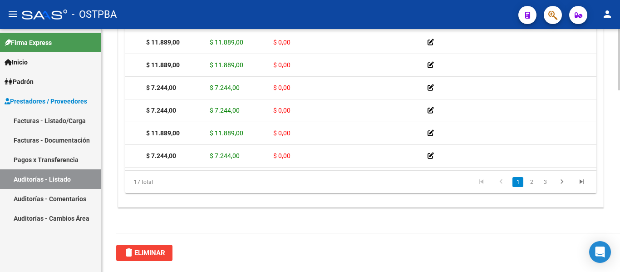
scroll to position [0, 0]
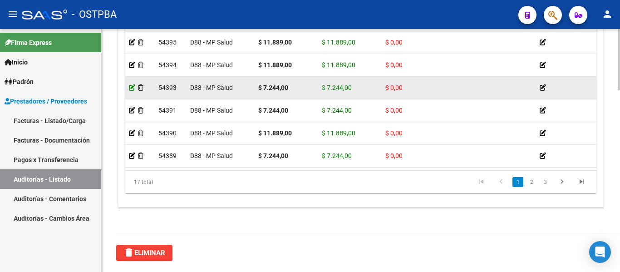
click at [131, 86] on icon at bounding box center [132, 87] width 6 height 6
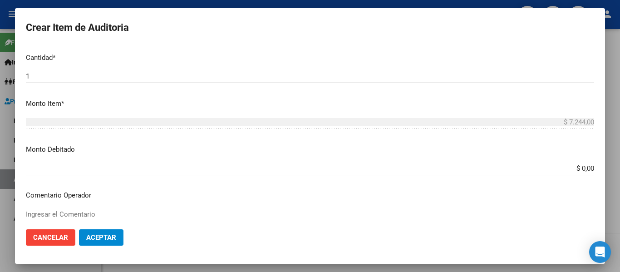
scroll to position [272, 0]
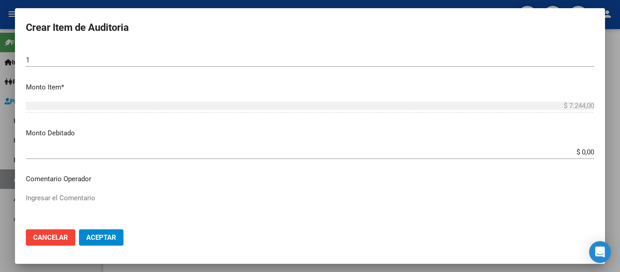
click at [102, 152] on input "$ 0,00" at bounding box center [310, 152] width 568 height 8
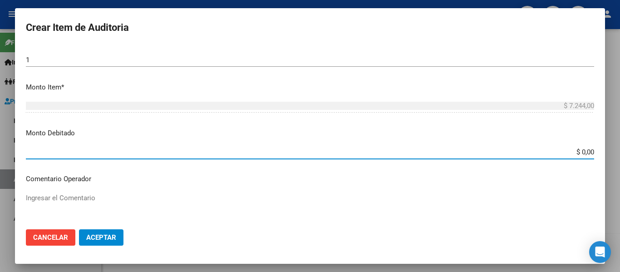
click at [102, 152] on input "$ 0,00" at bounding box center [310, 152] width 568 height 8
click at [572, 148] on input "$ 0,00" at bounding box center [310, 152] width 568 height 8
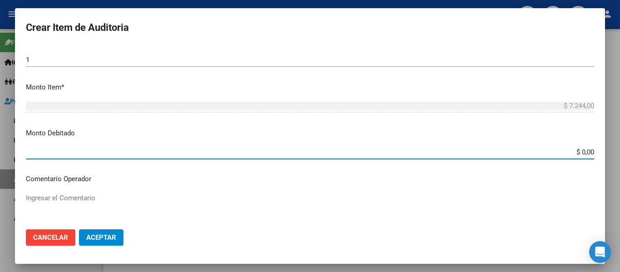
click at [572, 148] on input "$ 0,00" at bounding box center [310, 152] width 568 height 8
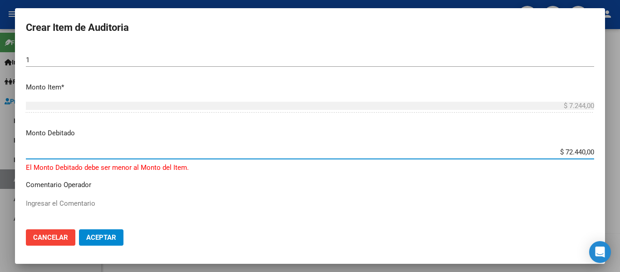
type input "$ 7.244,00"
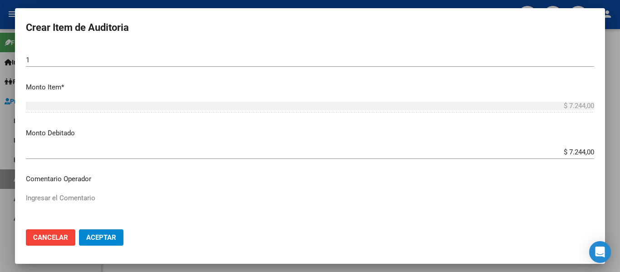
click at [544, 167] on div "$ 7.244,00 Ingresar el monto" at bounding box center [310, 156] width 568 height 22
click at [175, 116] on div "$ 7.244,00 Ingresar el monto" at bounding box center [310, 110] width 568 height 22
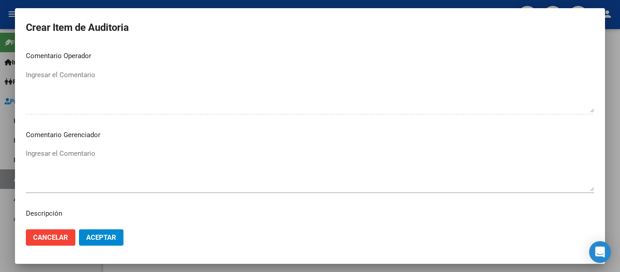
scroll to position [408, 0]
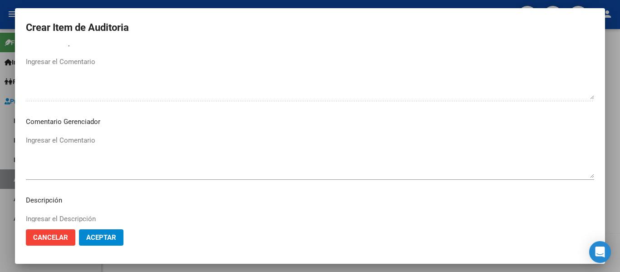
click at [95, 150] on textarea "Ingresar el Comentario" at bounding box center [310, 156] width 568 height 43
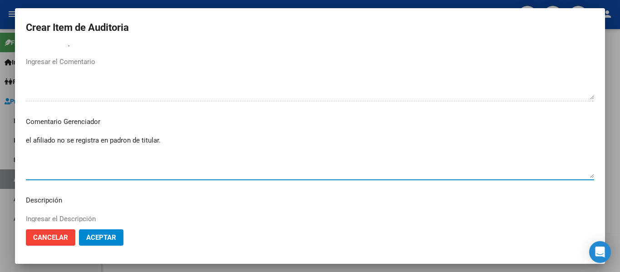
type textarea "el afiliado no se registra en padron de titular."
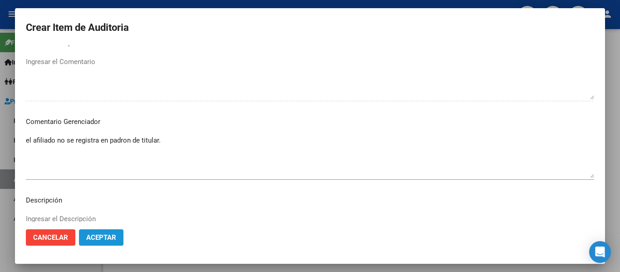
click at [98, 238] on span "Aceptar" at bounding box center [101, 237] width 30 height 8
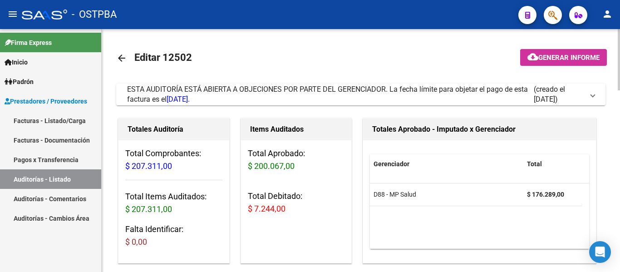
click at [118, 59] on mat-icon "arrow_back" at bounding box center [121, 58] width 11 height 11
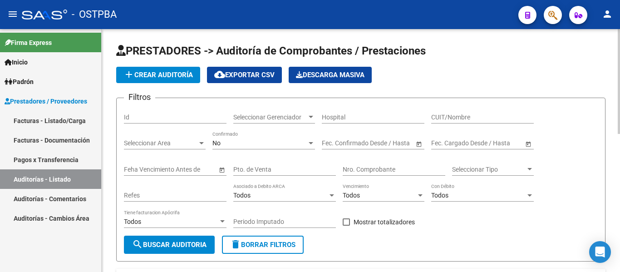
click at [366, 172] on input "Nro. Comprobante" at bounding box center [394, 170] width 103 height 8
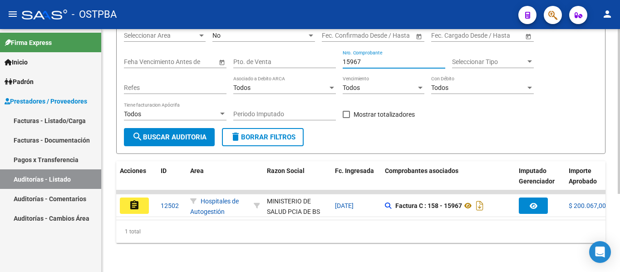
scroll to position [115, 0]
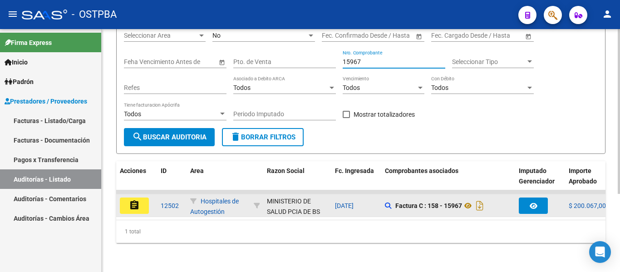
type input "15967"
click at [136, 201] on mat-icon "assignment" at bounding box center [134, 205] width 11 height 11
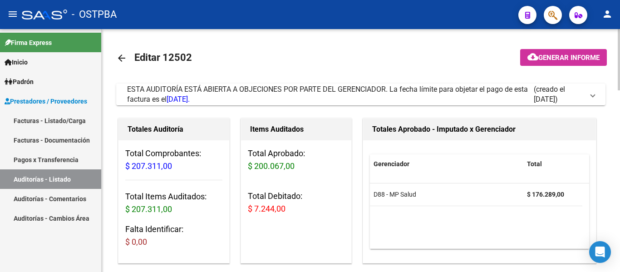
click at [121, 56] on mat-icon "arrow_back" at bounding box center [121, 58] width 11 height 11
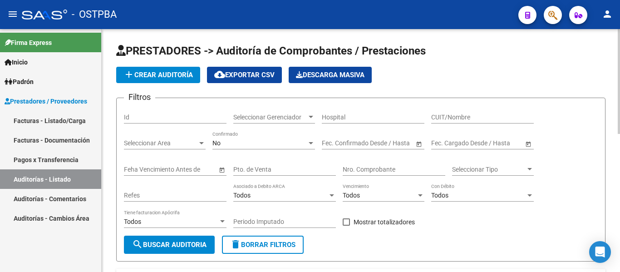
click at [377, 162] on div "Nro. Comprobante" at bounding box center [394, 166] width 103 height 18
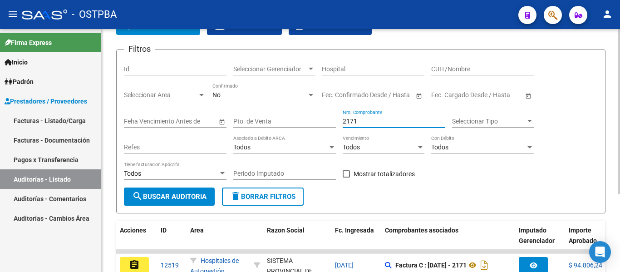
scroll to position [115, 0]
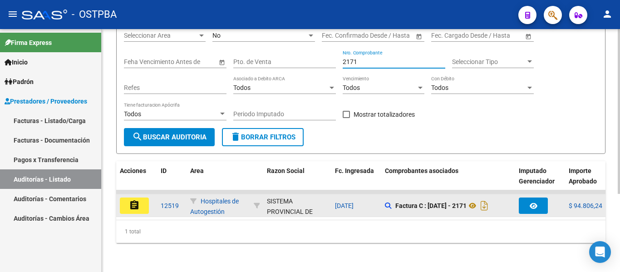
type input "2171"
click at [154, 197] on datatable-body-cell "assignment" at bounding box center [136, 205] width 41 height 22
click at [147, 197] on button "assignment" at bounding box center [134, 205] width 29 height 16
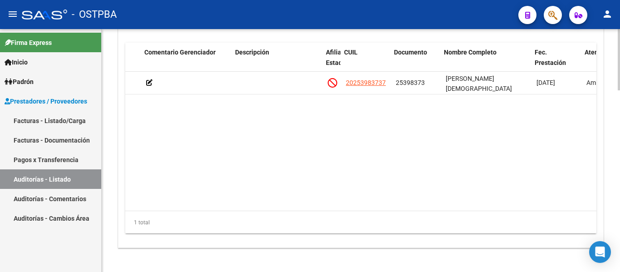
scroll to position [0, 395]
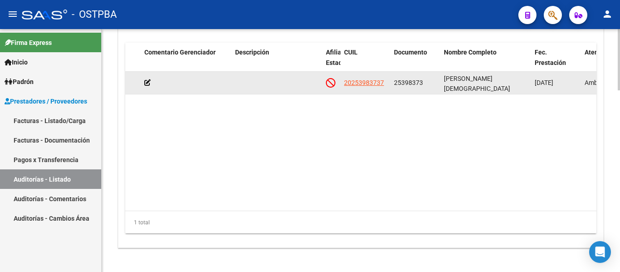
drag, startPoint x: 341, startPoint y: 79, endPoint x: 388, endPoint y: 84, distance: 47.0
click at [388, 84] on datatable-body-cell "20253983737" at bounding box center [365, 83] width 50 height 22
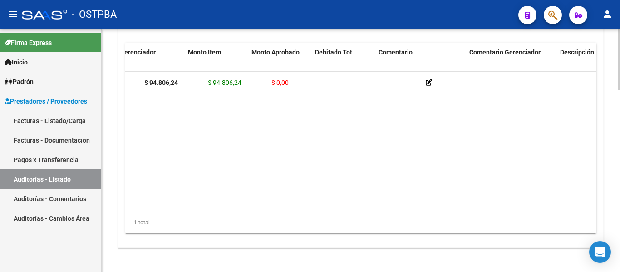
scroll to position [0, 0]
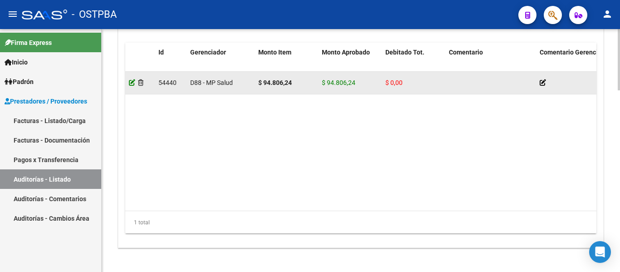
click at [133, 83] on icon at bounding box center [132, 82] width 6 height 6
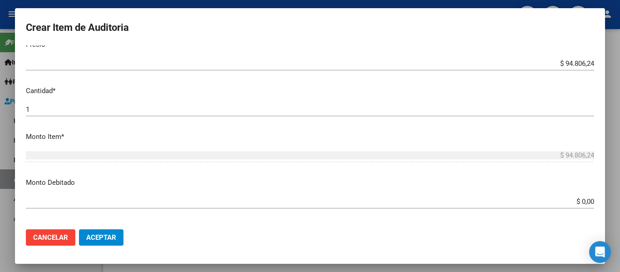
scroll to position [272, 0]
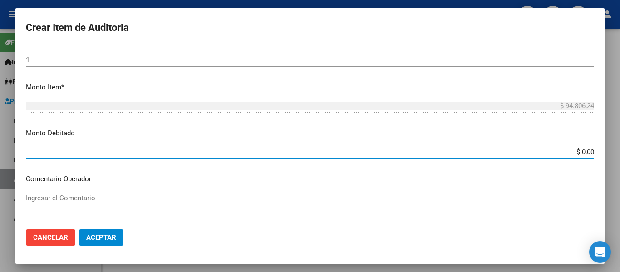
click at [567, 152] on input "$ 0,00" at bounding box center [310, 152] width 568 height 8
type input "$ 94.806,24"
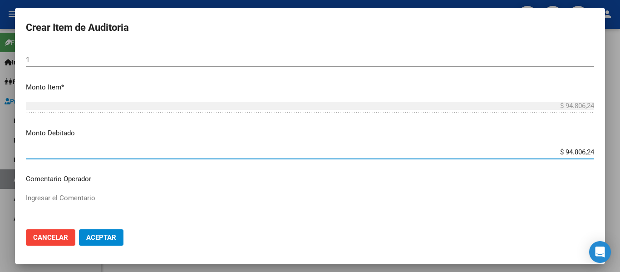
click at [545, 174] on p "Comentario Operador" at bounding box center [310, 179] width 568 height 10
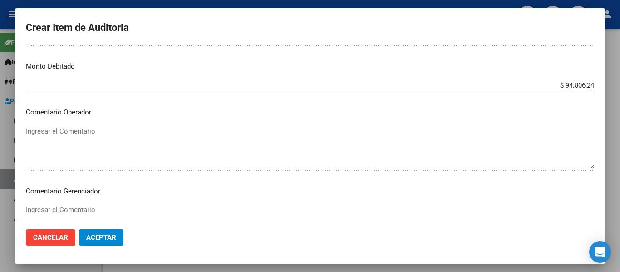
scroll to position [408, 0]
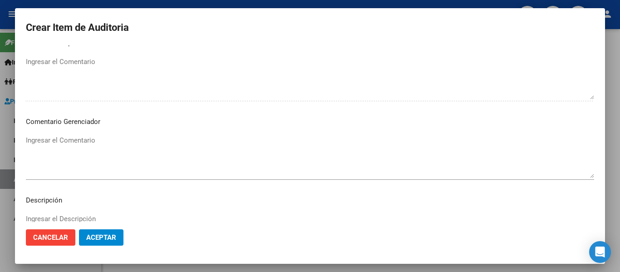
click at [63, 170] on textarea "Ingresar el Comentario" at bounding box center [310, 156] width 568 height 43
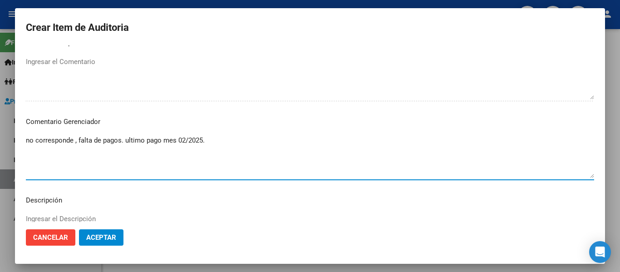
type textarea "no corresponde , falta de pagos. ultimo pago mes 02/2025."
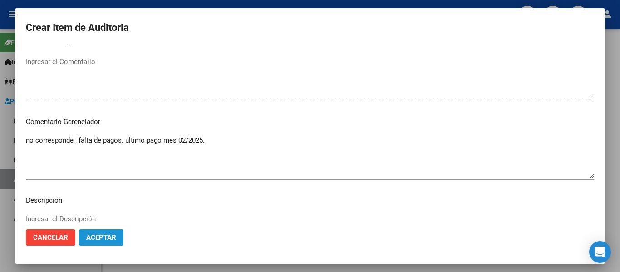
click at [101, 239] on span "Aceptar" at bounding box center [101, 237] width 30 height 8
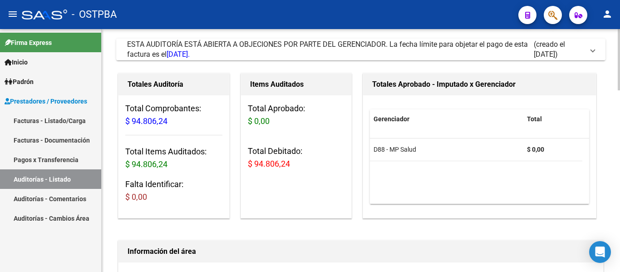
scroll to position [0, 0]
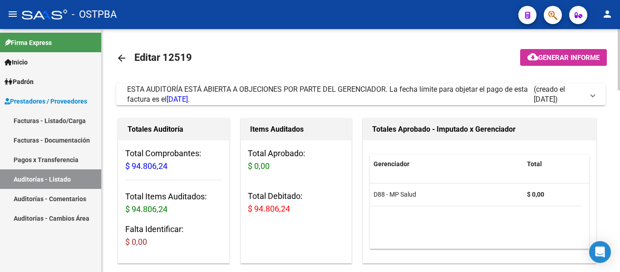
click at [120, 62] on mat-icon "arrow_back" at bounding box center [121, 58] width 11 height 11
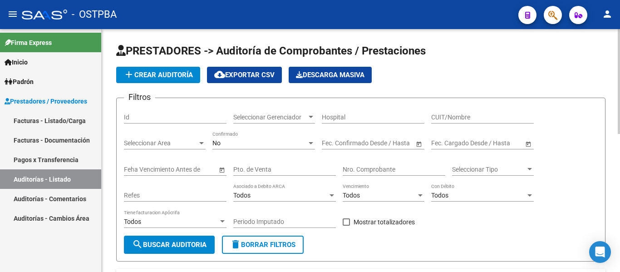
click at [376, 167] on input "Nro. Comprobante" at bounding box center [394, 170] width 103 height 8
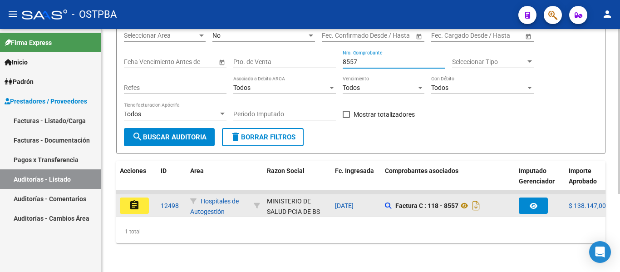
type input "8557"
click at [142, 197] on button "assignment" at bounding box center [134, 205] width 29 height 16
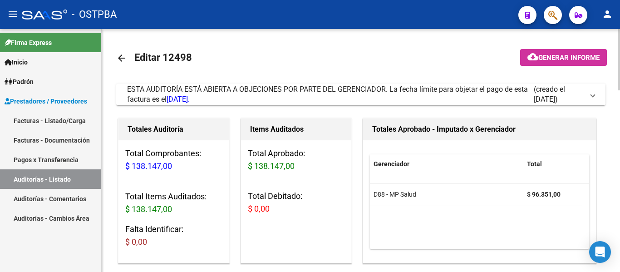
click at [124, 59] on mat-icon "arrow_back" at bounding box center [121, 58] width 11 height 11
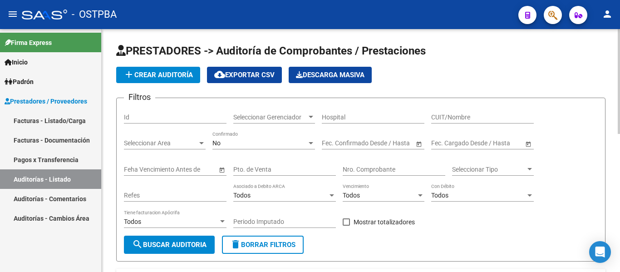
click at [377, 169] on input "Nro. Comprobante" at bounding box center [394, 170] width 103 height 8
type input "1"
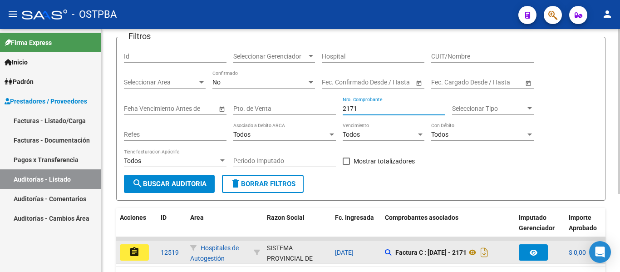
scroll to position [115, 0]
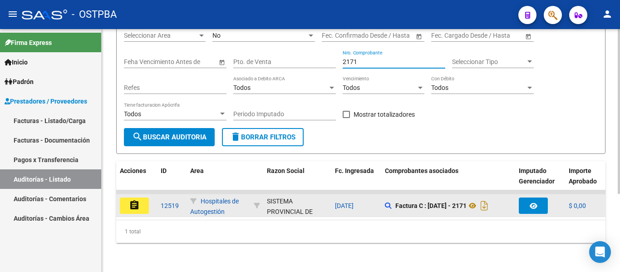
type input "2171"
click at [128, 197] on button "assignment" at bounding box center [134, 205] width 29 height 16
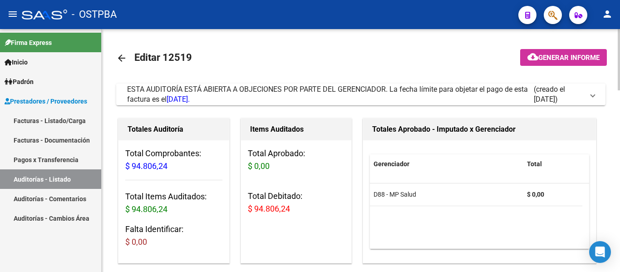
click at [120, 61] on mat-icon "arrow_back" at bounding box center [121, 58] width 11 height 11
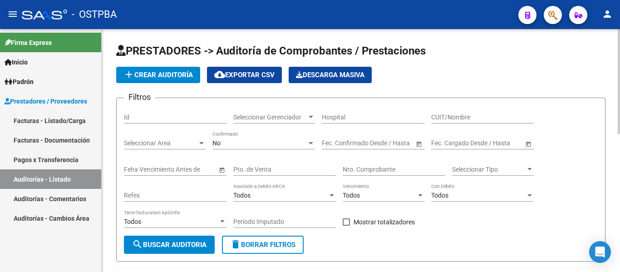
click at [365, 172] on input "Nro. Comprobante" at bounding box center [394, 170] width 103 height 8
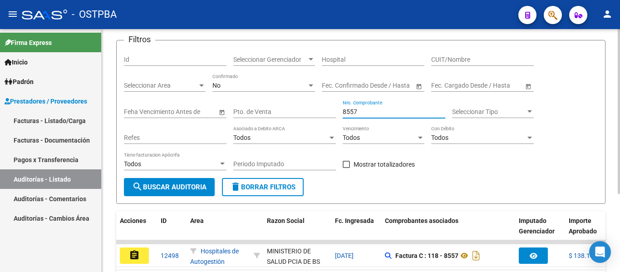
scroll to position [115, 0]
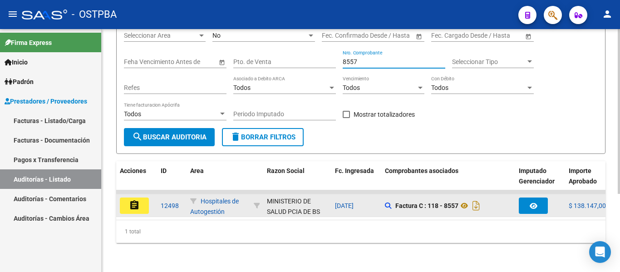
type input "8557"
click at [143, 197] on button "assignment" at bounding box center [134, 205] width 29 height 16
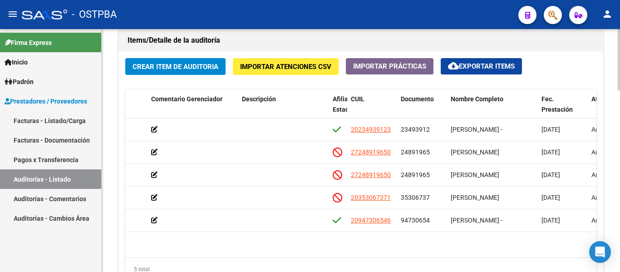
scroll to position [630, 0]
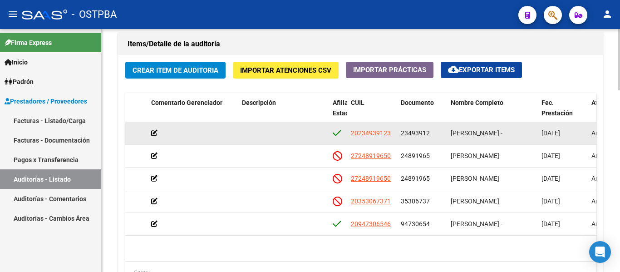
drag, startPoint x: 399, startPoint y: 134, endPoint x: 435, endPoint y: 131, distance: 35.9
click at [435, 131] on datatable-body-cell "23493912" at bounding box center [422, 133] width 50 height 22
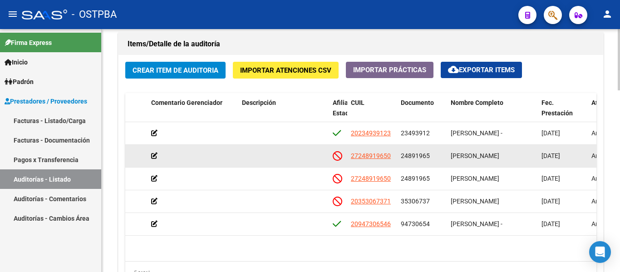
drag, startPoint x: 399, startPoint y: 158, endPoint x: 422, endPoint y: 157, distance: 22.7
click at [430, 159] on datatable-body-cell "24891965" at bounding box center [422, 156] width 50 height 22
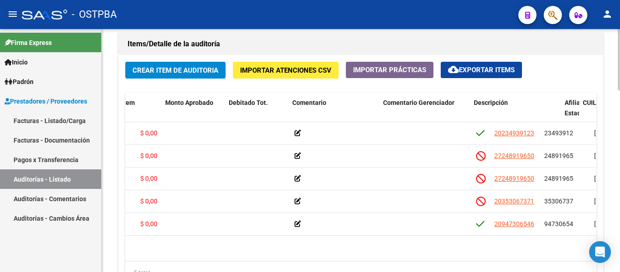
scroll to position [0, 0]
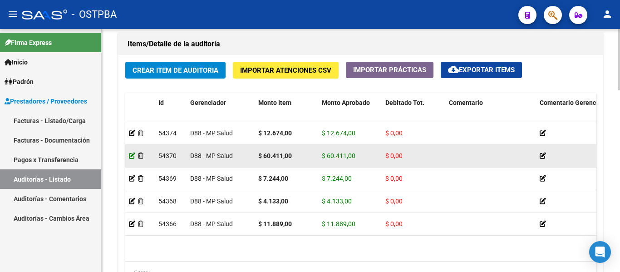
click at [132, 154] on icon at bounding box center [132, 155] width 6 height 6
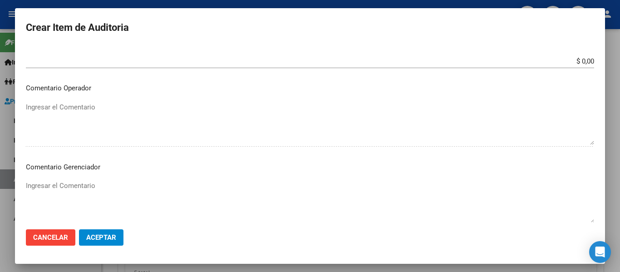
scroll to position [272, 0]
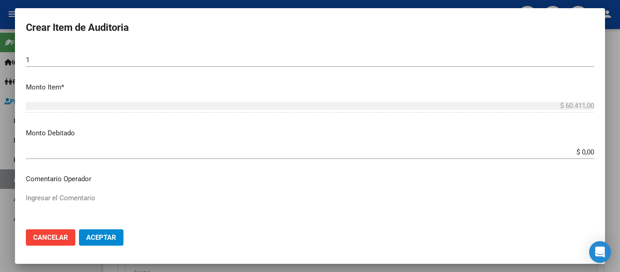
click at [569, 150] on input "$ 0,00" at bounding box center [310, 152] width 568 height 8
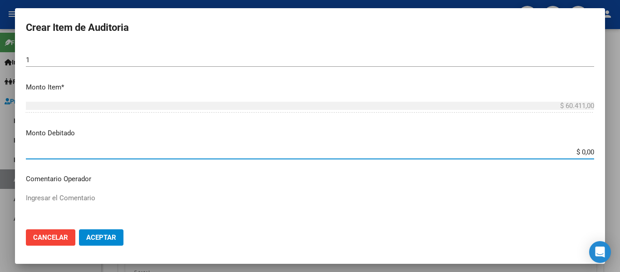
click at [569, 150] on input "$ 0,00" at bounding box center [310, 152] width 568 height 8
type input "$ 60.411,00"
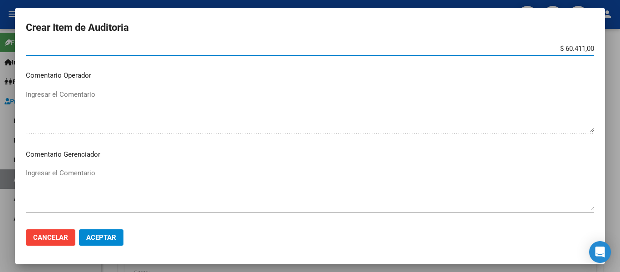
scroll to position [408, 0]
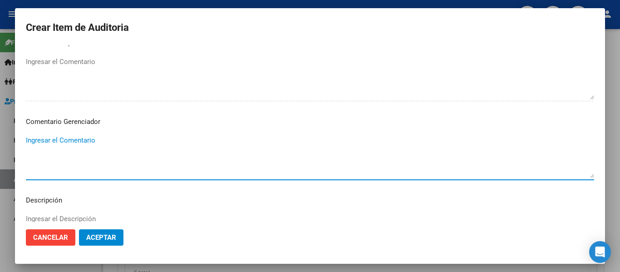
click at [71, 161] on textarea "Ingresar el Comentario" at bounding box center [310, 156] width 568 height 43
type textarea "f"
type textarea "no corresponde, falta de pagos. ultimo mes abonado 03/25."
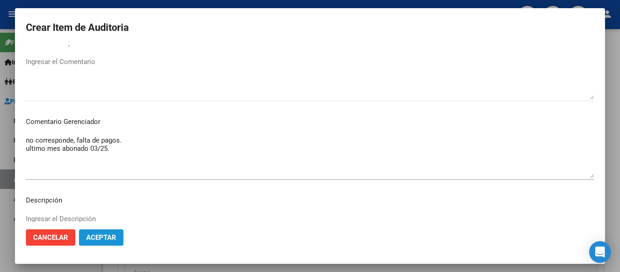
click at [96, 241] on span "Aceptar" at bounding box center [101, 237] width 30 height 8
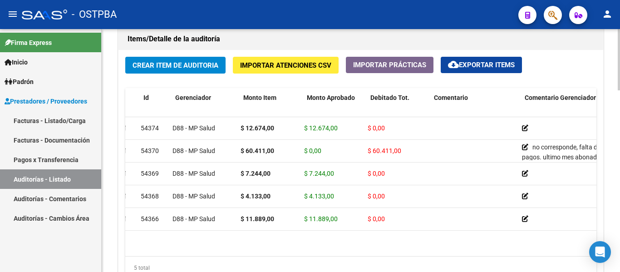
scroll to position [0, 0]
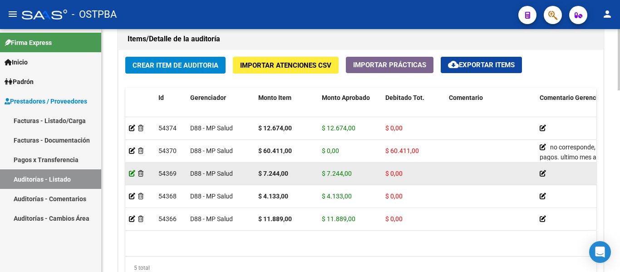
click at [130, 172] on icon at bounding box center [132, 173] width 6 height 6
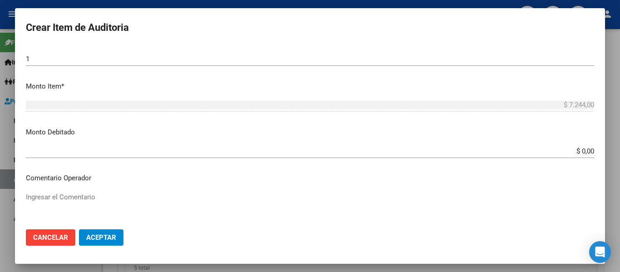
scroll to position [272, 0]
click at [575, 154] on input "$ 0,00" at bounding box center [310, 152] width 568 height 8
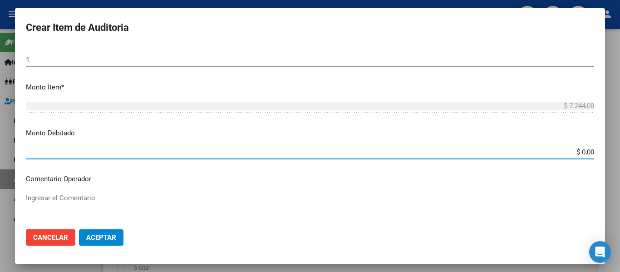
click at [575, 154] on input "$ 0,00" at bounding box center [310, 152] width 568 height 8
type input "$ 7.244,00"
click at [331, 178] on p "Comentario Operador" at bounding box center [310, 179] width 568 height 10
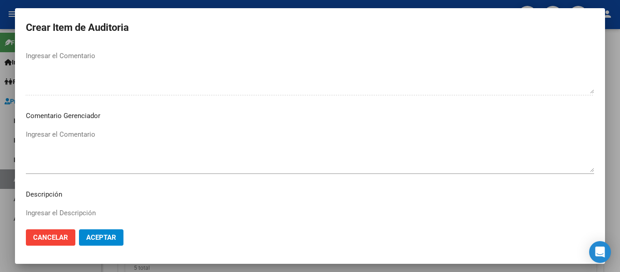
scroll to position [454, 0]
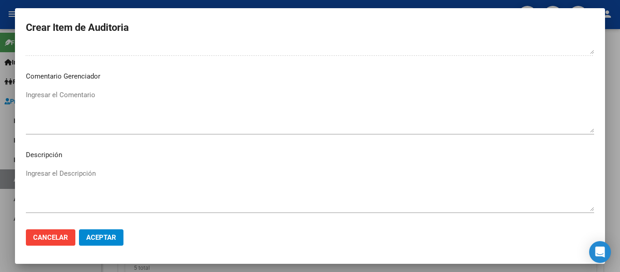
click at [76, 97] on textarea "Ingresar el Comentario" at bounding box center [310, 111] width 568 height 43
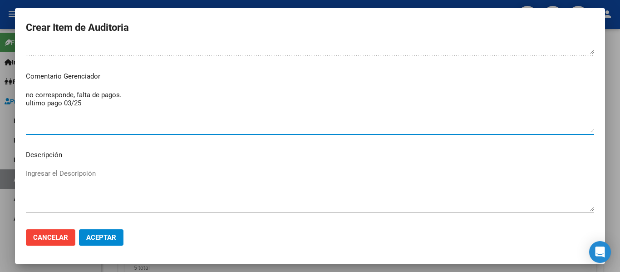
type textarea "no corresponde, falta de pagos. ultimo pago 03/25"
click at [108, 238] on span "Aceptar" at bounding box center [101, 237] width 30 height 8
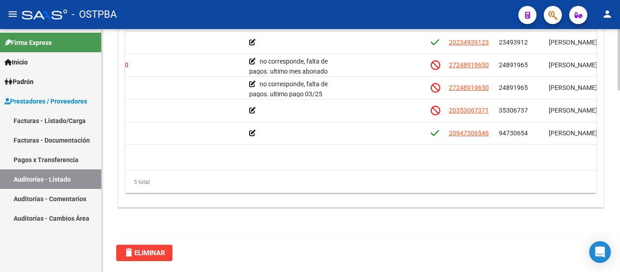
scroll to position [0, 369]
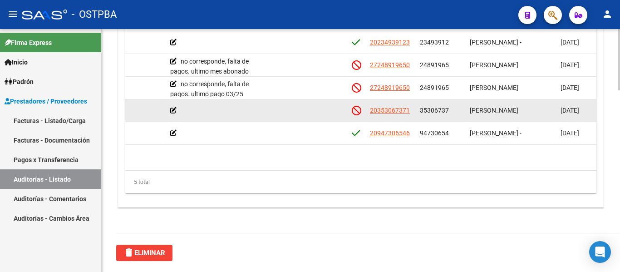
drag, startPoint x: 415, startPoint y: 110, endPoint x: 451, endPoint y: 112, distance: 36.4
click at [451, 112] on div "54368 D88 - MP Salud $ 4.133,00 $ 4.133,00 $ 0,00 20353067371 35306737 HERRERA …" at bounding box center [383, 110] width 1254 height 23
click at [328, 112] on datatable-body-cell at bounding box center [302, 110] width 91 height 22
drag, startPoint x: 419, startPoint y: 110, endPoint x: 451, endPoint y: 116, distance: 33.1
click at [451, 116] on datatable-body-cell "35306737" at bounding box center [441, 110] width 50 height 22
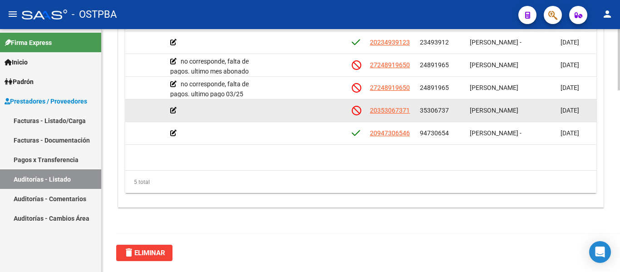
drag, startPoint x: 373, startPoint y: 110, endPoint x: 411, endPoint y: 114, distance: 38.3
click at [411, 114] on div "20353067371" at bounding box center [391, 110] width 43 height 10
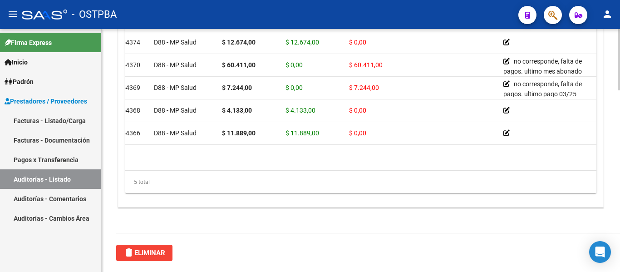
scroll to position [0, 0]
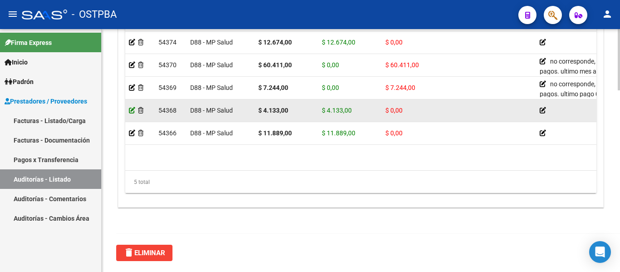
click at [131, 110] on icon at bounding box center [132, 110] width 6 height 6
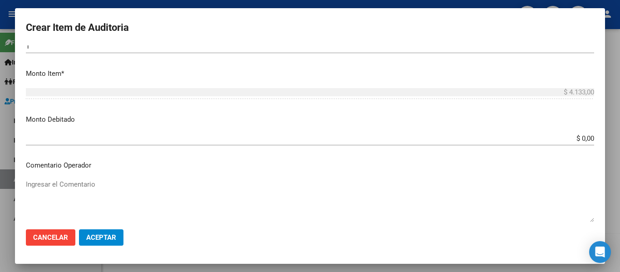
scroll to position [272, 0]
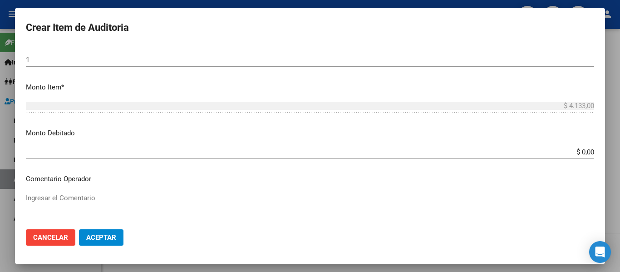
click at [581, 151] on input "$ 0,00" at bounding box center [310, 152] width 568 height 8
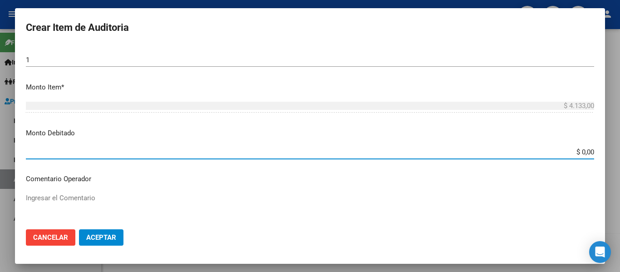
click at [581, 151] on input "$ 0,00" at bounding box center [310, 152] width 568 height 8
type input "$ 4.133,00"
click at [391, 182] on p "Comentario Operador" at bounding box center [310, 179] width 568 height 10
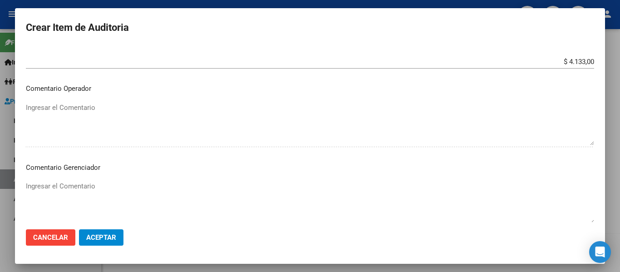
scroll to position [363, 0]
click at [69, 194] on textarea "Ingresar el Comentario" at bounding box center [310, 202] width 568 height 43
type textarea "no corresponde, irregularidades de pago. ultimo pago 09/2024. baja"
click at [116, 233] on button "Aceptar" at bounding box center [101, 237] width 44 height 16
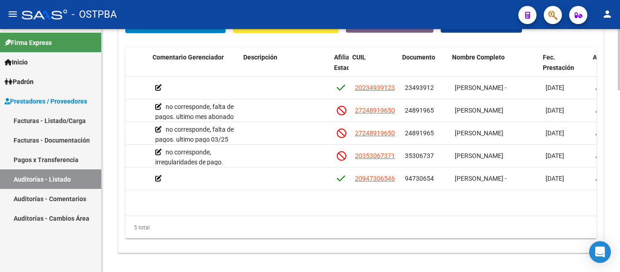
scroll to position [0, 387]
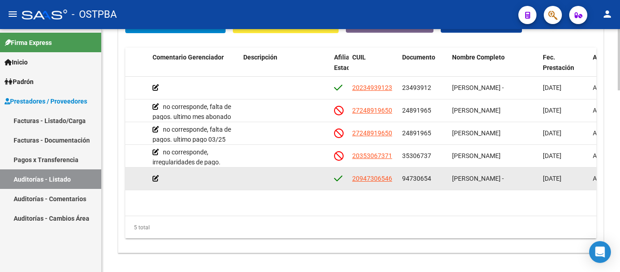
drag, startPoint x: 402, startPoint y: 176, endPoint x: 436, endPoint y: 182, distance: 35.1
click at [436, 182] on datatable-body-cell "94730654" at bounding box center [423, 178] width 50 height 22
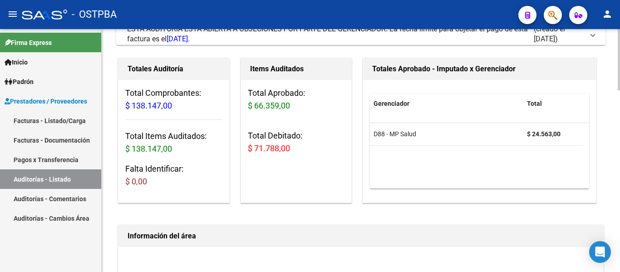
scroll to position [0, 0]
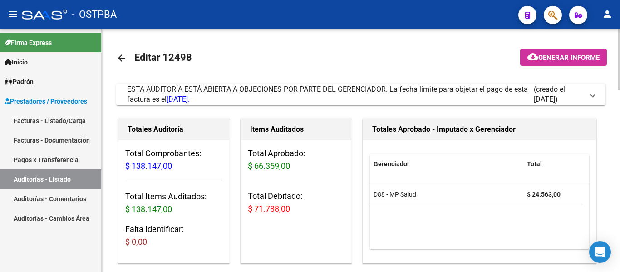
click at [125, 62] on mat-icon "arrow_back" at bounding box center [121, 58] width 11 height 11
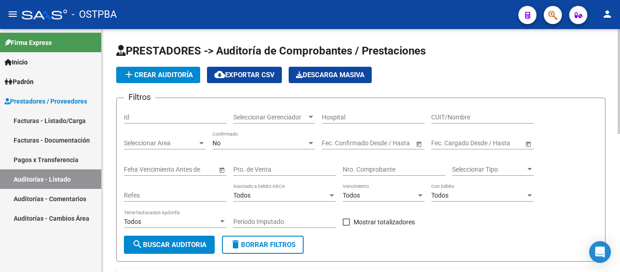
click at [359, 175] on div "Nro. Comprobante" at bounding box center [394, 166] width 103 height 18
click at [361, 171] on input "Nro. Comprobante" at bounding box center [394, 170] width 103 height 8
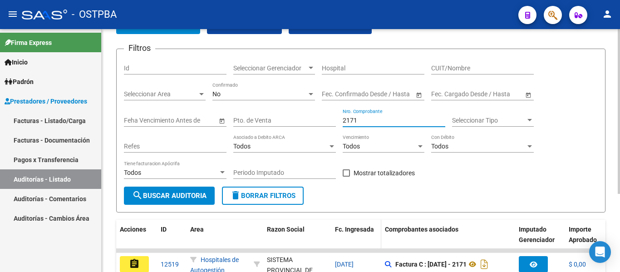
scroll to position [115, 0]
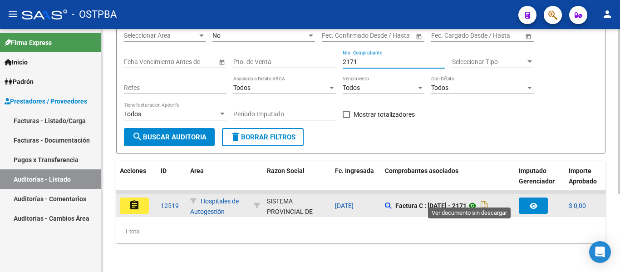
type input "2171"
click at [468, 200] on icon at bounding box center [472, 205] width 12 height 11
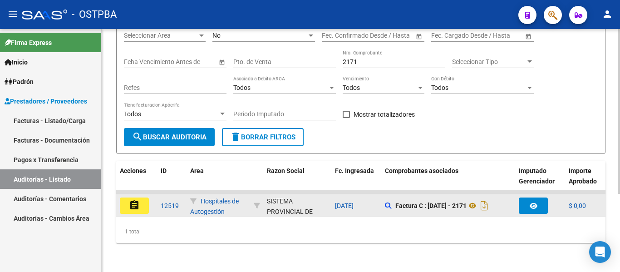
drag, startPoint x: 131, startPoint y: 195, endPoint x: 146, endPoint y: 194, distance: 15.0
click at [132, 200] on mat-icon "assignment" at bounding box center [134, 205] width 11 height 11
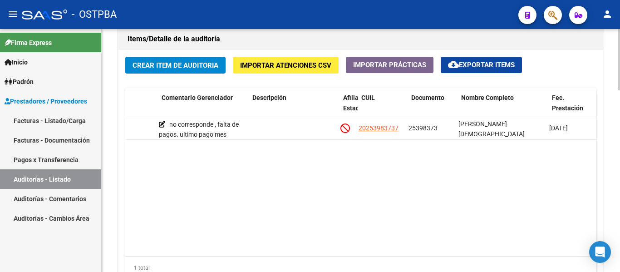
scroll to position [0, 422]
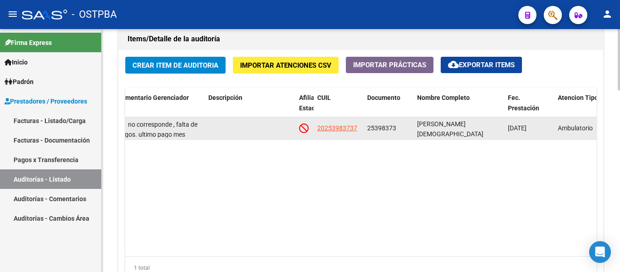
drag, startPoint x: 367, startPoint y: 124, endPoint x: 401, endPoint y: 128, distance: 33.8
click at [401, 128] on div "25398373" at bounding box center [388, 128] width 43 height 10
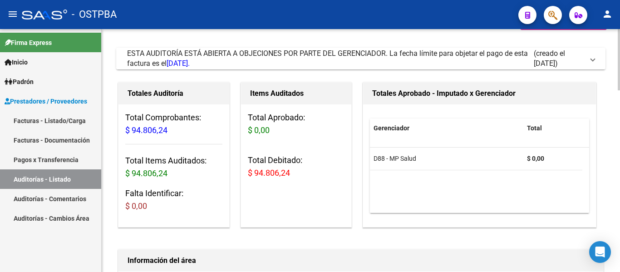
scroll to position [0, 0]
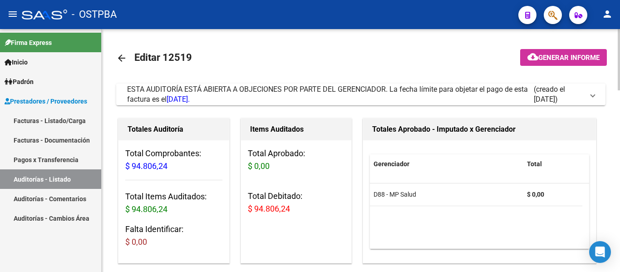
click at [125, 62] on mat-icon "arrow_back" at bounding box center [121, 58] width 11 height 11
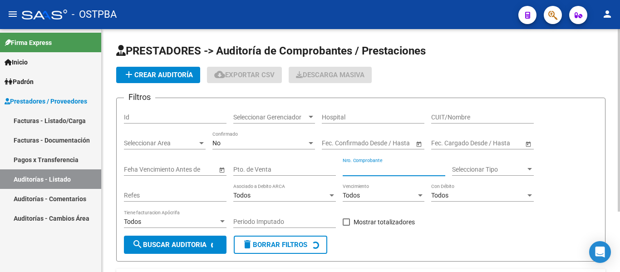
click at [357, 168] on input "Nro. Comprobante" at bounding box center [394, 170] width 103 height 8
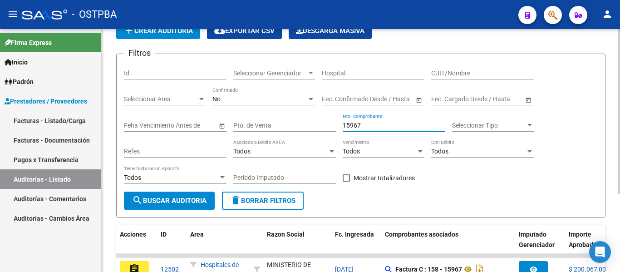
scroll to position [115, 0]
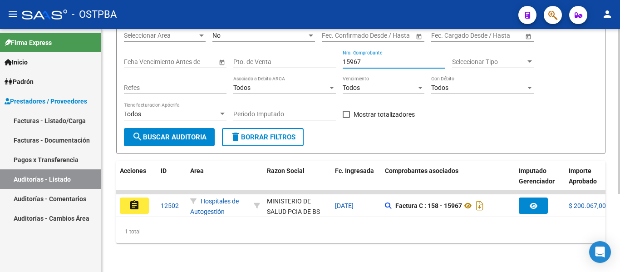
type input "15967"
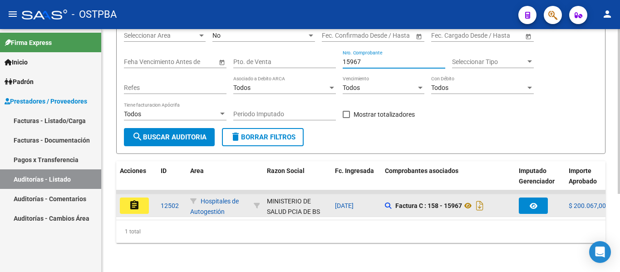
click at [147, 199] on button "assignment" at bounding box center [134, 205] width 29 height 16
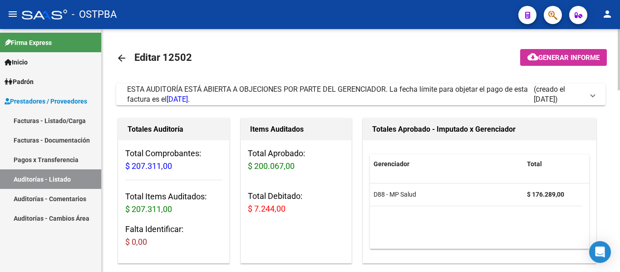
click at [119, 59] on mat-icon "arrow_back" at bounding box center [121, 58] width 11 height 11
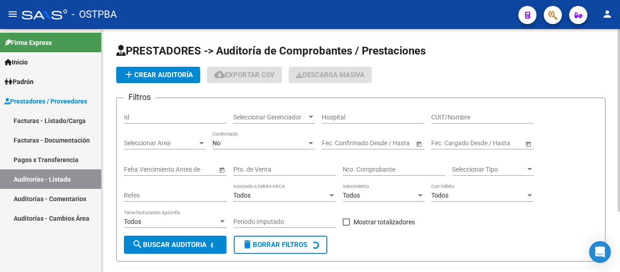
click at [389, 170] on input "Nro. Comprobante" at bounding box center [394, 170] width 103 height 8
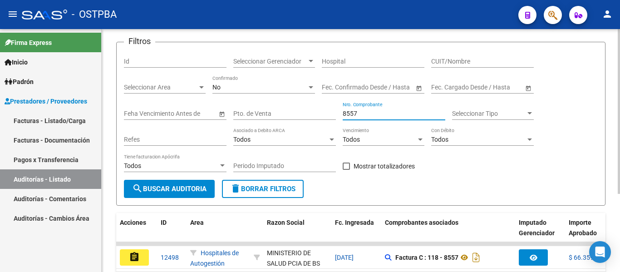
scroll to position [115, 0]
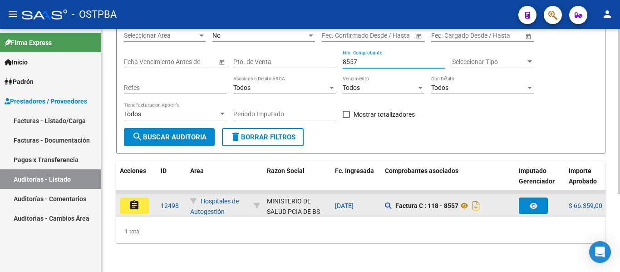
type input "8557"
click at [139, 200] on mat-icon "assignment" at bounding box center [134, 205] width 11 height 11
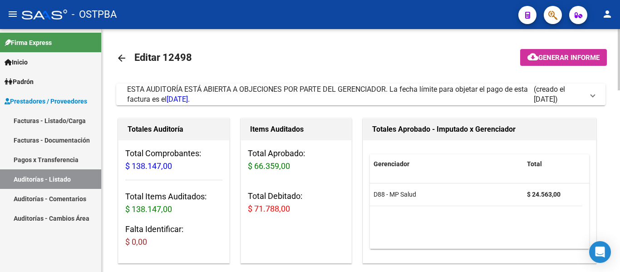
click at [127, 59] on mat-icon "arrow_back" at bounding box center [121, 58] width 11 height 11
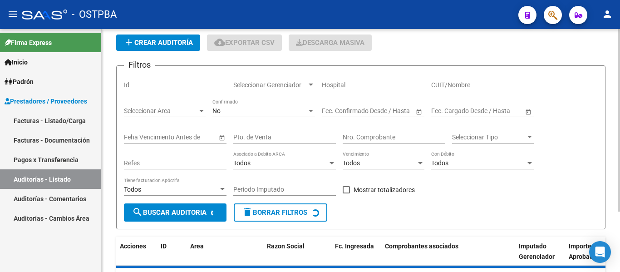
scroll to position [45, 0]
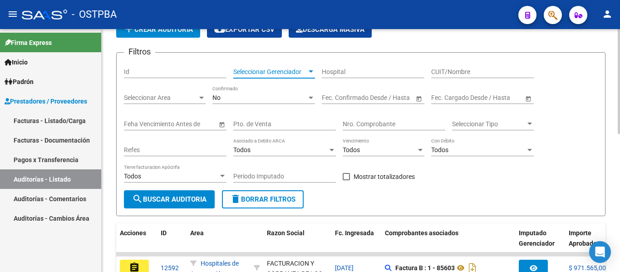
click at [279, 68] on span "Seleccionar Gerenciador" at bounding box center [269, 72] width 73 height 8
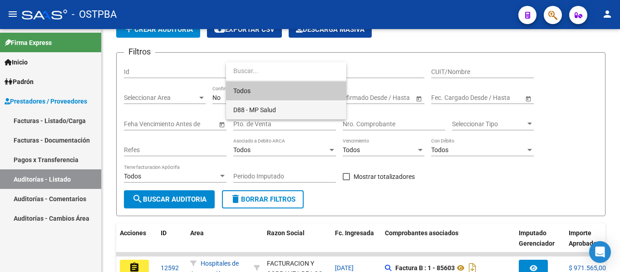
click at [245, 108] on span "D88 - MP Salud" at bounding box center [254, 109] width 43 height 7
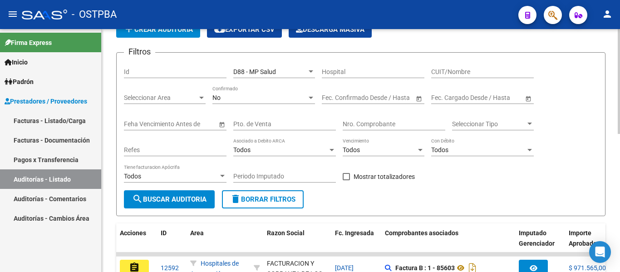
click at [240, 103] on div "No Confirmado" at bounding box center [263, 95] width 103 height 18
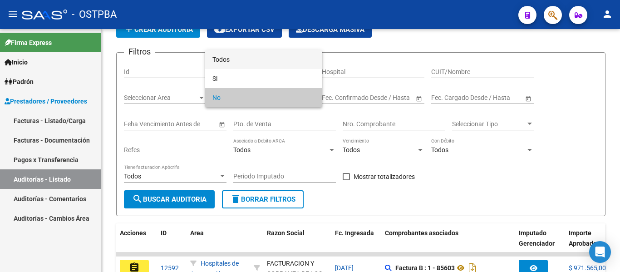
click at [229, 67] on span "Todos" at bounding box center [263, 59] width 103 height 19
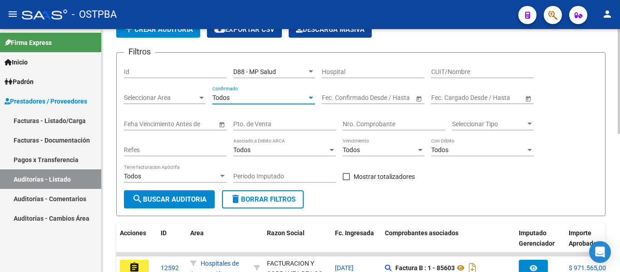
click at [206, 186] on div "Todos Tiene facturacion Apócrifa" at bounding box center [175, 177] width 103 height 26
click at [206, 196] on span "search Buscar Auditoria" at bounding box center [169, 199] width 74 height 8
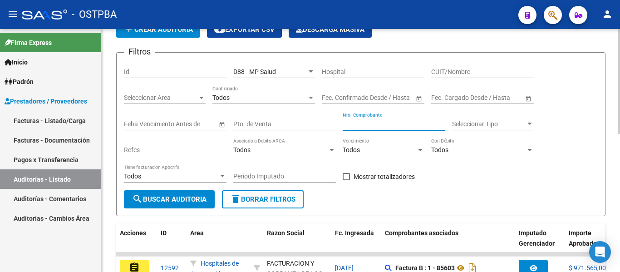
click at [373, 126] on input "Nro. Comprobante" at bounding box center [394, 124] width 103 height 8
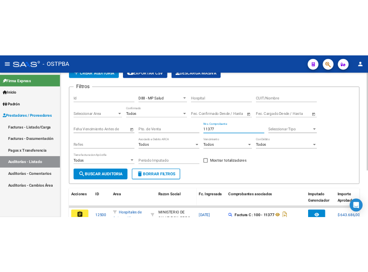
scroll to position [115, 0]
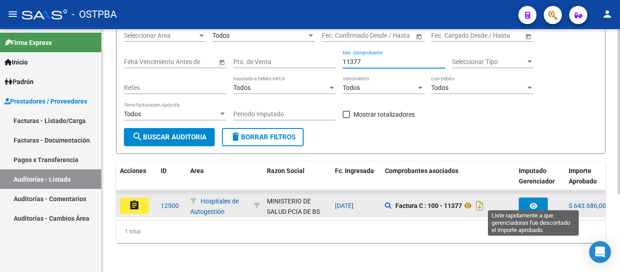
click at [527, 197] on button "button" at bounding box center [533, 205] width 29 height 16
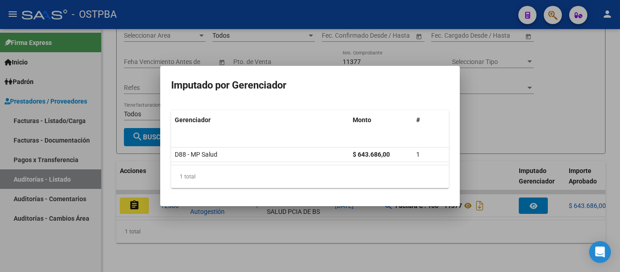
click at [501, 110] on div at bounding box center [310, 136] width 620 height 272
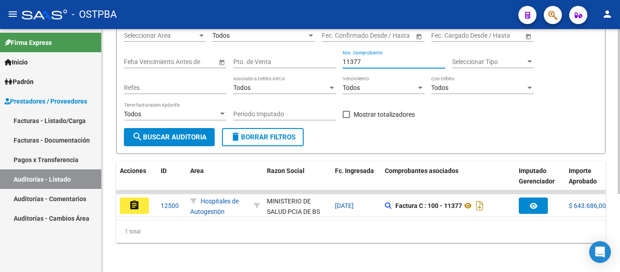
click at [366, 58] on input "11377" at bounding box center [394, 62] width 103 height 8
type input "1"
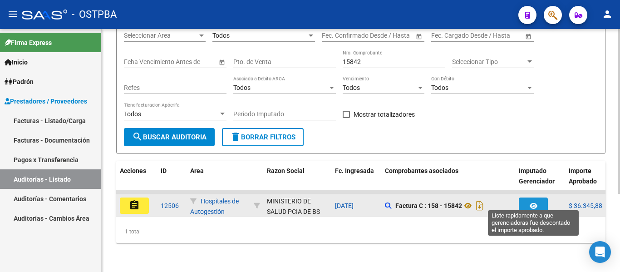
click at [535, 202] on icon "button" at bounding box center [533, 205] width 8 height 7
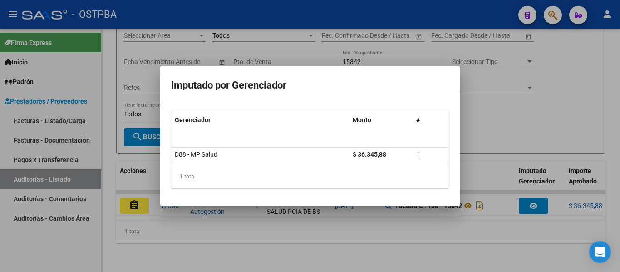
click at [497, 167] on div at bounding box center [310, 136] width 620 height 272
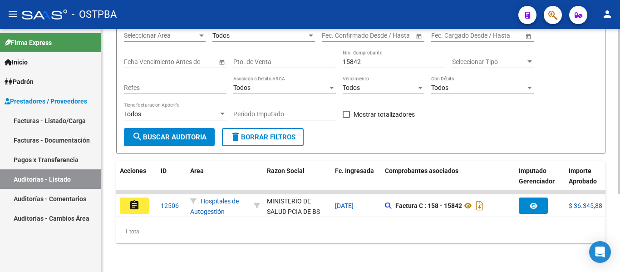
click at [392, 58] on input "15842" at bounding box center [394, 62] width 103 height 8
type input "1"
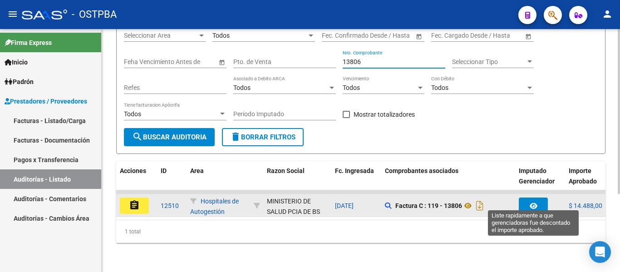
click at [534, 202] on icon "button" at bounding box center [533, 205] width 8 height 7
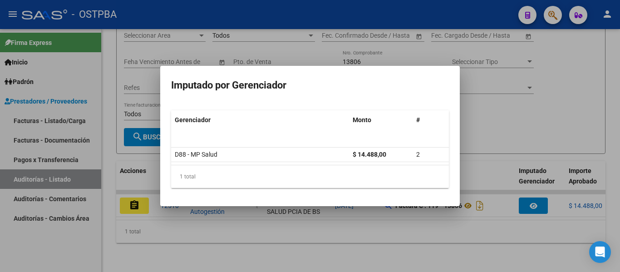
click at [504, 144] on div at bounding box center [310, 136] width 620 height 272
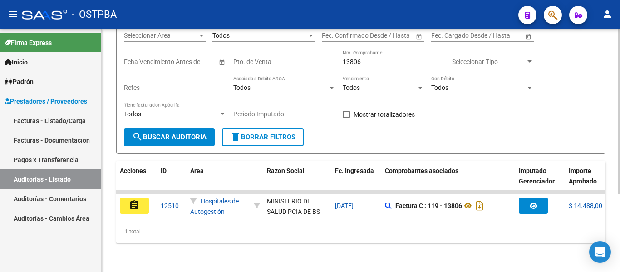
click at [366, 59] on div "13806 Nro. Comprobante" at bounding box center [394, 59] width 103 height 18
type input "1"
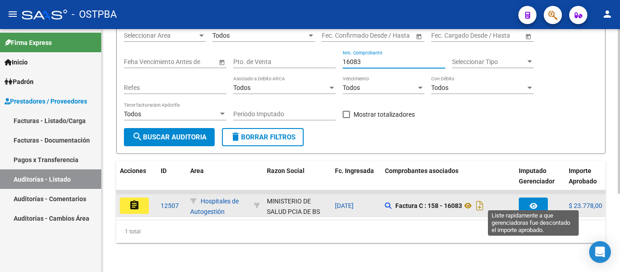
click at [536, 202] on icon "button" at bounding box center [533, 205] width 8 height 7
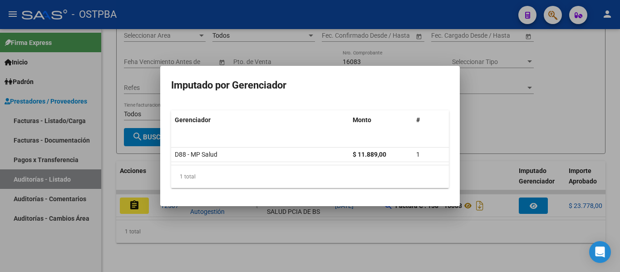
click at [469, 123] on div at bounding box center [310, 136] width 620 height 272
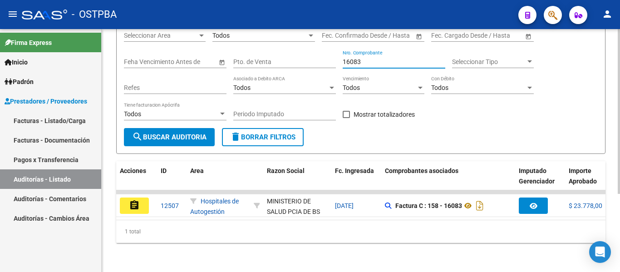
click at [372, 58] on input "16083" at bounding box center [394, 62] width 103 height 8
type input "1"
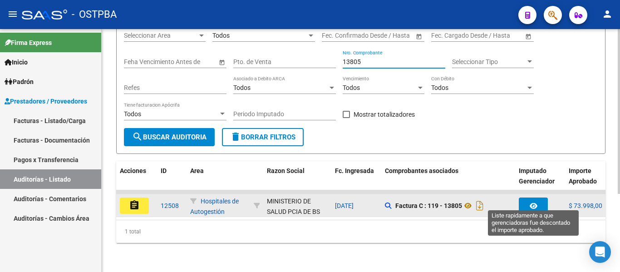
type input "13805"
click at [532, 197] on button "button" at bounding box center [533, 205] width 29 height 16
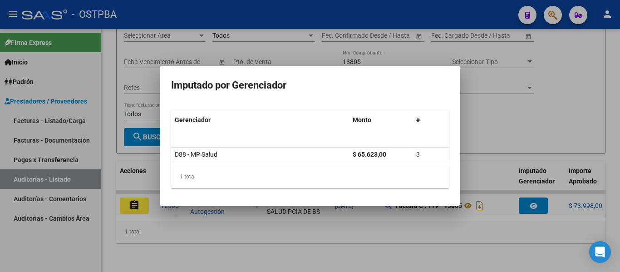
click at [475, 165] on div at bounding box center [310, 136] width 620 height 272
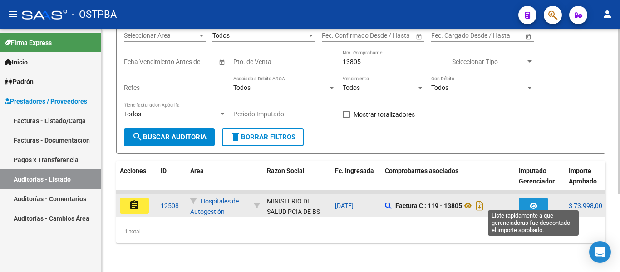
click at [534, 202] on icon "button" at bounding box center [533, 205] width 8 height 7
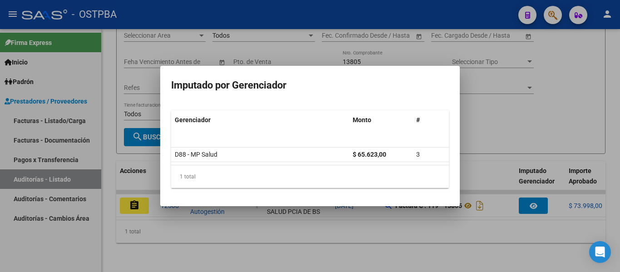
click at [489, 140] on div at bounding box center [310, 136] width 620 height 272
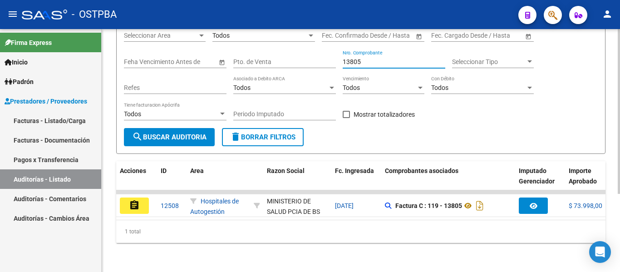
click at [364, 58] on input "13805" at bounding box center [394, 62] width 103 height 8
click at [381, 58] on input "Nro. Comprobante" at bounding box center [394, 62] width 103 height 8
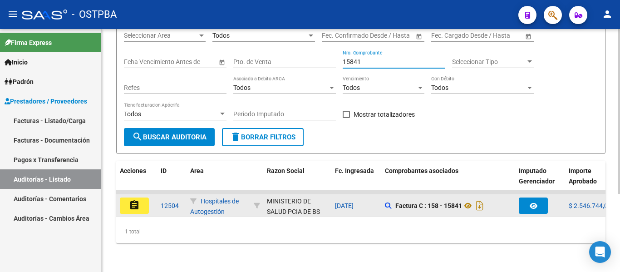
type input "15841"
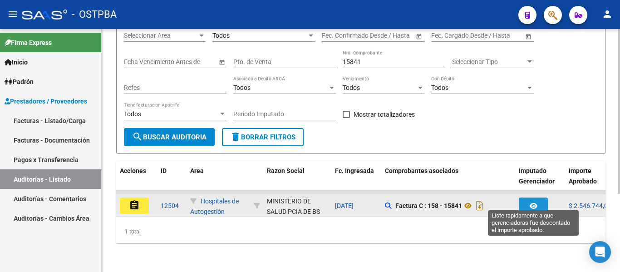
click at [531, 202] on icon "button" at bounding box center [533, 205] width 8 height 7
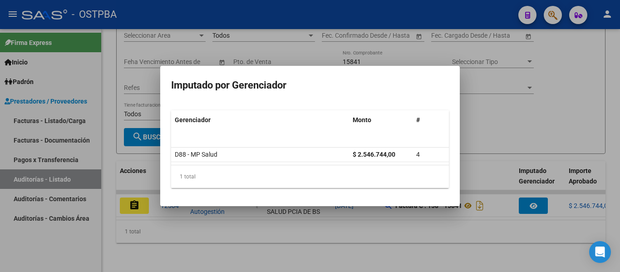
click at [409, 230] on div at bounding box center [310, 136] width 620 height 272
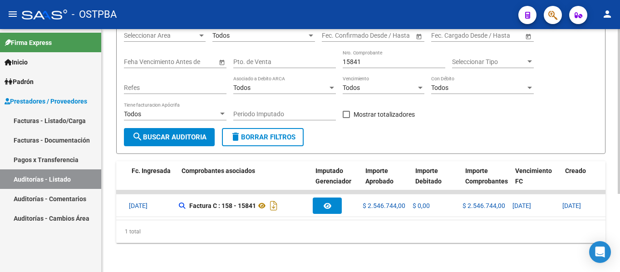
scroll to position [0, 0]
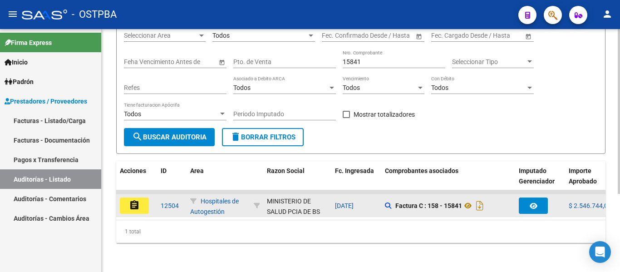
click at [130, 200] on mat-icon "assignment" at bounding box center [134, 205] width 11 height 11
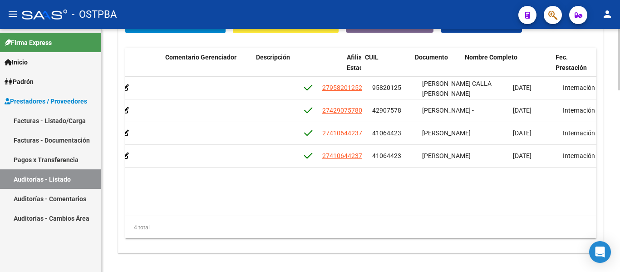
scroll to position [0, 480]
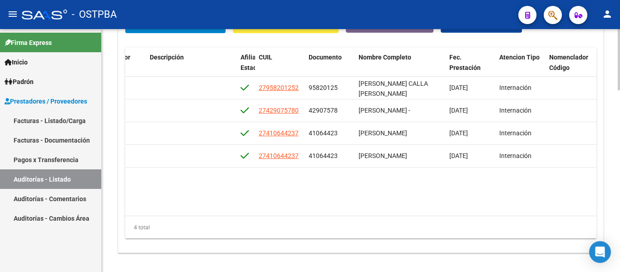
click at [347, 207] on datatable-body "54401 D88 - MP Salud $ 138.668,00 $ 138.668,00 $ 0,00 27958201252 95820125 QUIS…" at bounding box center [360, 146] width 471 height 138
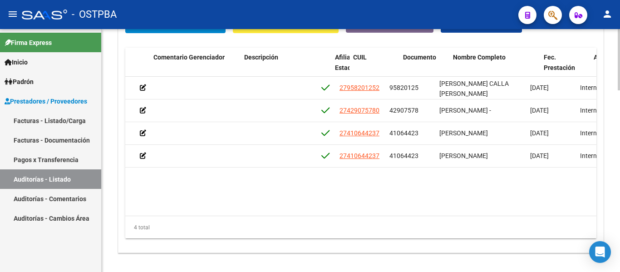
scroll to position [0, 0]
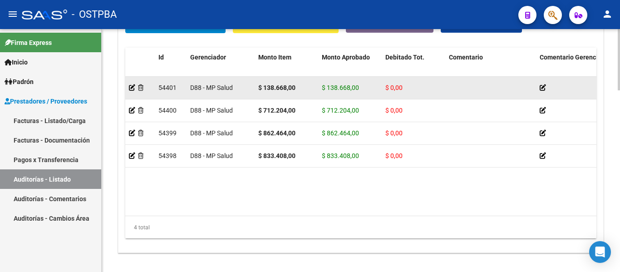
click at [128, 85] on datatable-body-cell at bounding box center [139, 88] width 29 height 22
click at [133, 88] on icon at bounding box center [132, 87] width 6 height 6
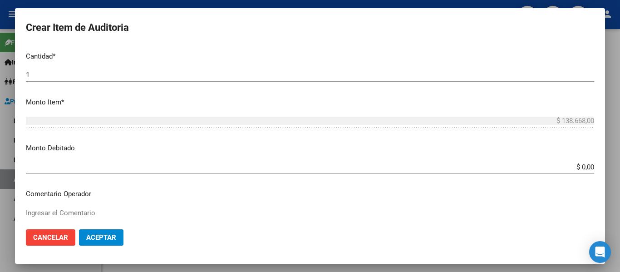
scroll to position [272, 0]
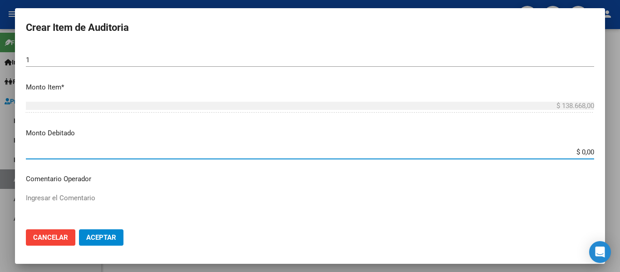
click at [103, 154] on input "$ 0,00" at bounding box center [310, 152] width 568 height 8
click at [577, 156] on input "$ 0,00" at bounding box center [310, 152] width 568 height 8
type input "$ 138.668,00"
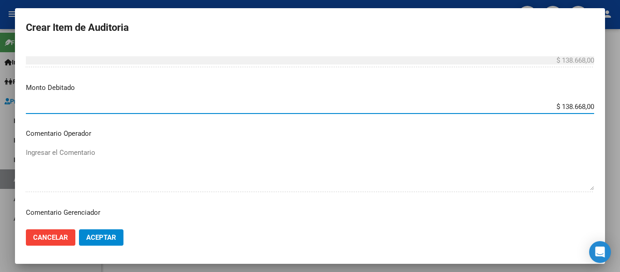
scroll to position [363, 0]
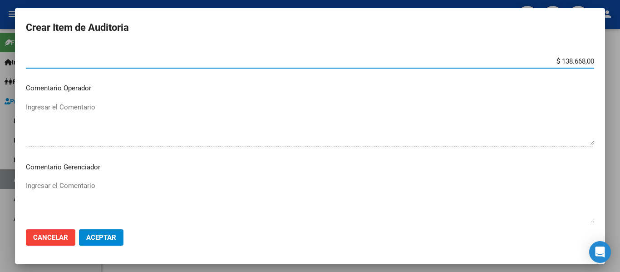
click at [66, 186] on textarea "Ingresar el Comentario" at bounding box center [310, 202] width 568 height 43
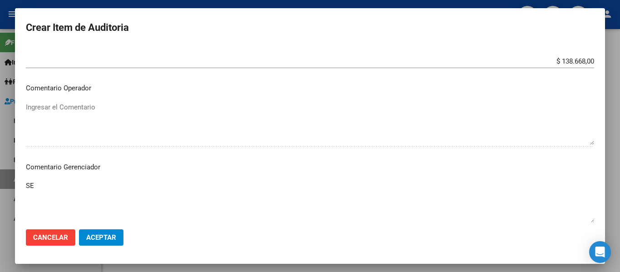
type textarea "S"
type textarea "NO CORRESPONDE, FALTA DE PAGOS."
click at [96, 243] on button "Aceptar" at bounding box center [101, 237] width 44 height 16
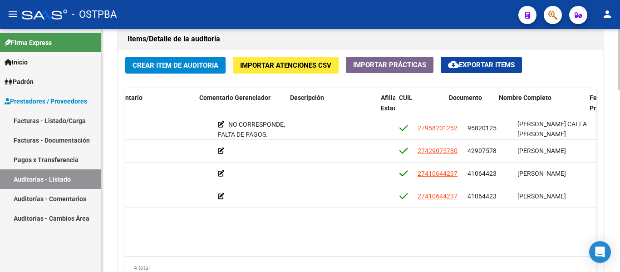
scroll to position [0, 340]
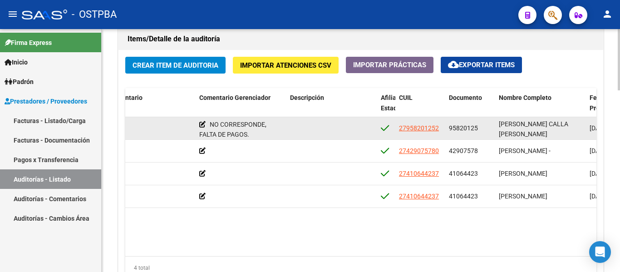
drag, startPoint x: 447, startPoint y: 127, endPoint x: 482, endPoint y: 127, distance: 34.5
click at [482, 127] on datatable-body-cell "95820125" at bounding box center [470, 128] width 50 height 22
drag, startPoint x: 395, startPoint y: 129, endPoint x: 439, endPoint y: 129, distance: 44.5
click at [439, 129] on div "54401 D88 - MP Salud $ 138.668,00 $ 0,00 $ 138.668,00 NO CORRESPONDE, FALTA DE …" at bounding box center [412, 128] width 1254 height 23
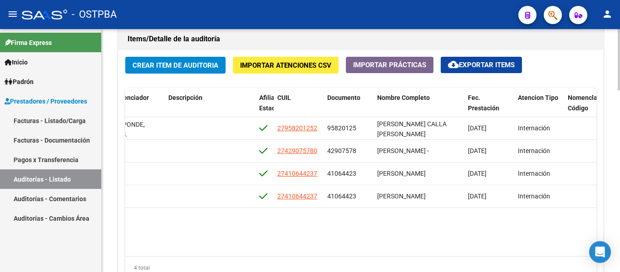
scroll to position [0, 456]
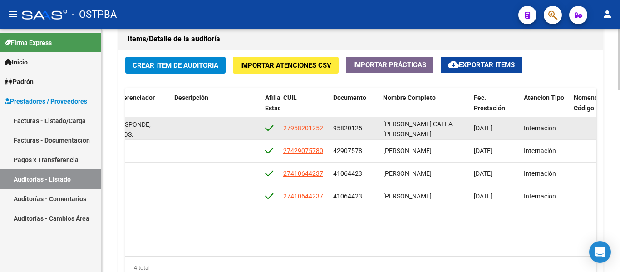
drag, startPoint x: 332, startPoint y: 129, endPoint x: 372, endPoint y: 131, distance: 40.9
click at [372, 131] on datatable-body-cell "95820125" at bounding box center [354, 128] width 50 height 22
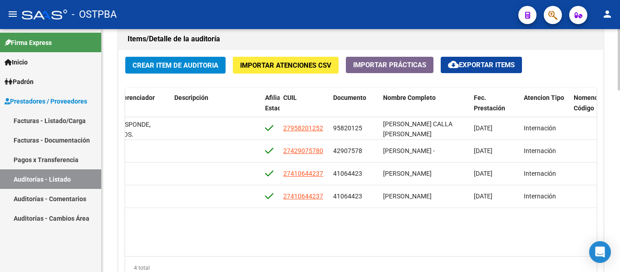
drag, startPoint x: 380, startPoint y: 248, endPoint x: 260, endPoint y: 238, distance: 121.1
click at [256, 239] on datatable-body "54401 D88 - MP Salud $ 138.668,00 $ 0,00 $ 138.668,00 NO CORRESPONDE, FALTA DE …" at bounding box center [360, 186] width 471 height 138
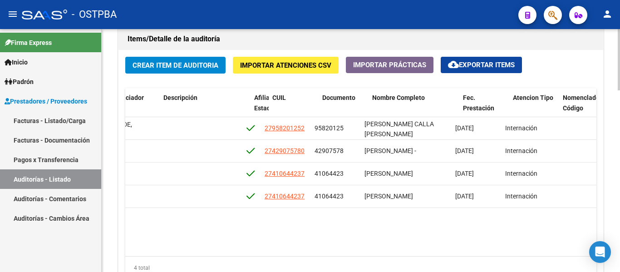
scroll to position [0, 452]
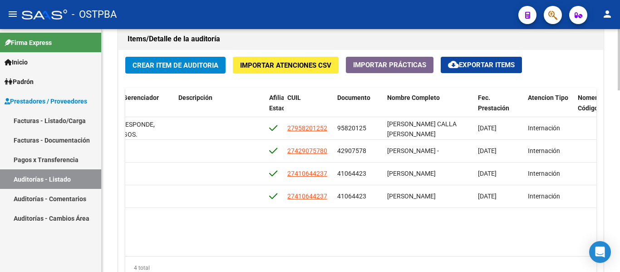
drag, startPoint x: 401, startPoint y: 256, endPoint x: 392, endPoint y: 256, distance: 8.6
click at [392, 256] on div "4 total" at bounding box center [360, 267] width 471 height 23
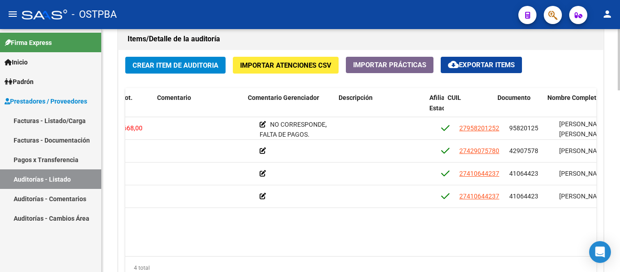
scroll to position [0, 292]
